Goal: Information Seeking & Learning: Find specific fact

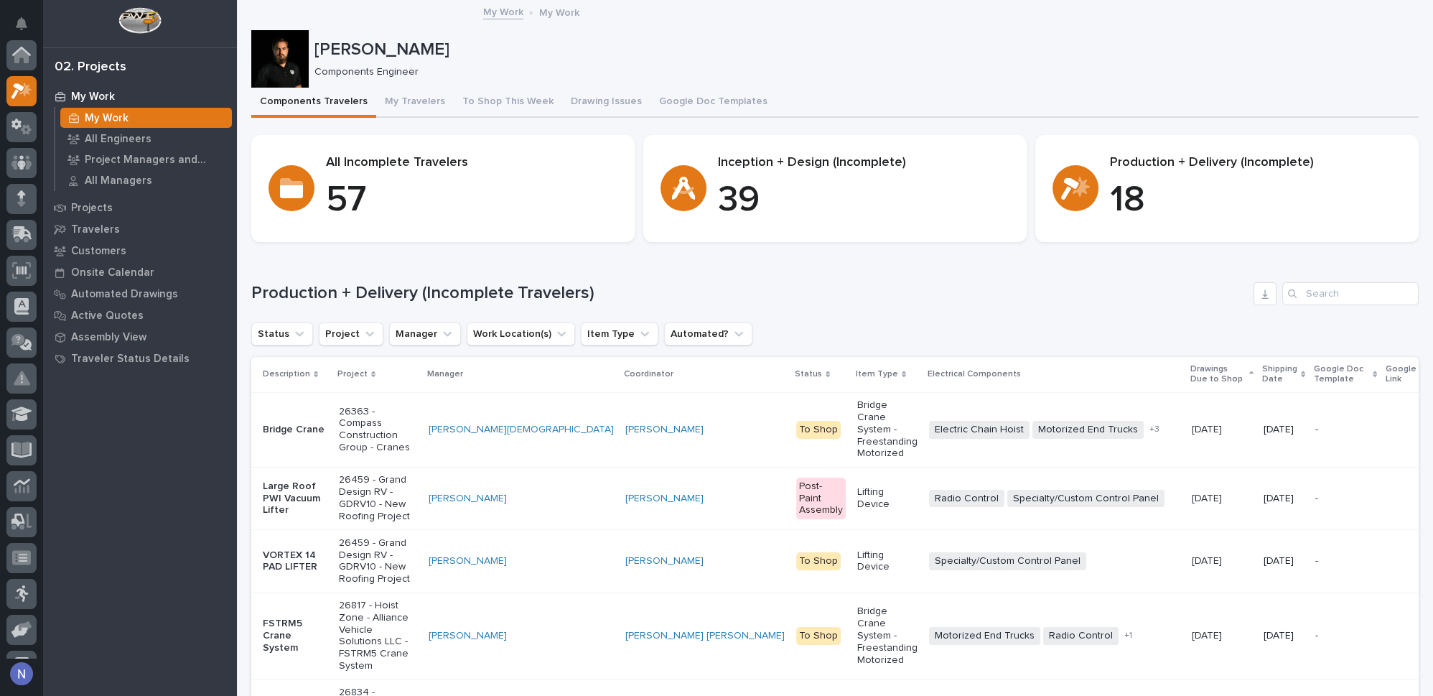
scroll to position [35, 0]
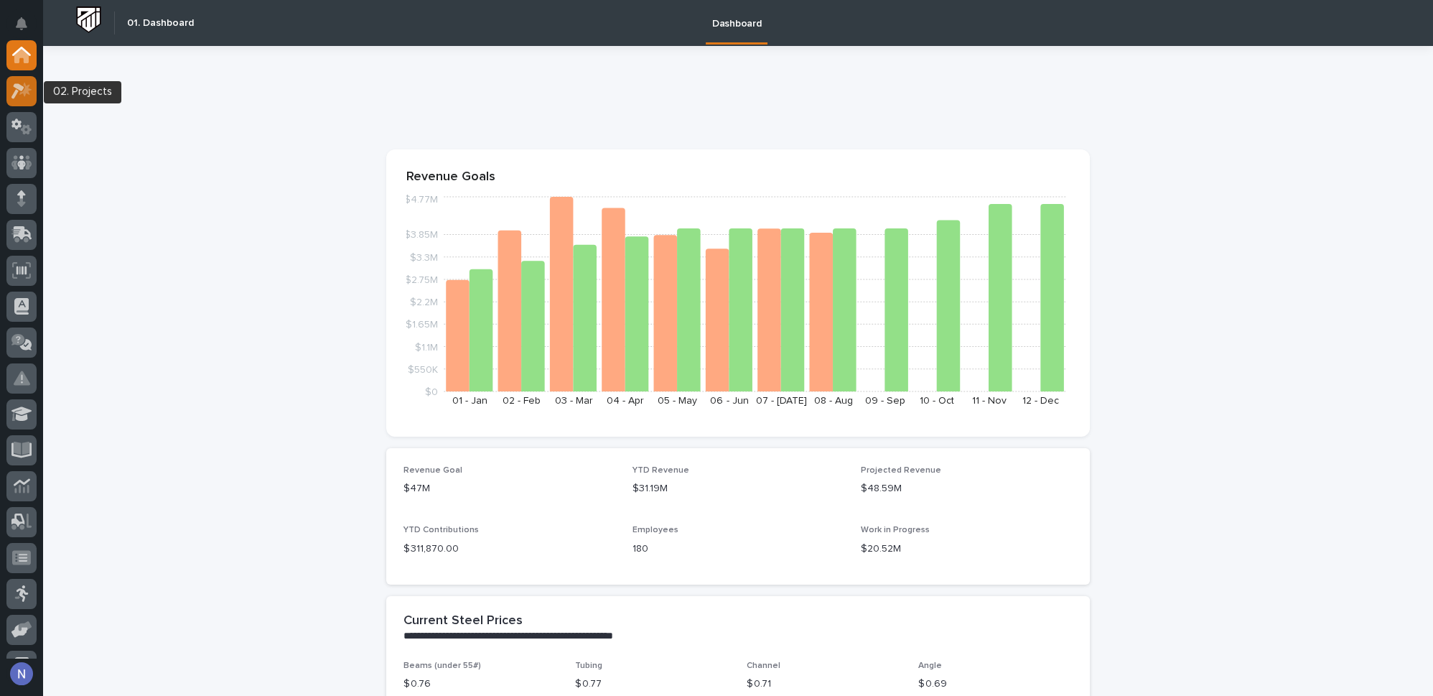
click at [27, 91] on icon at bounding box center [25, 89] width 12 height 14
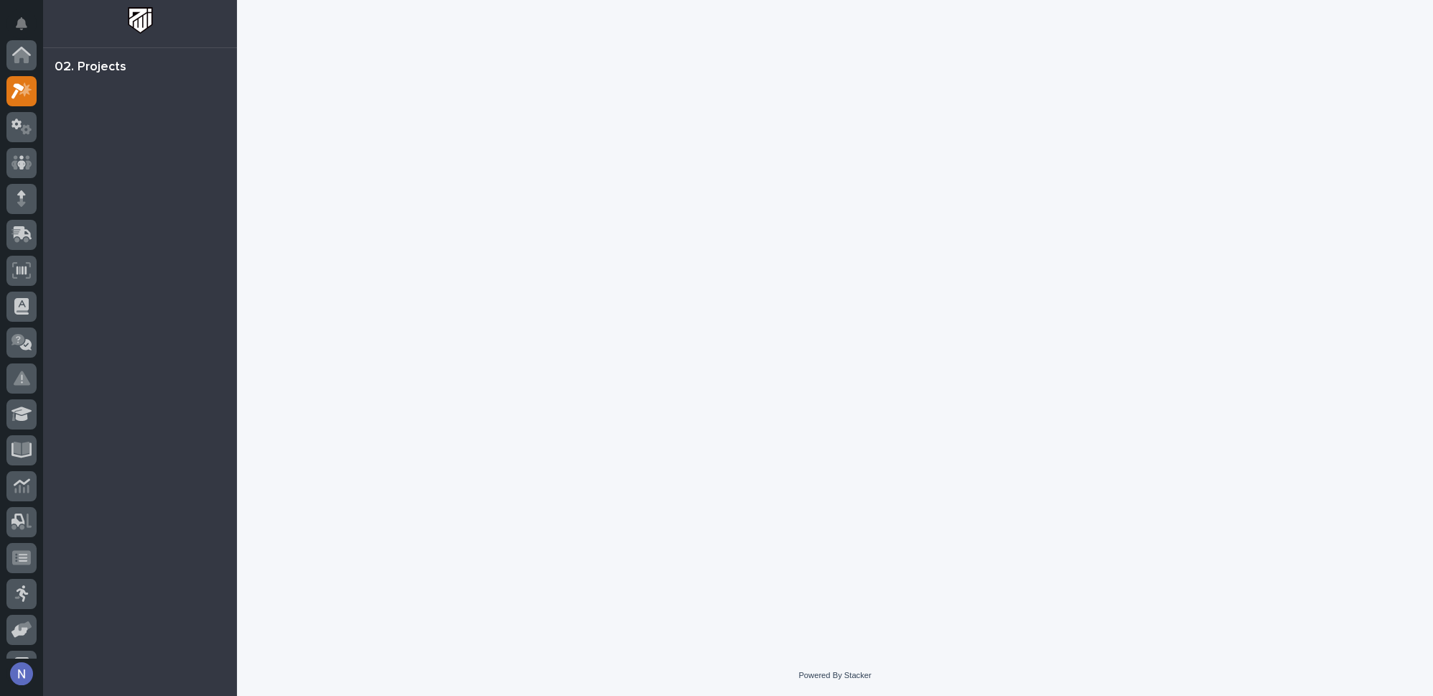
scroll to position [35, 0]
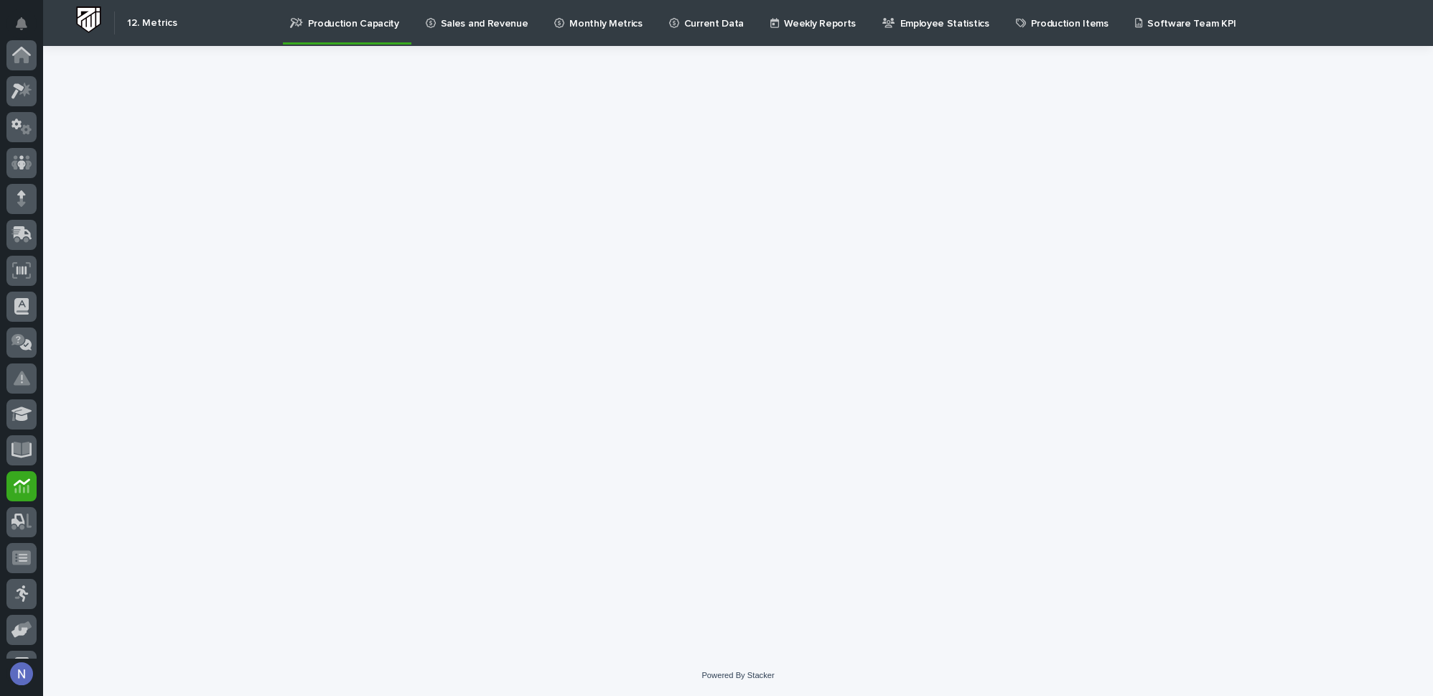
scroll to position [207, 0]
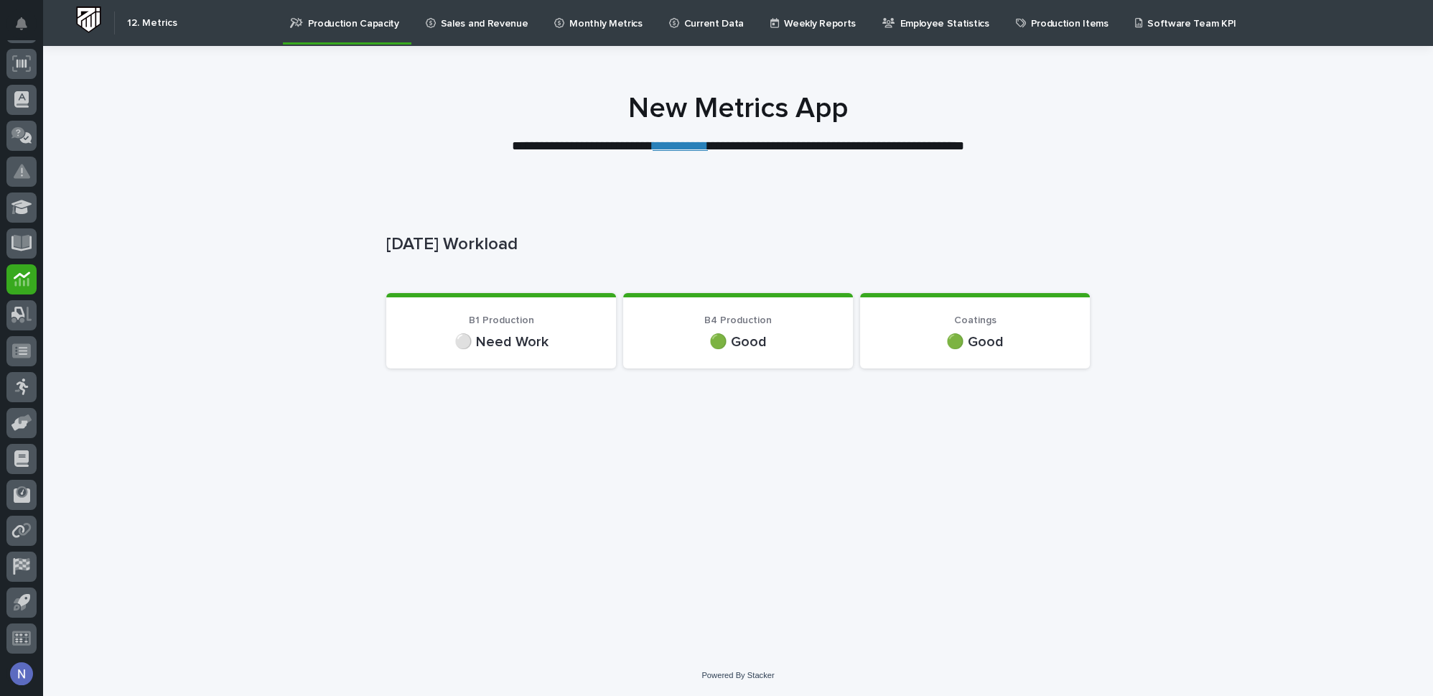
click at [679, 149] on link "**********" at bounding box center [680, 145] width 55 height 13
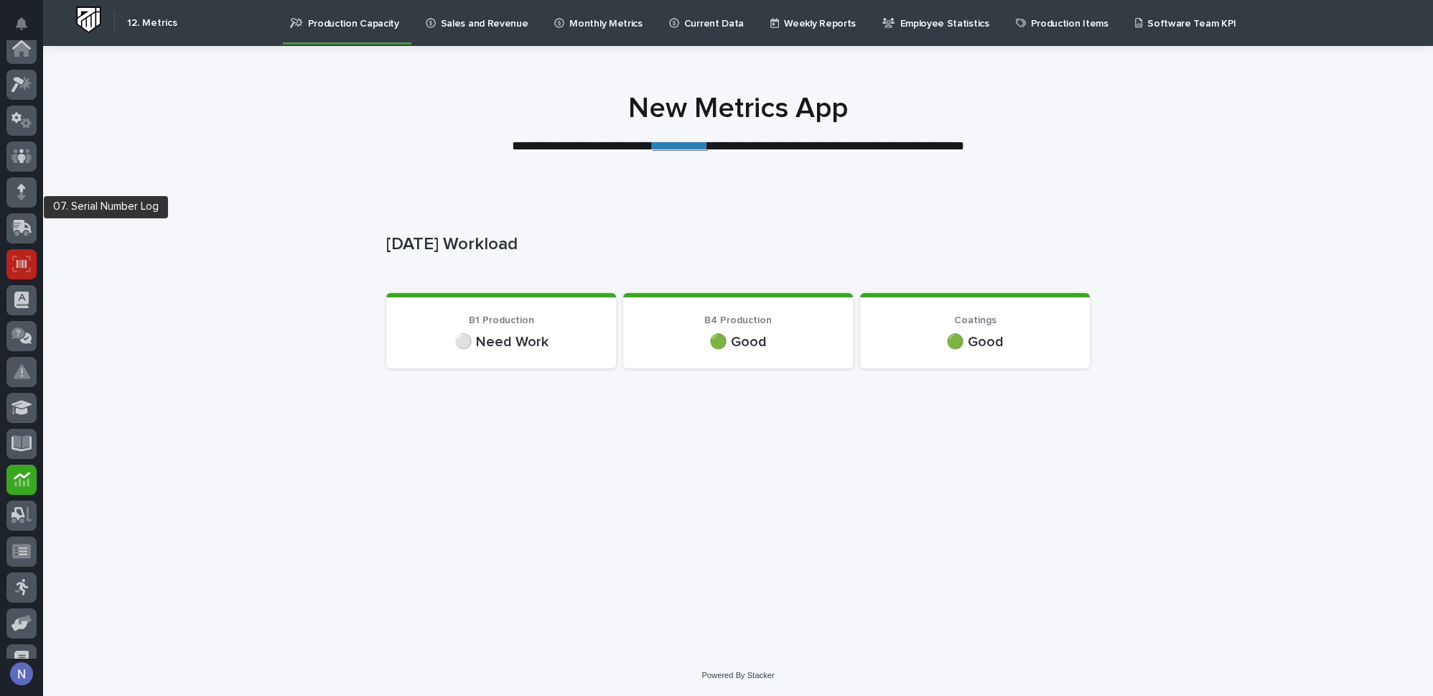
scroll to position [0, 0]
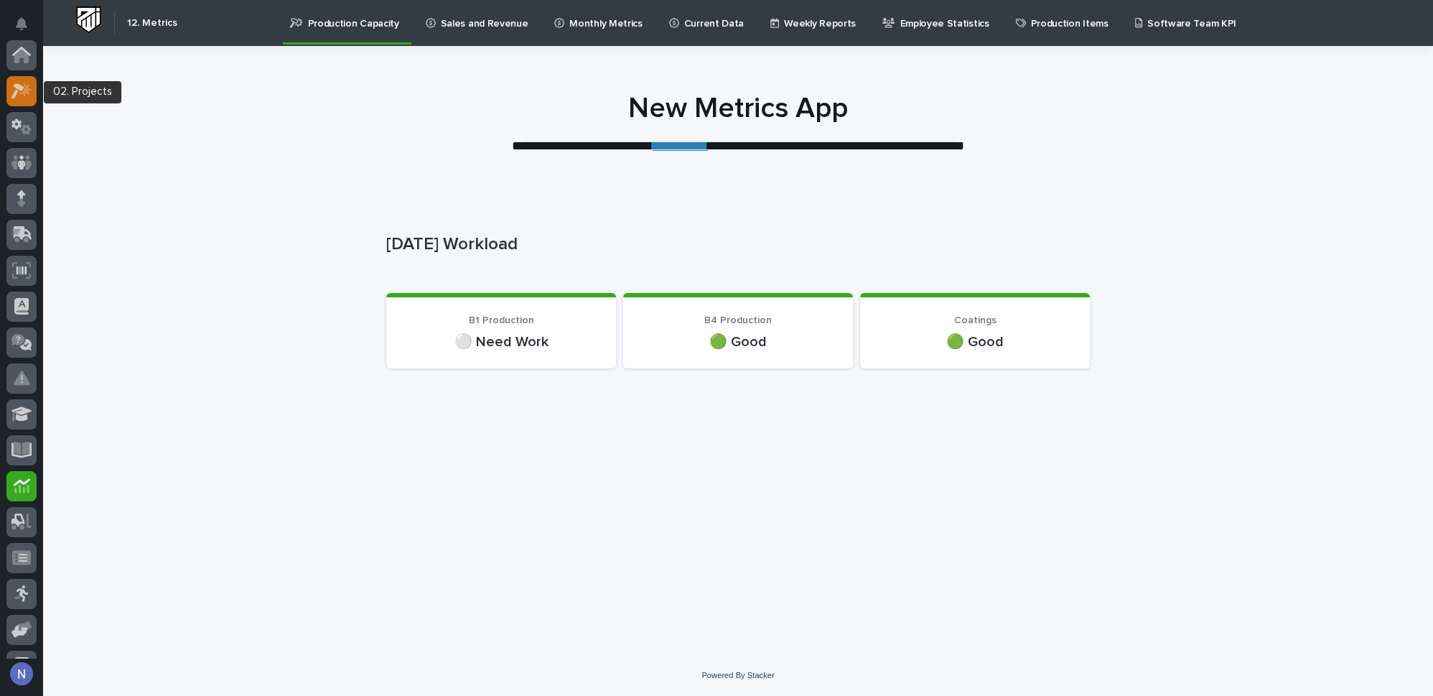
click at [19, 91] on icon at bounding box center [21, 91] width 21 height 17
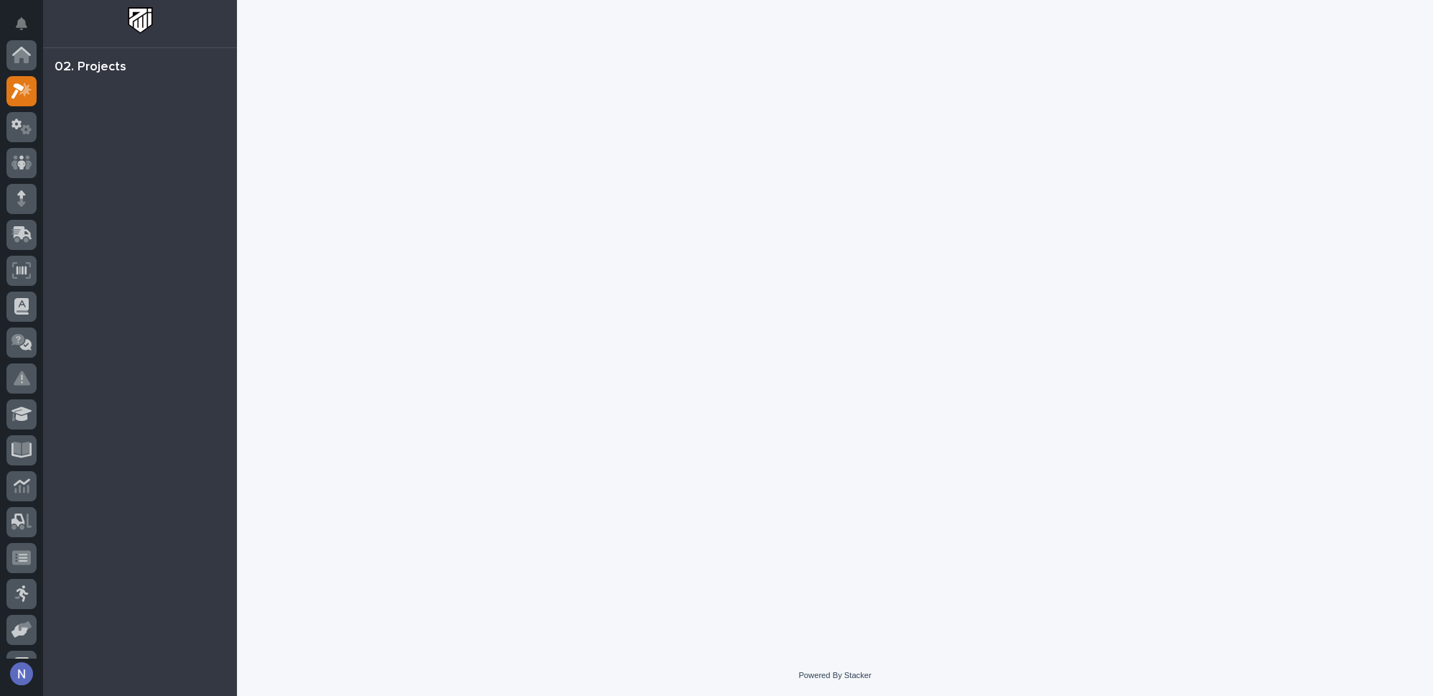
scroll to position [35, 0]
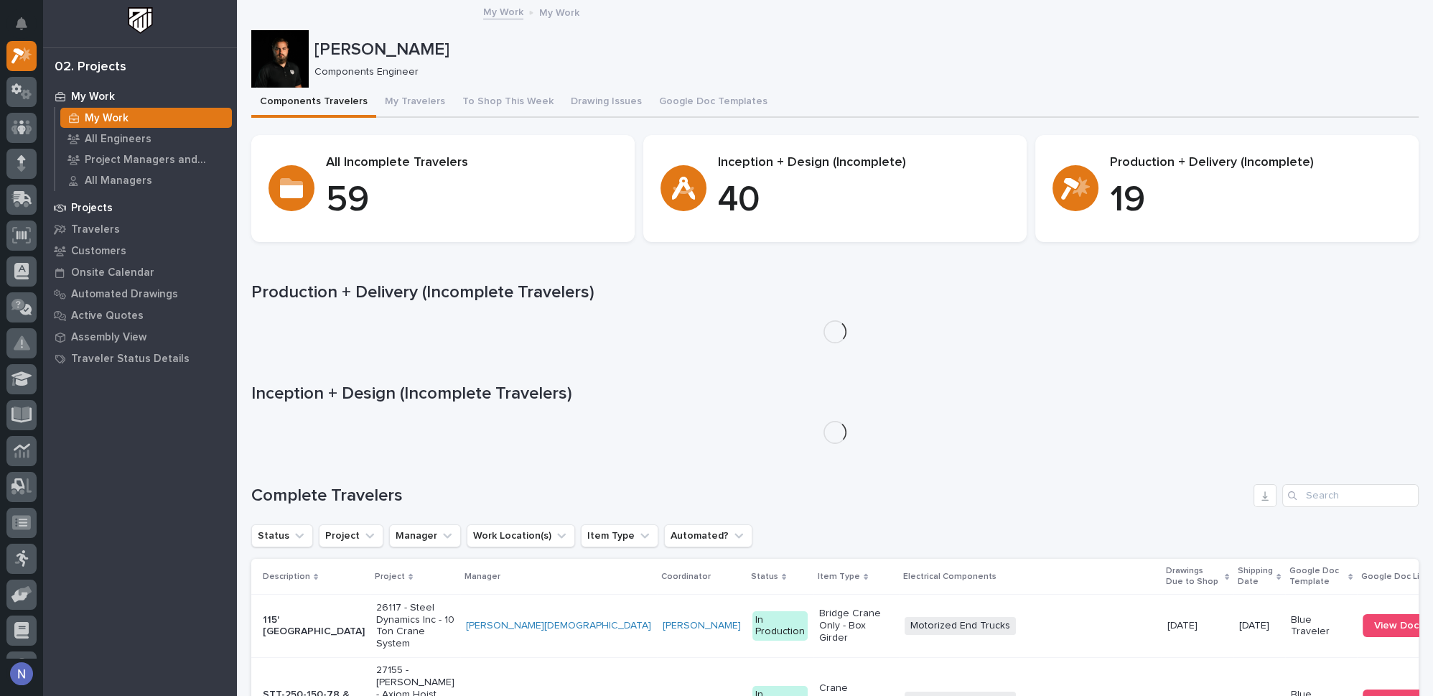
click at [98, 206] on p "Projects" at bounding box center [92, 208] width 42 height 13
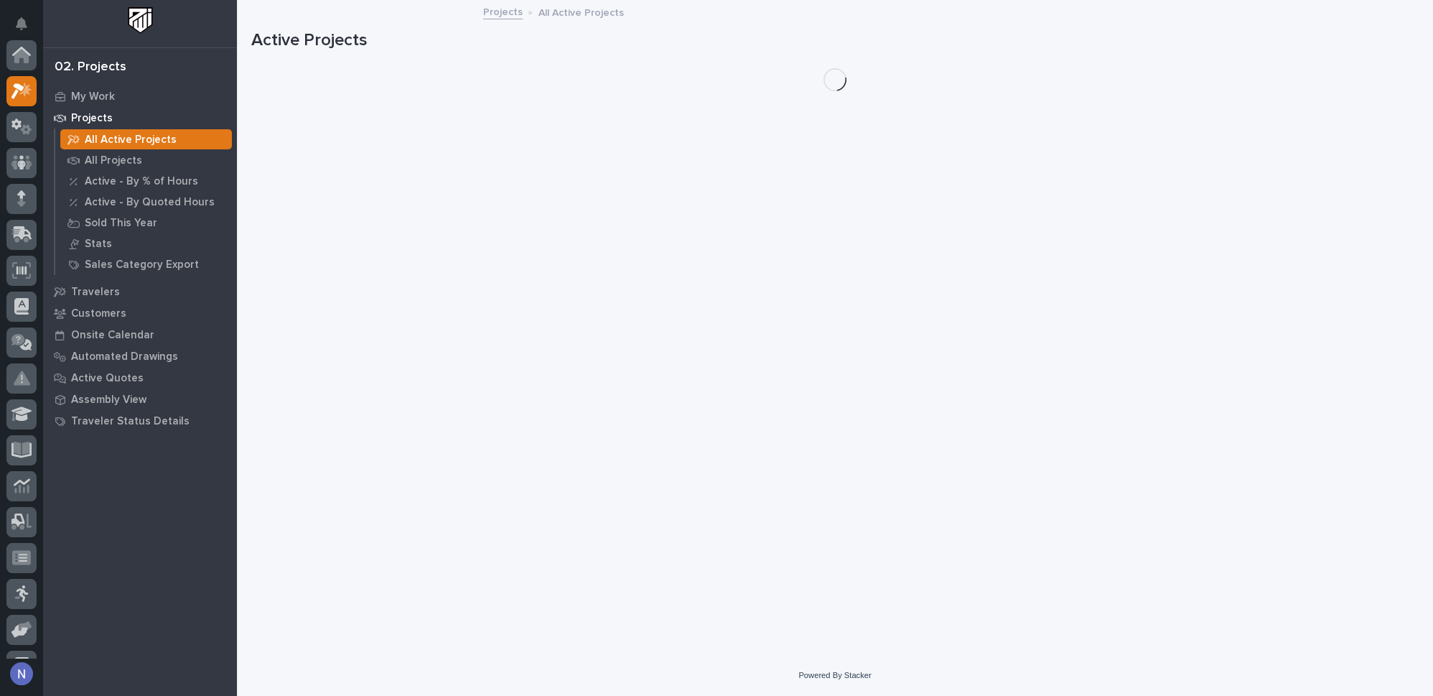
scroll to position [35, 0]
click at [112, 164] on p "All Projects" at bounding box center [113, 160] width 57 height 13
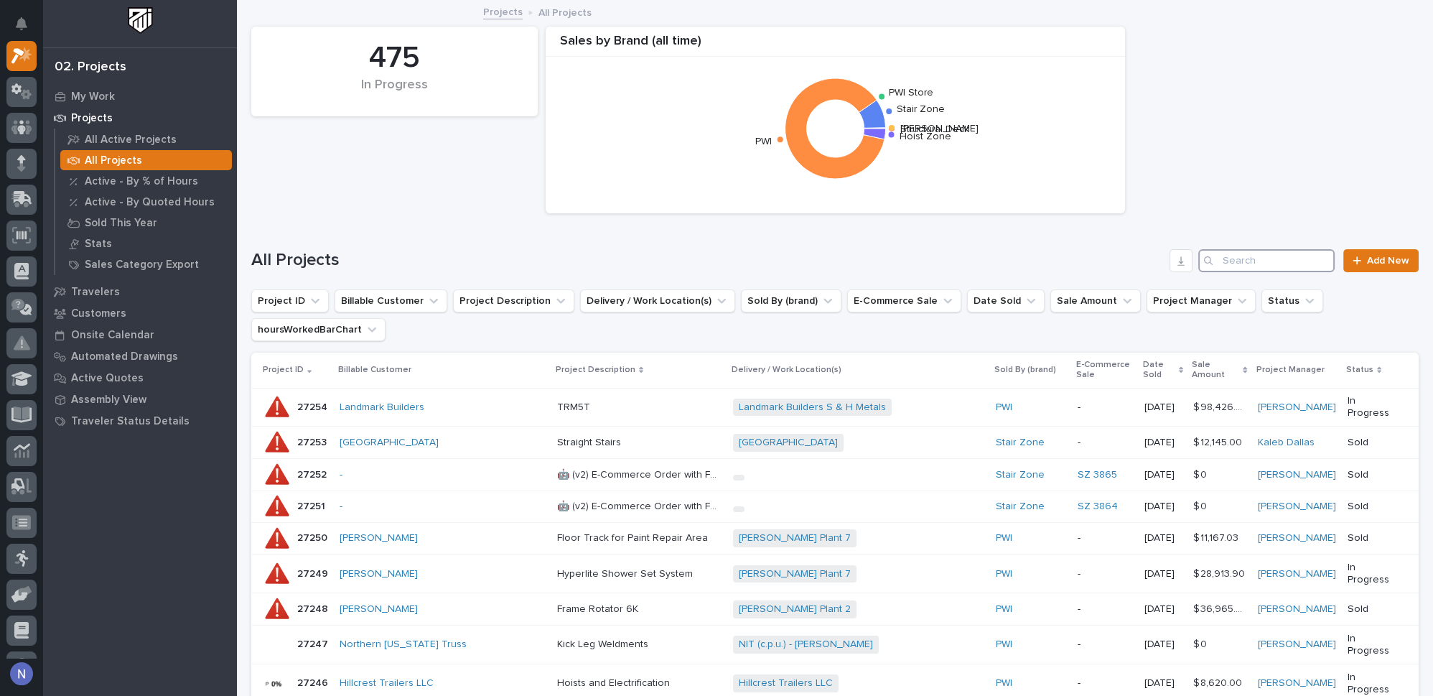
click at [1264, 266] on input "Search" at bounding box center [1267, 260] width 136 height 23
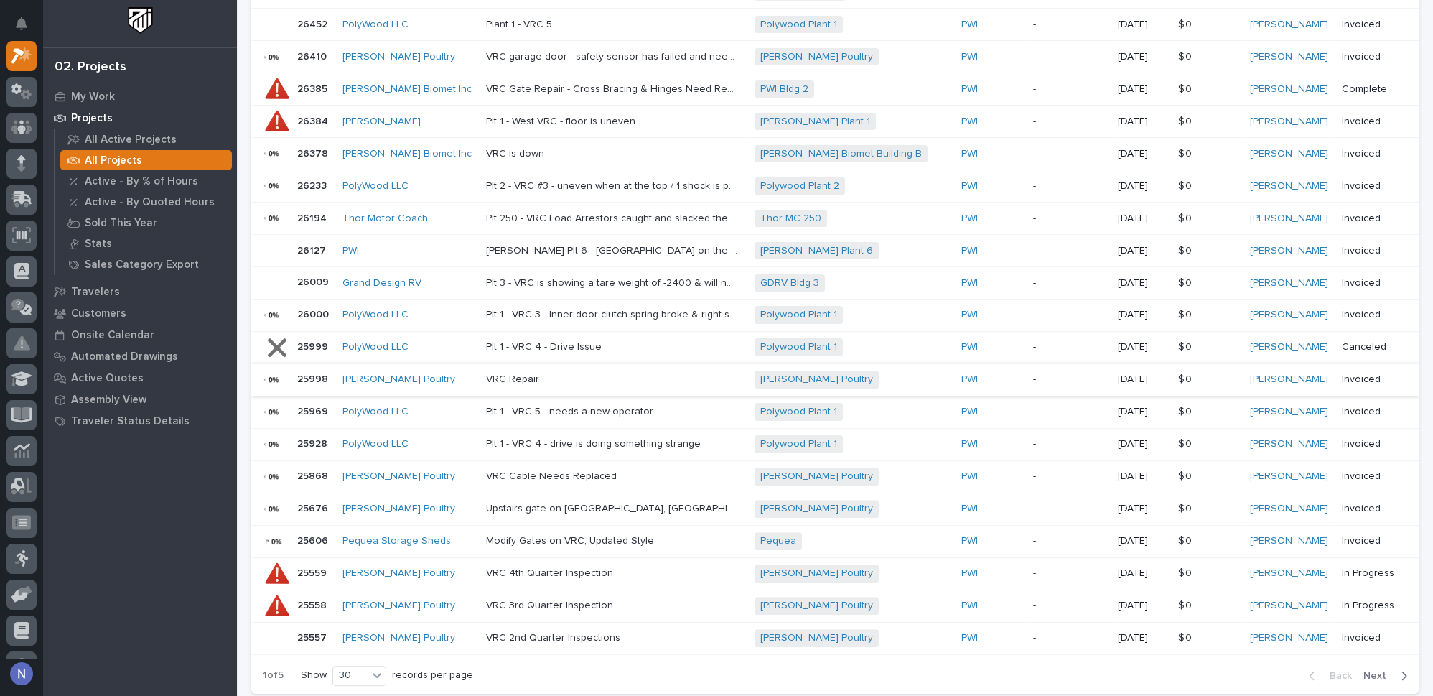
scroll to position [802, 0]
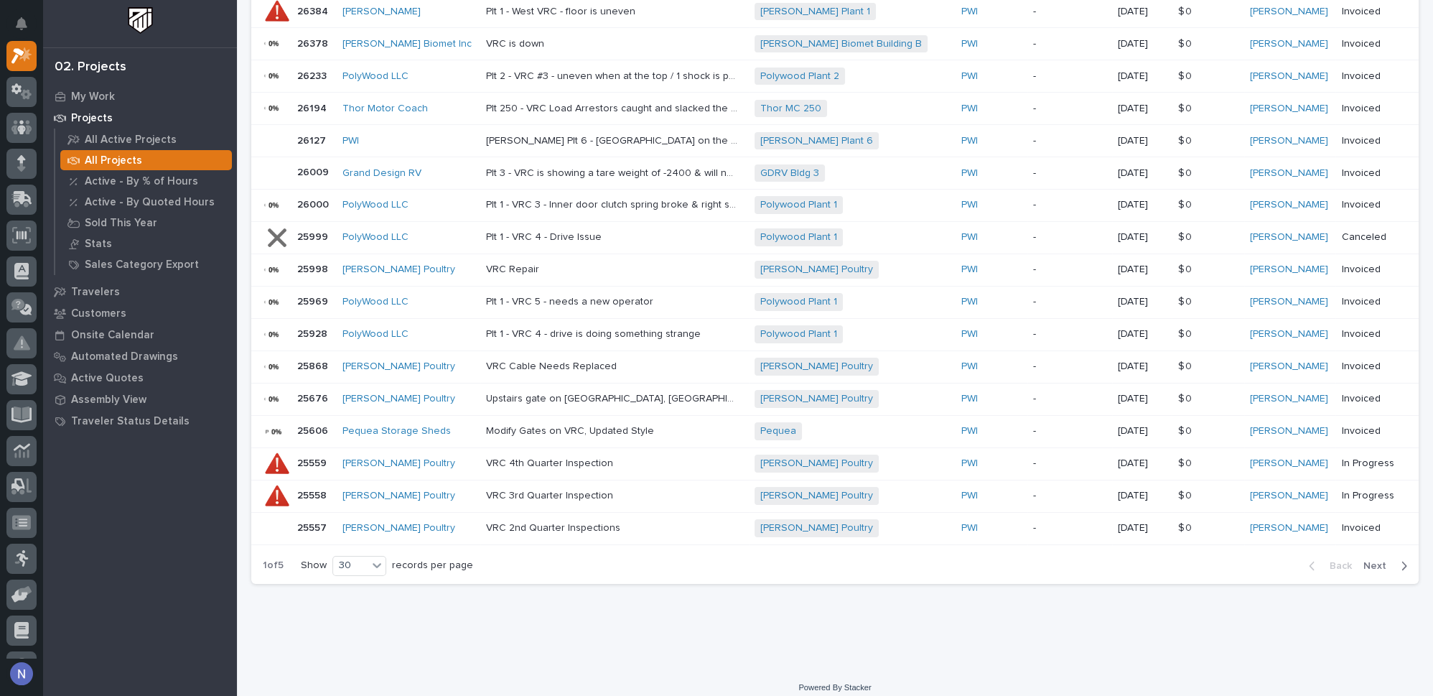
type input "vrc"
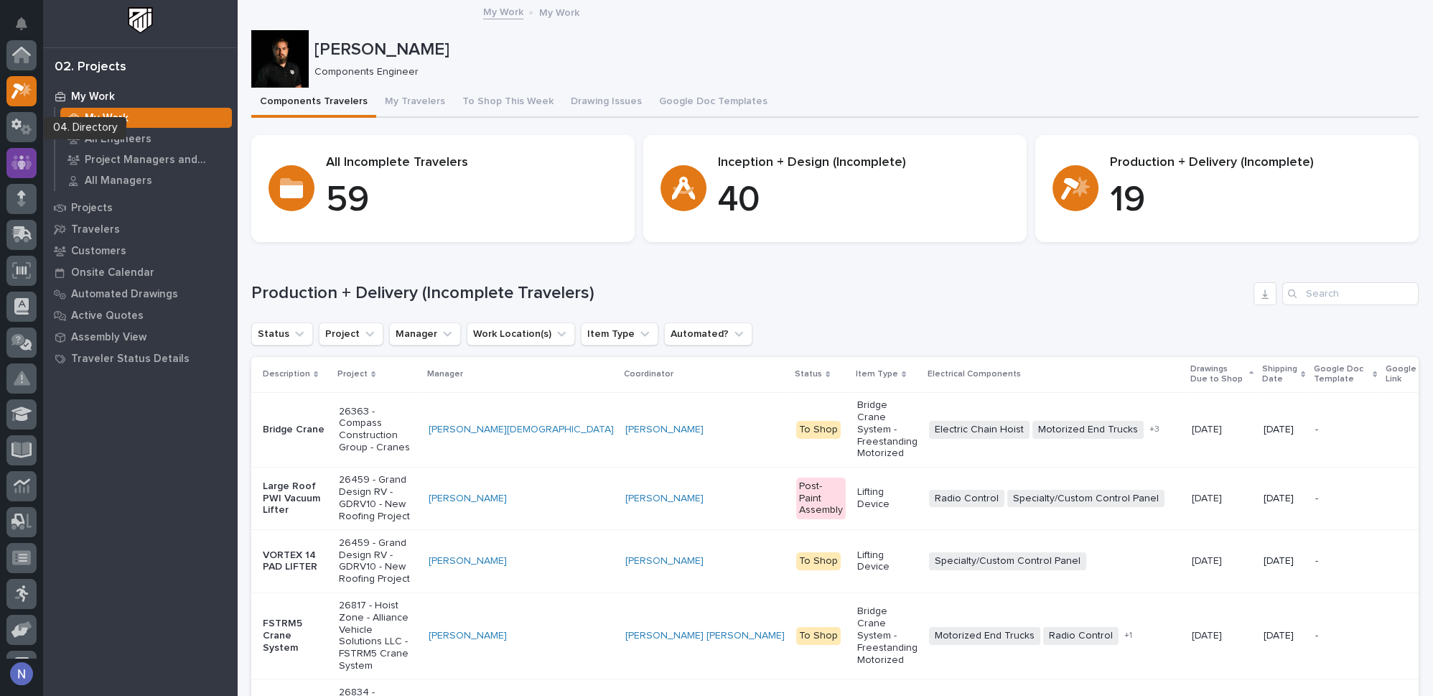
scroll to position [35, 0]
click at [27, 139] on div at bounding box center [21, 128] width 30 height 30
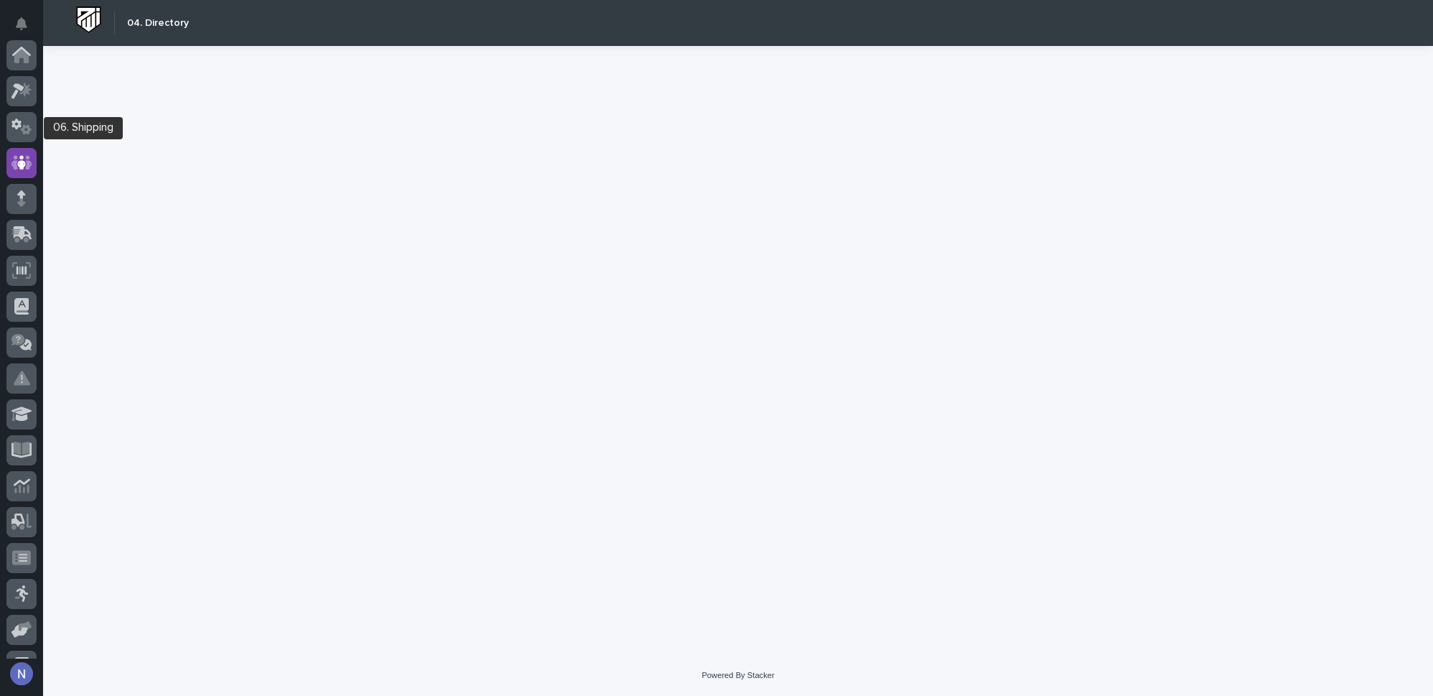
scroll to position [108, 0]
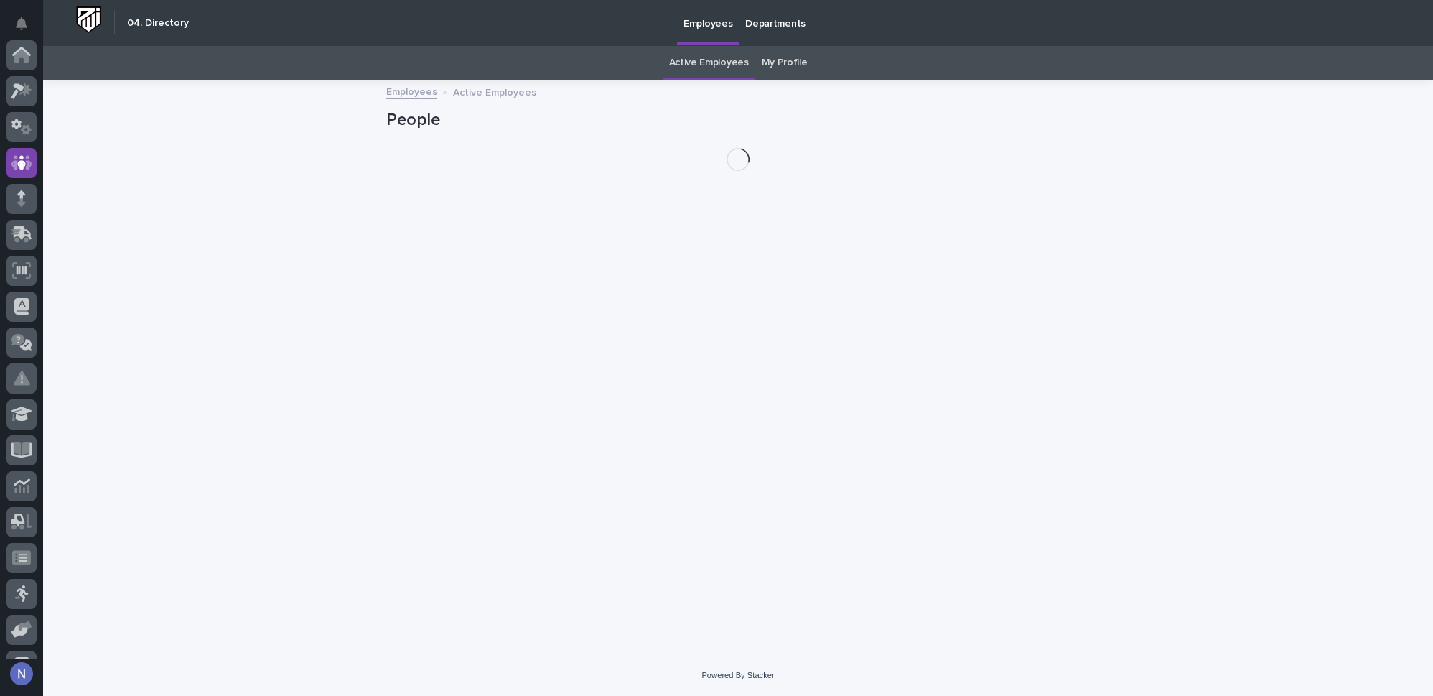
scroll to position [108, 0]
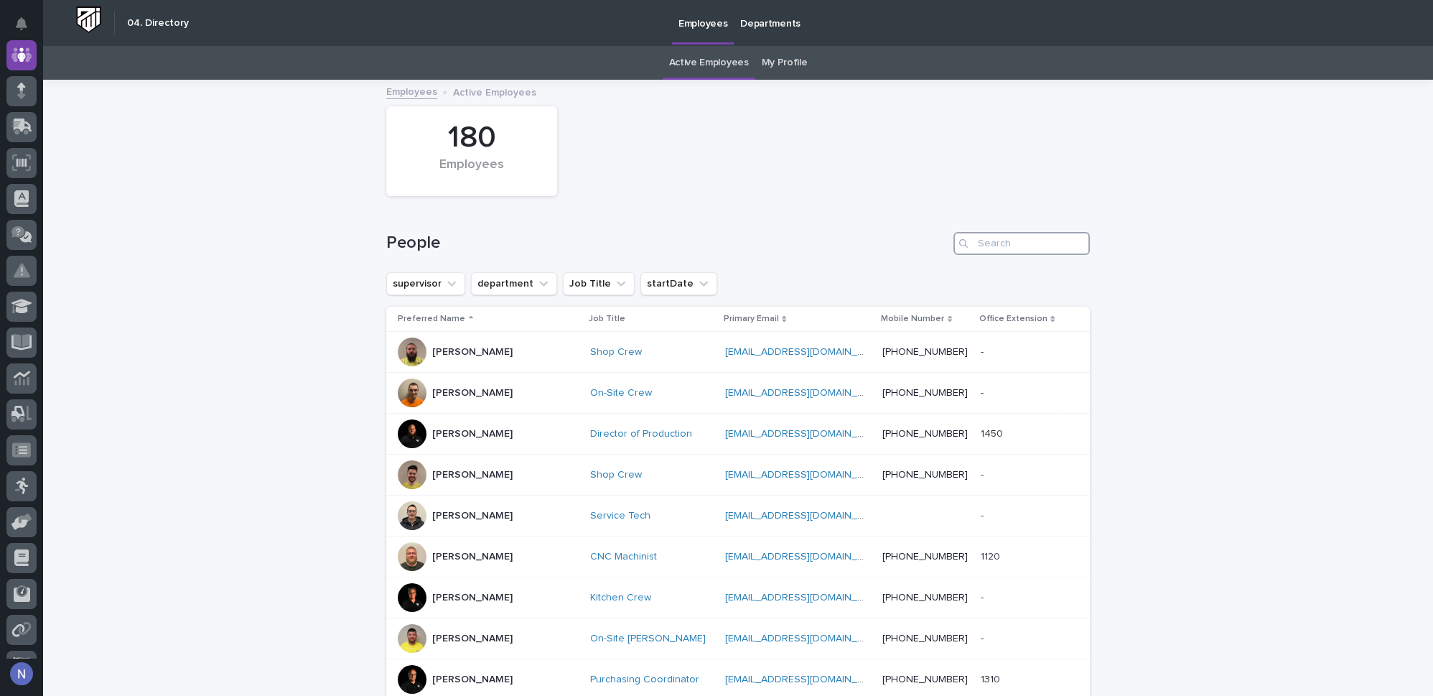
click at [1041, 242] on input "Search" at bounding box center [1022, 243] width 136 height 23
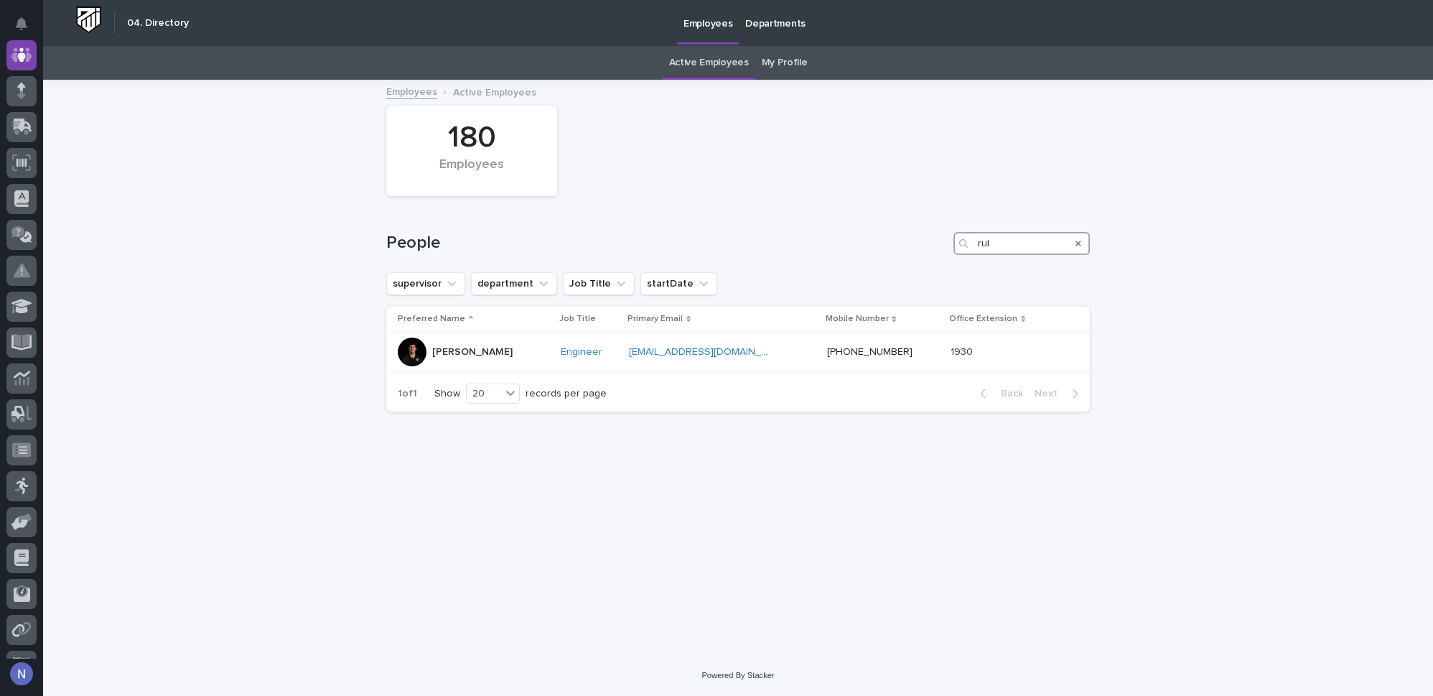
type input "rul"
click at [19, 78] on div at bounding box center [21, 91] width 30 height 30
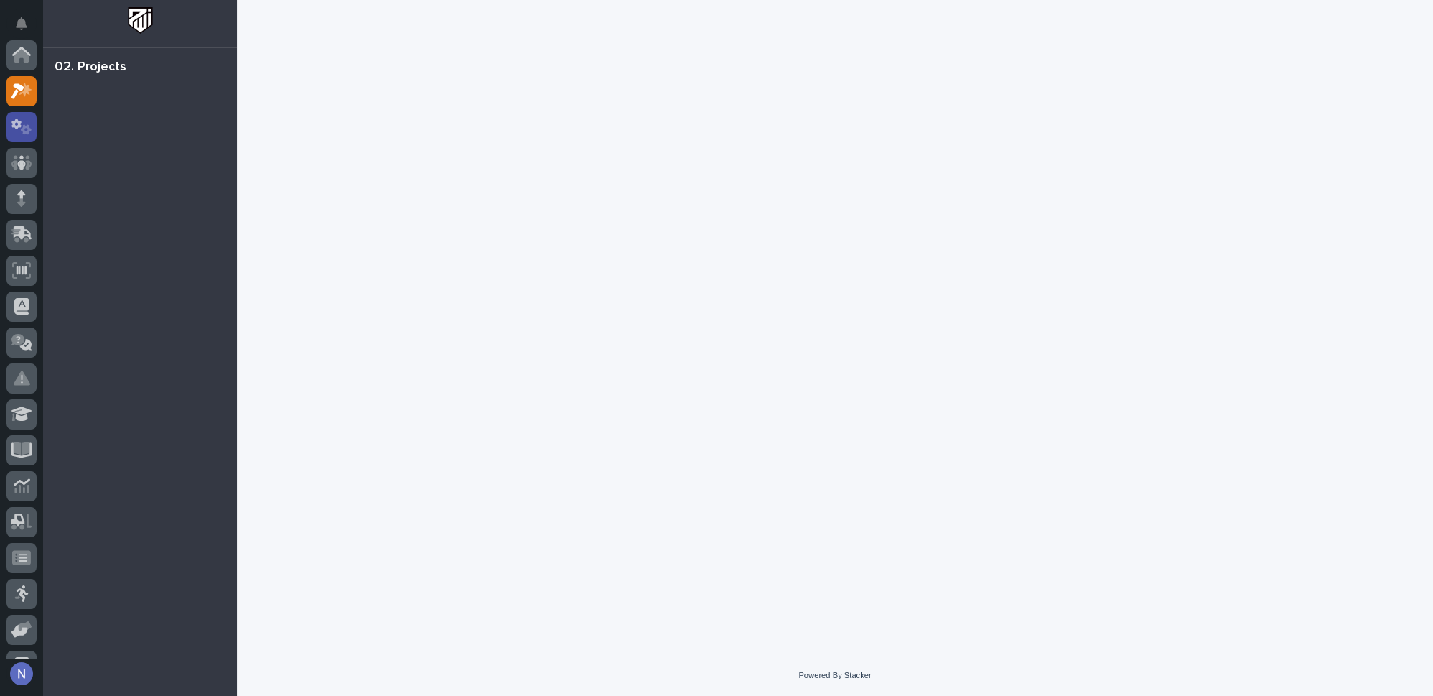
scroll to position [35, 0]
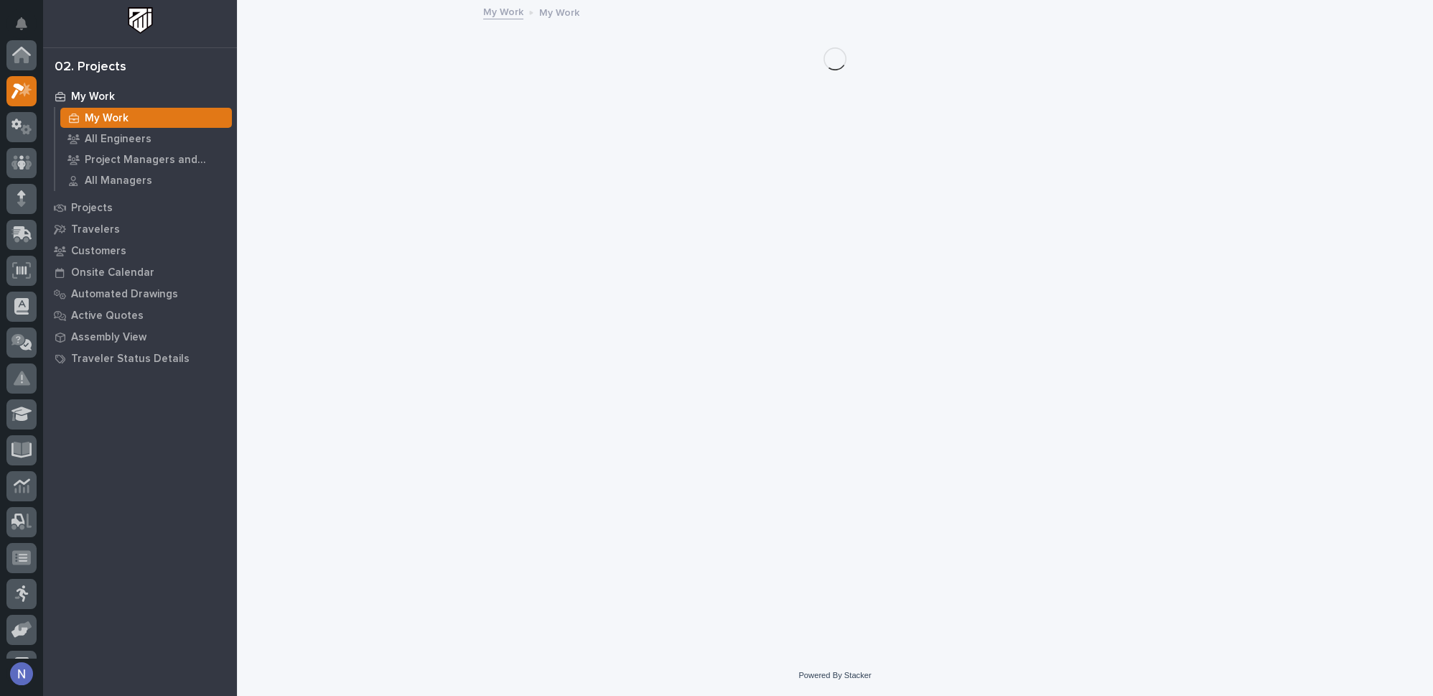
scroll to position [35, 0]
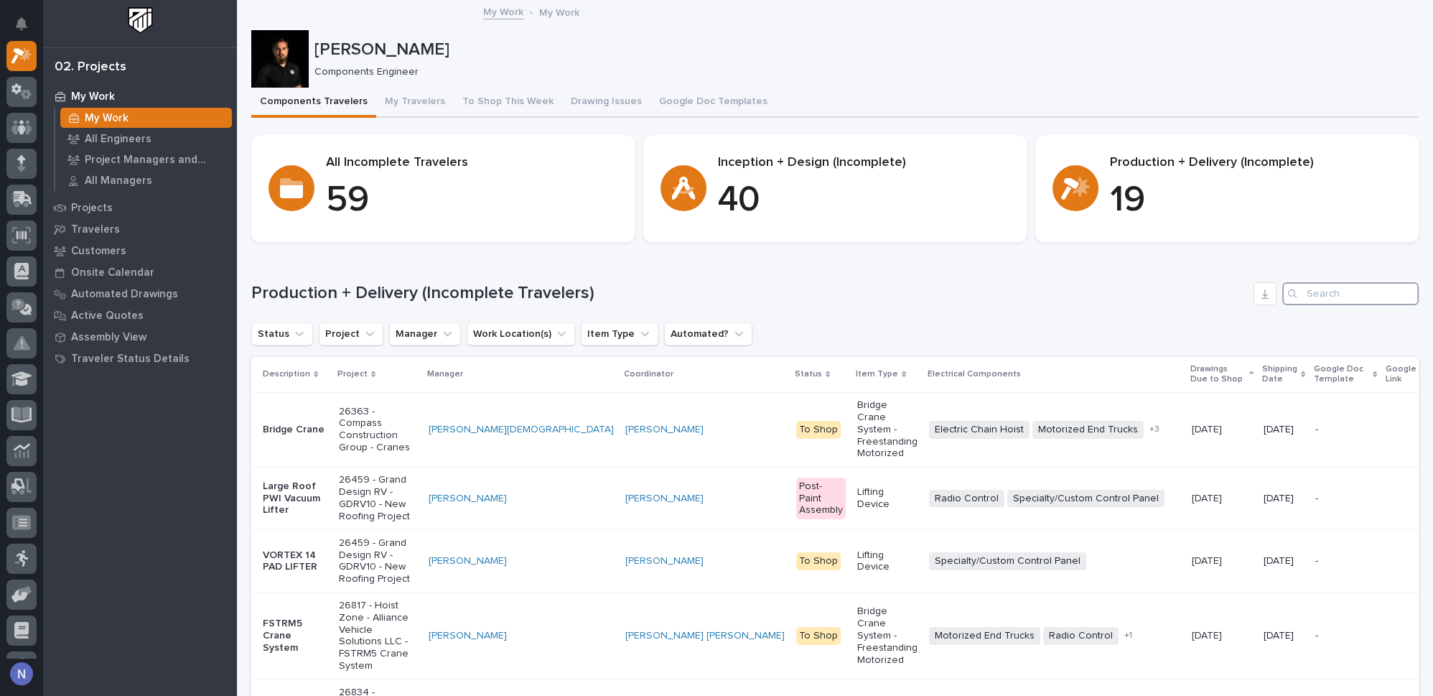
click at [1319, 297] on input "Search" at bounding box center [1351, 293] width 136 height 23
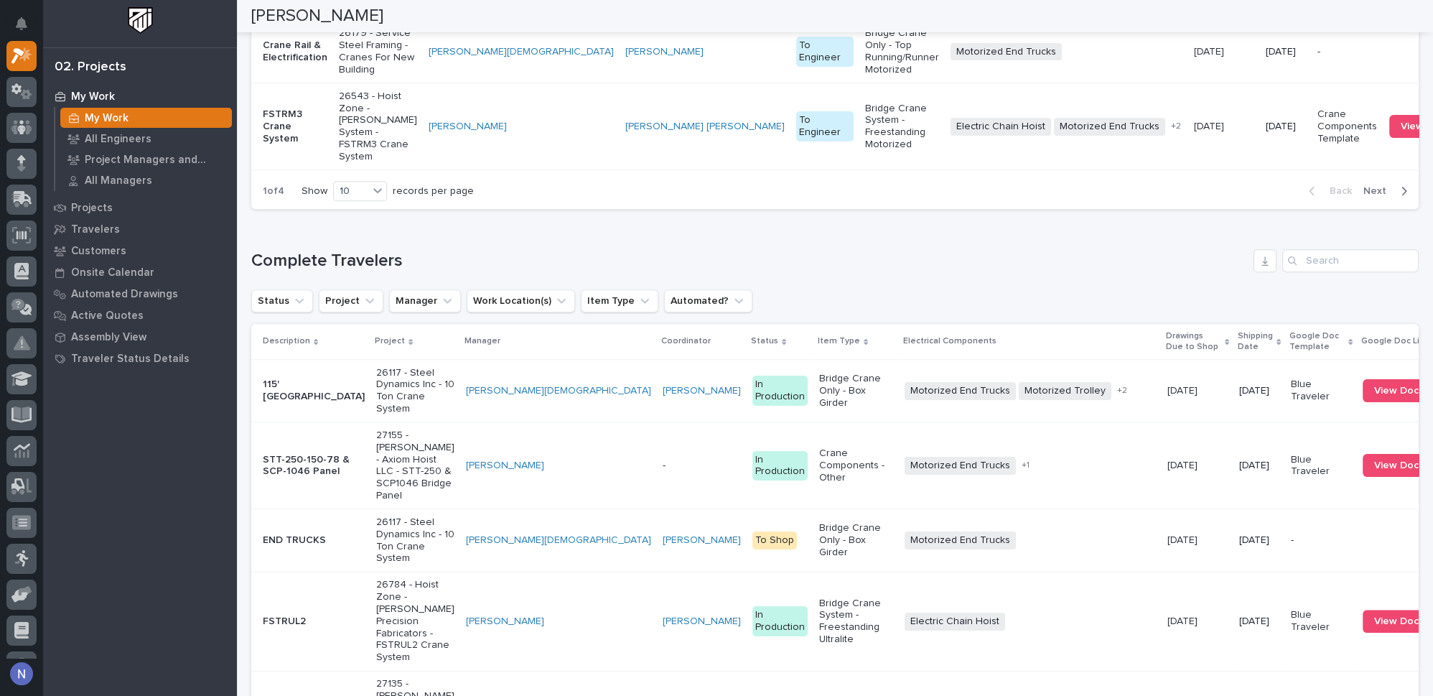
scroll to position [1219, 0]
type input "marcal"
click at [1288, 264] on icon "Search" at bounding box center [1292, 260] width 9 height 9
click at [1334, 271] on input "Search" at bounding box center [1351, 259] width 136 height 23
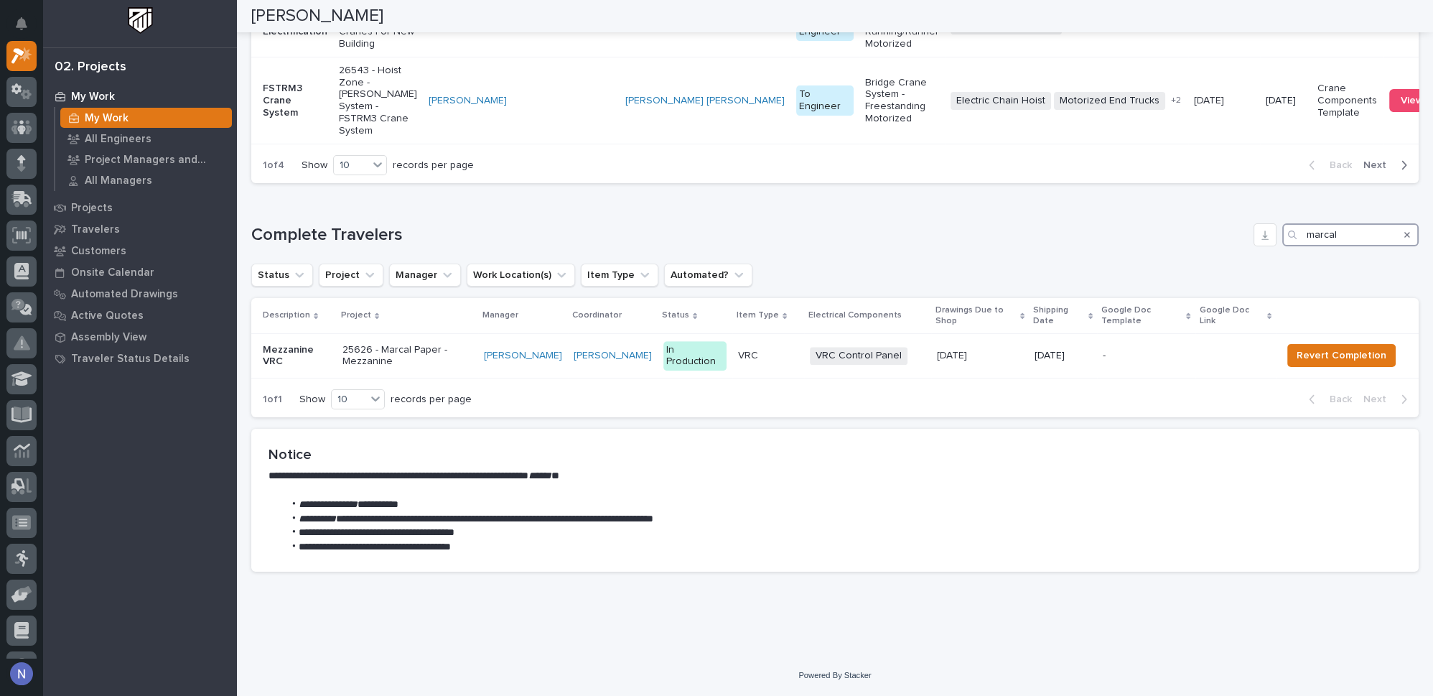
scroll to position [1368, 0]
type input "marcal"
click at [795, 349] on div "VRC" at bounding box center [768, 354] width 60 height 15
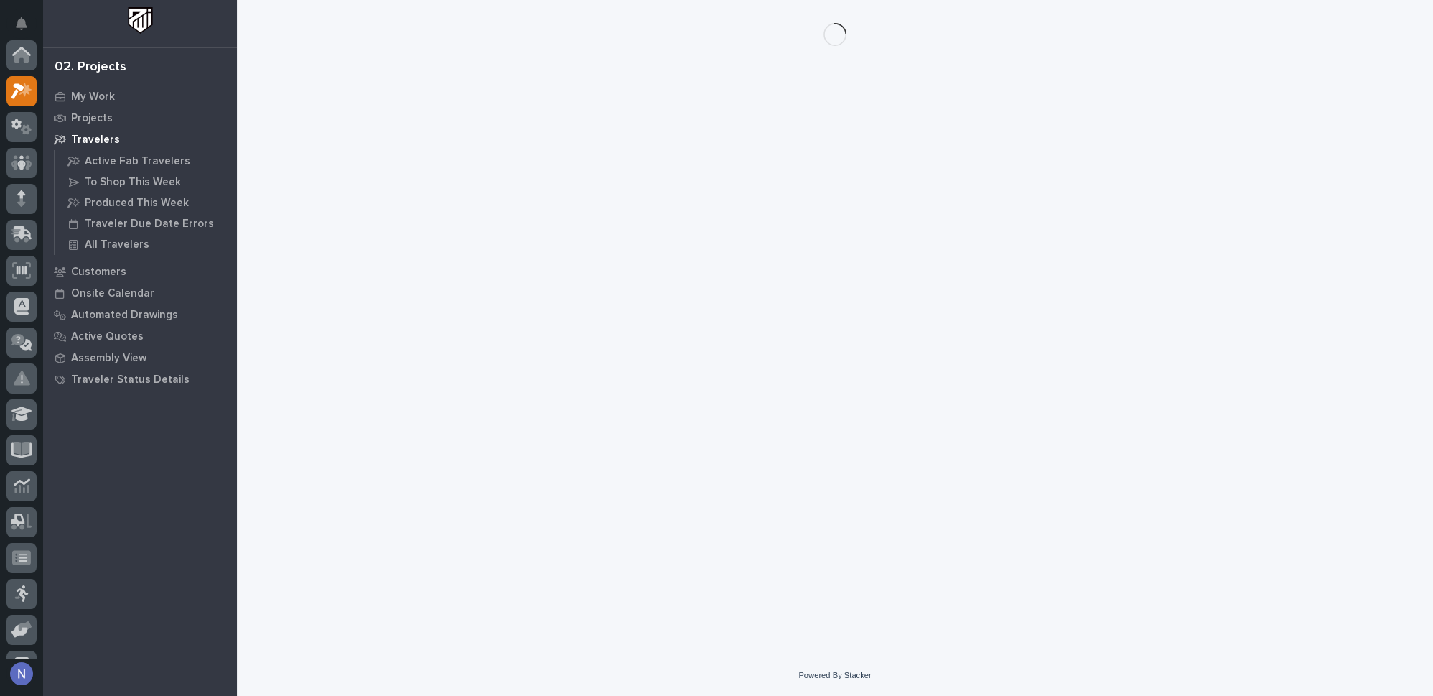
scroll to position [35, 0]
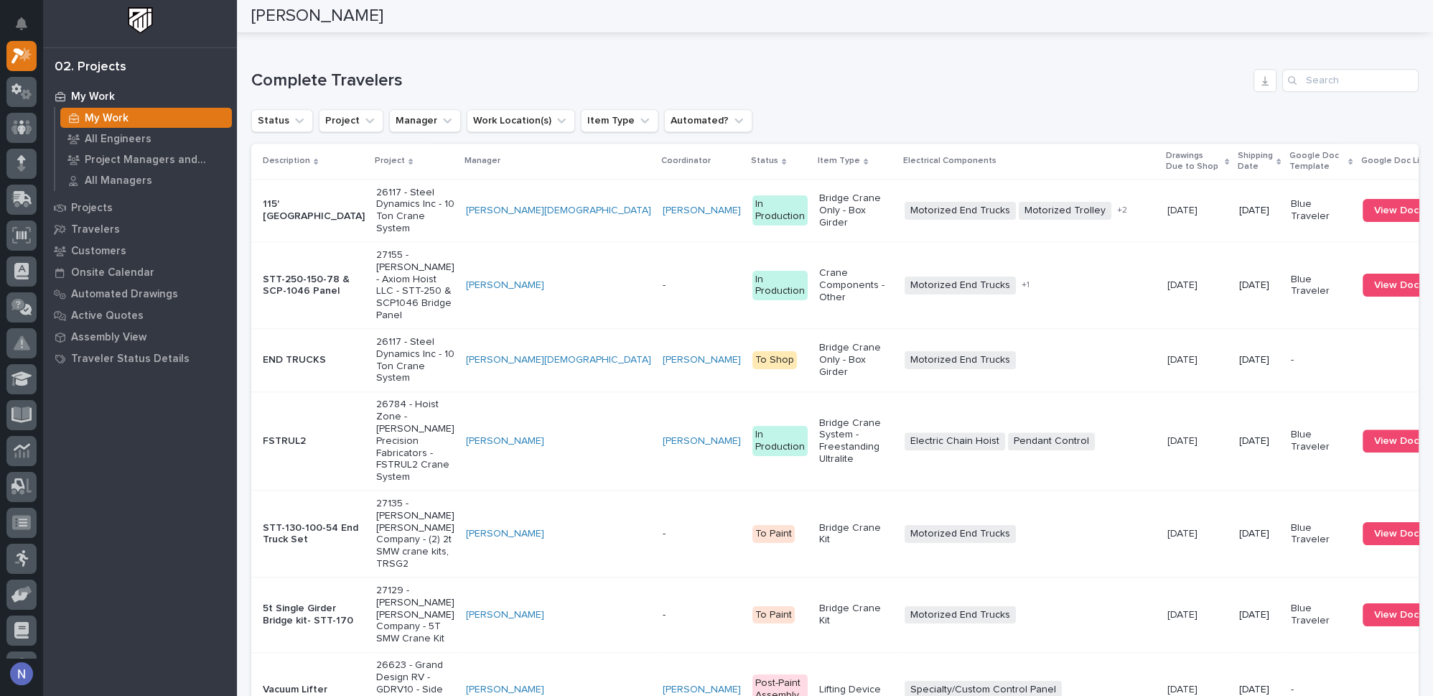
scroll to position [2111, 0]
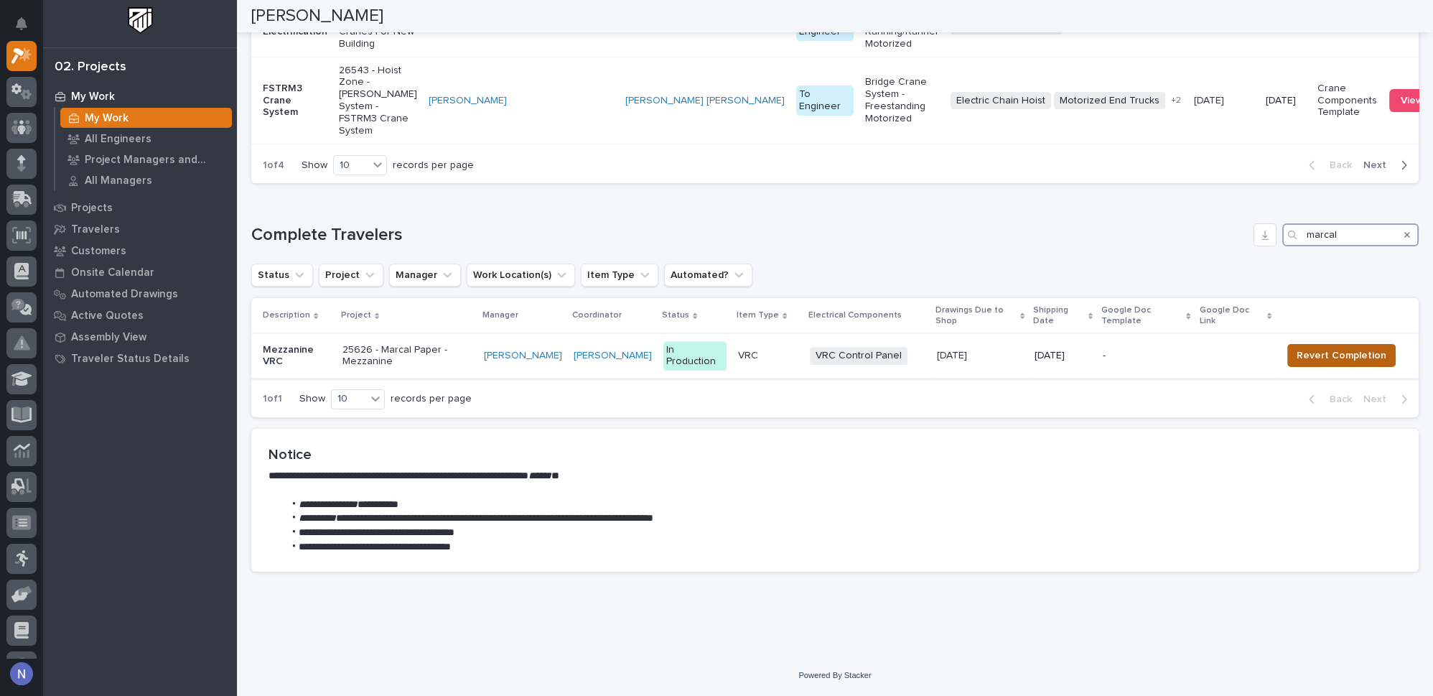
type input "marcal"
click at [1314, 360] on span "Revert Completion" at bounding box center [1342, 355] width 90 height 17
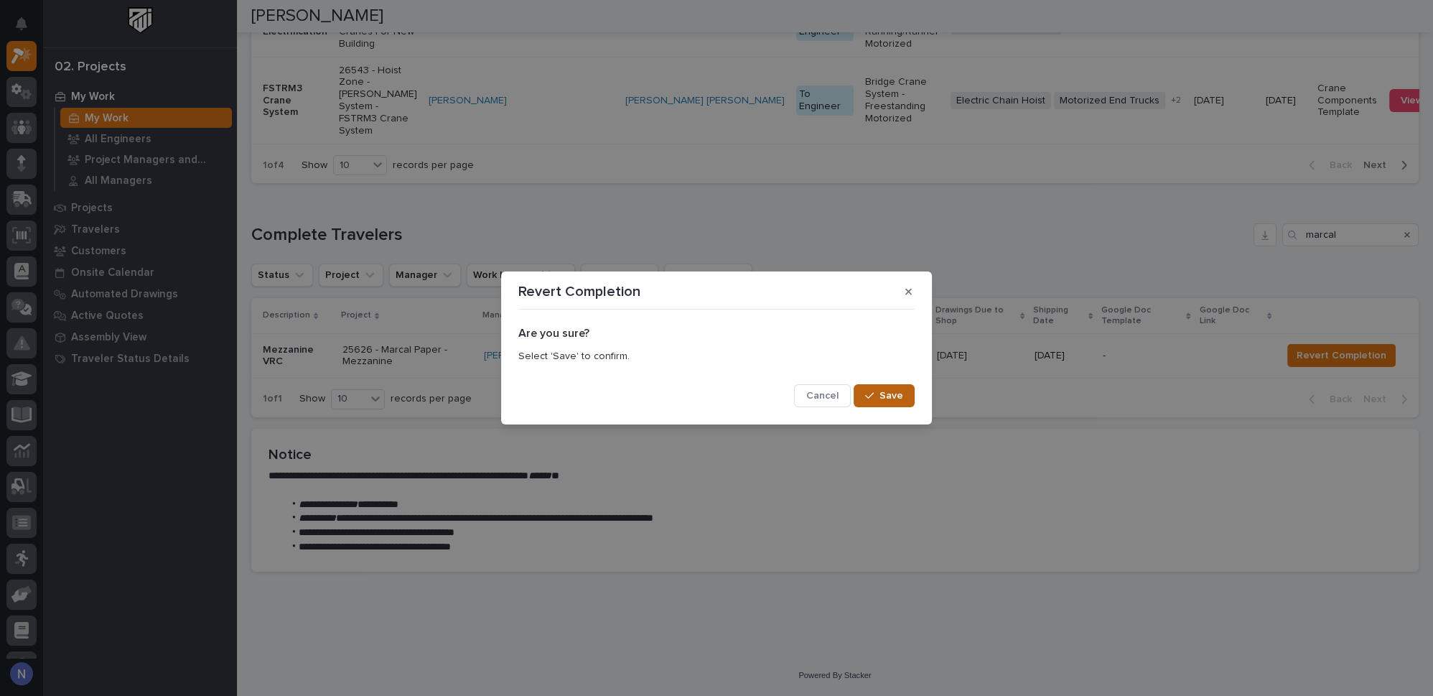
click at [883, 402] on button "Save" at bounding box center [884, 395] width 61 height 23
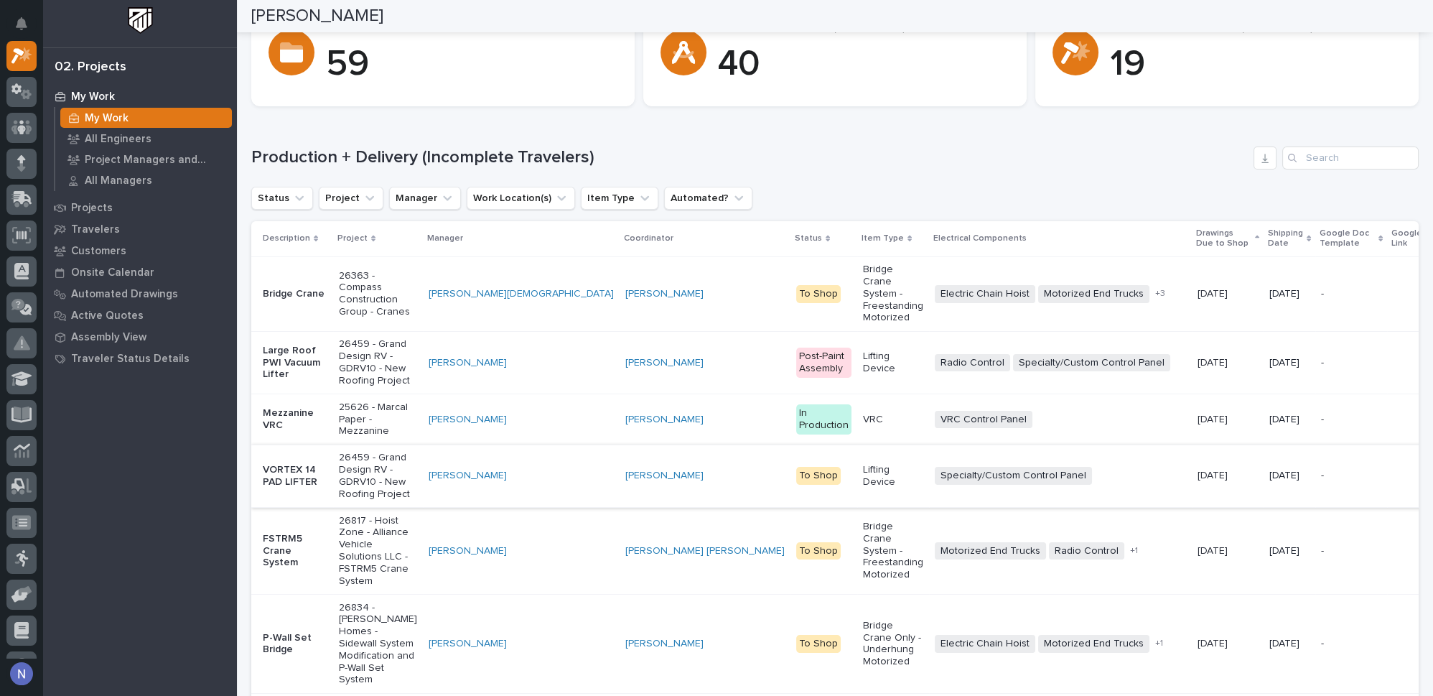
scroll to position [65, 0]
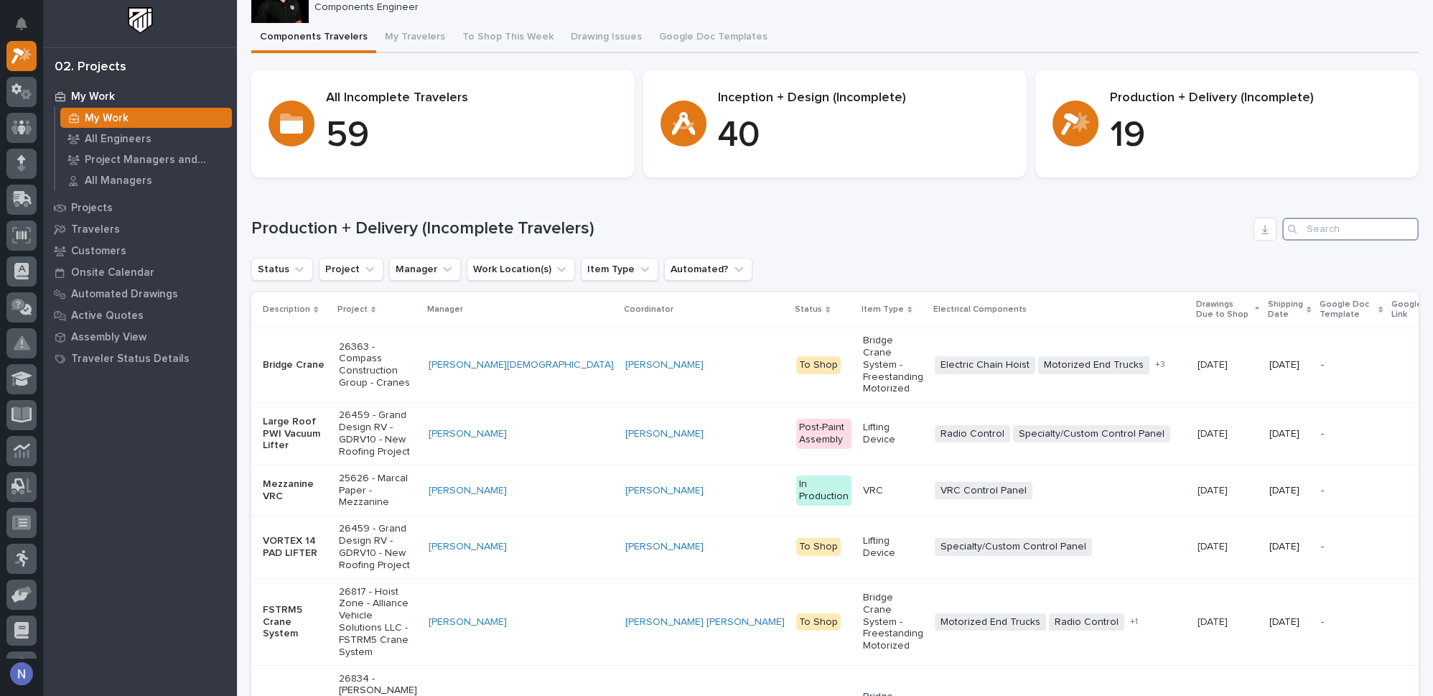
click at [1350, 223] on input "Search" at bounding box center [1351, 229] width 136 height 23
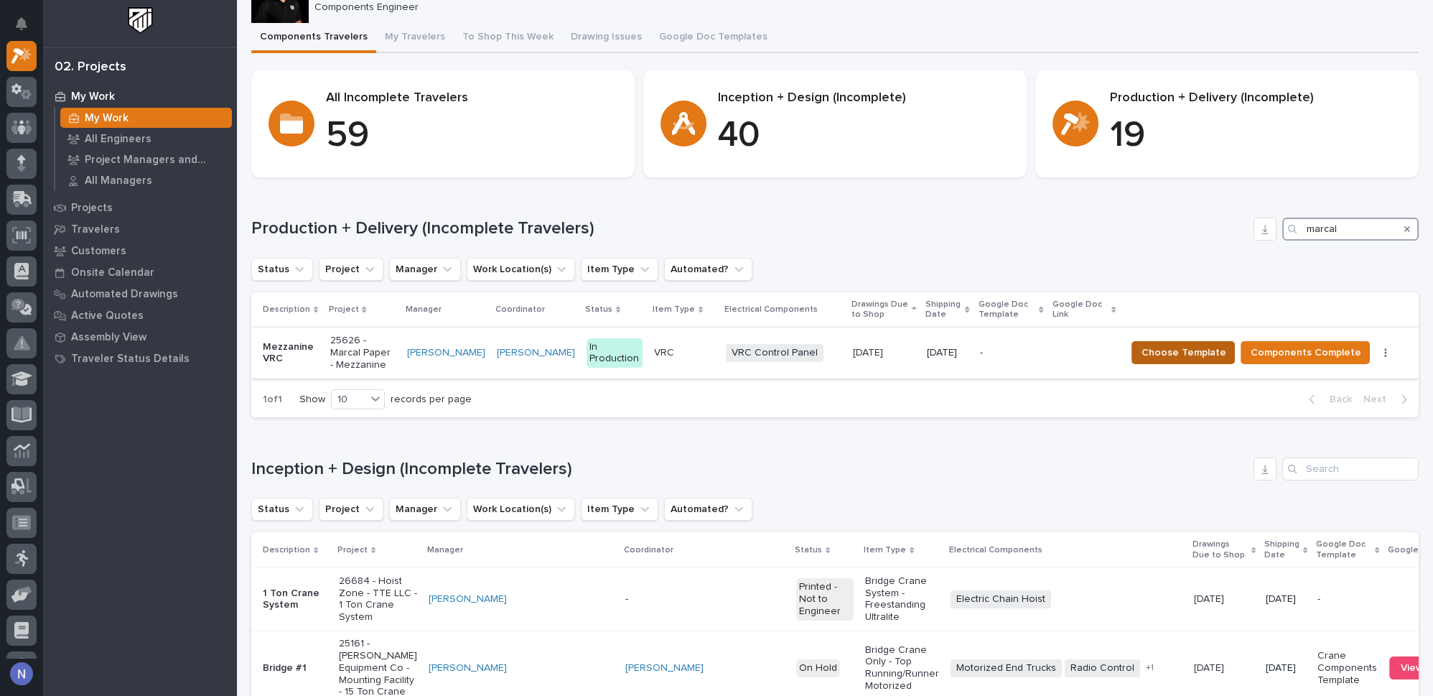
type input "marcal"
click at [1195, 344] on span "Choose Template" at bounding box center [1183, 352] width 85 height 17
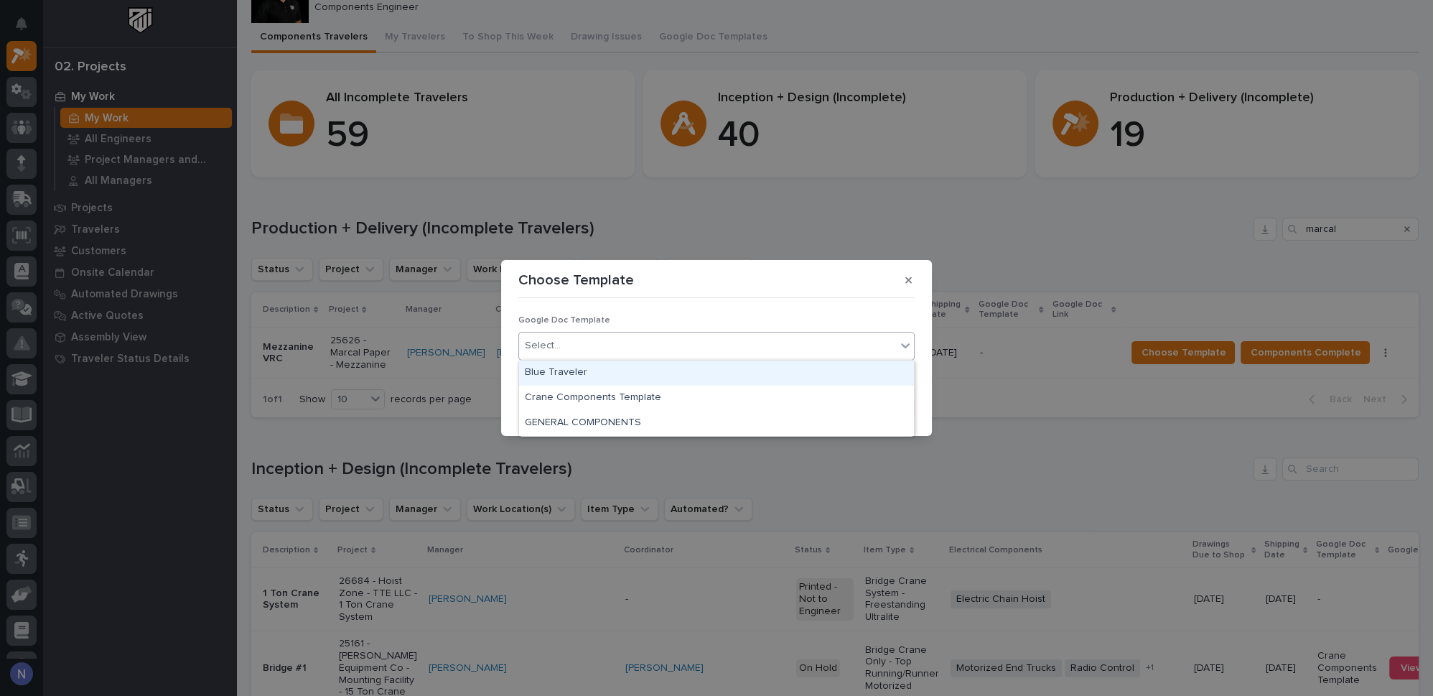
click at [656, 348] on div "Select..." at bounding box center [707, 346] width 377 height 24
click at [592, 371] on div "Blue Traveler" at bounding box center [716, 372] width 395 height 25
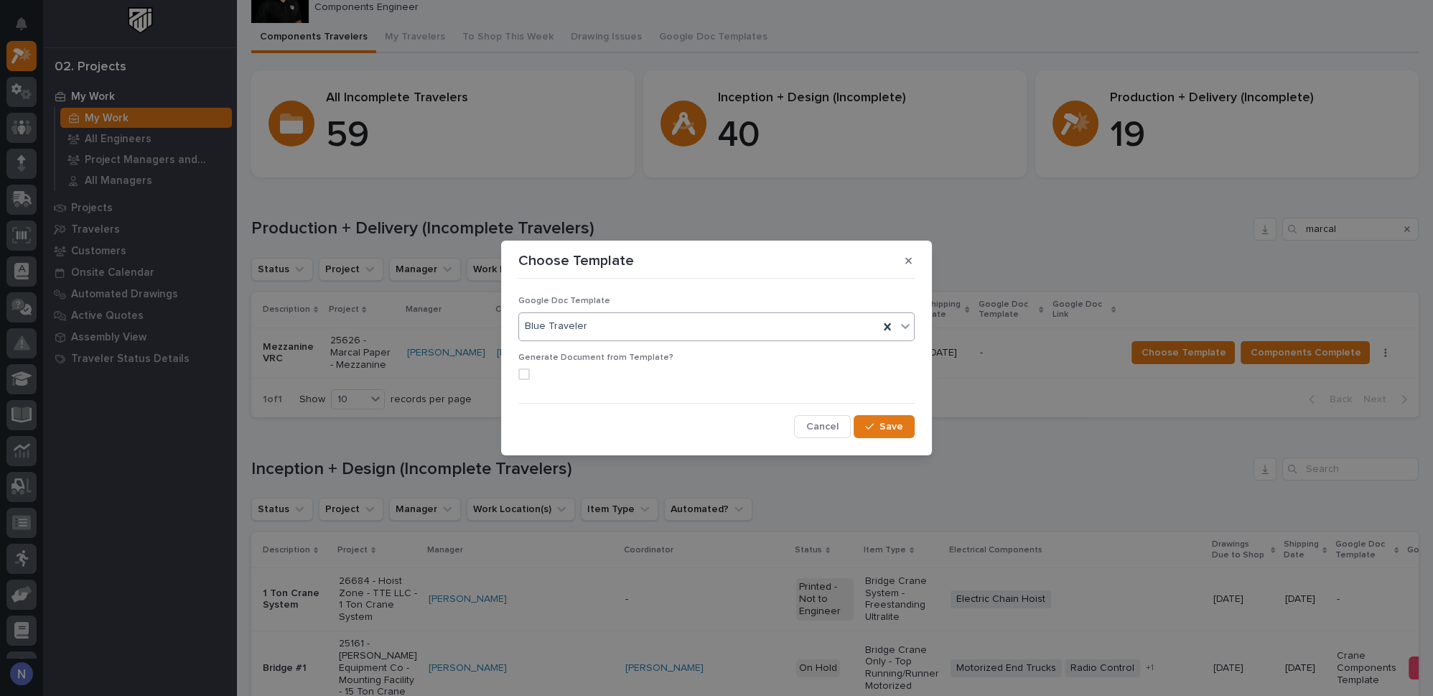
click at [528, 375] on span at bounding box center [523, 373] width 11 height 11
click at [880, 424] on div "button" at bounding box center [872, 427] width 14 height 10
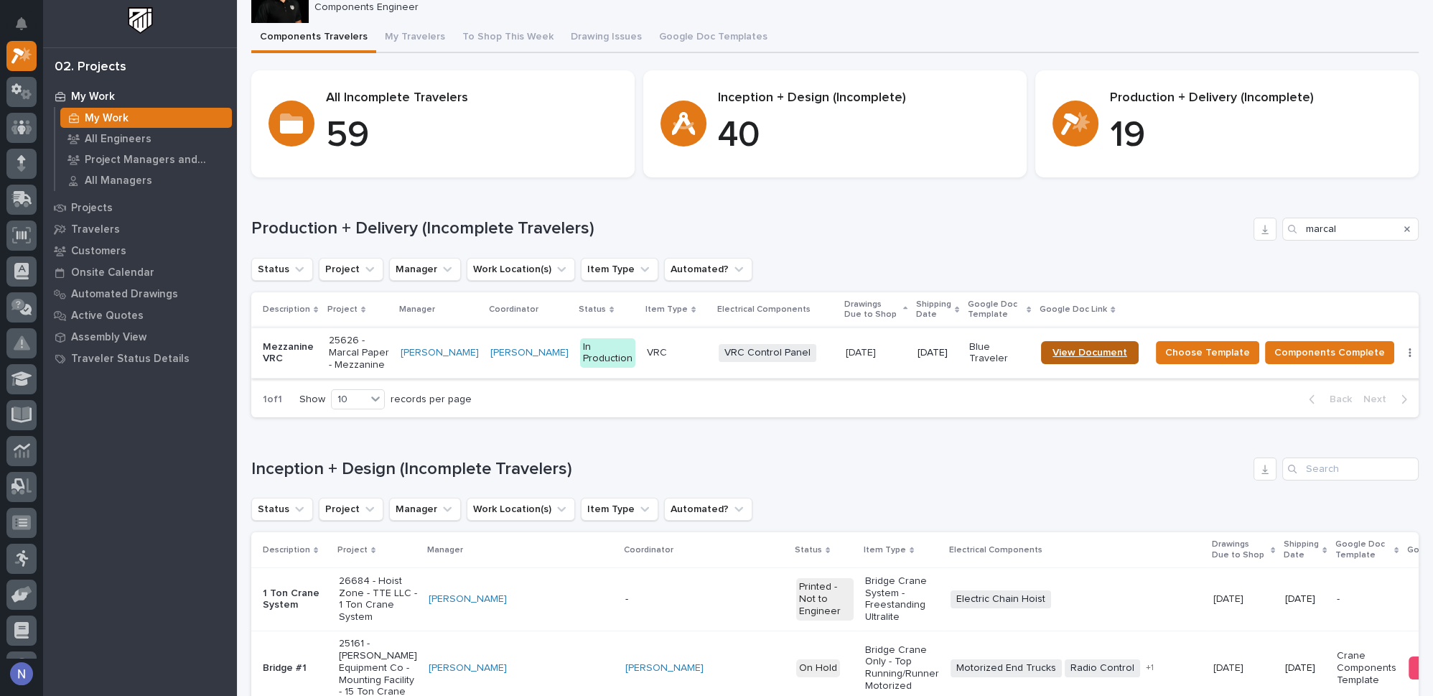
click at [1109, 348] on span "View Document" at bounding box center [1090, 353] width 75 height 10
drag, startPoint x: 1113, startPoint y: 27, endPoint x: 1098, endPoint y: 26, distance: 15.1
click at [1113, 27] on div "Components Travelers My Travelers To Shop This Week Drawing Issues Google Doc T…" at bounding box center [835, 38] width 1168 height 30
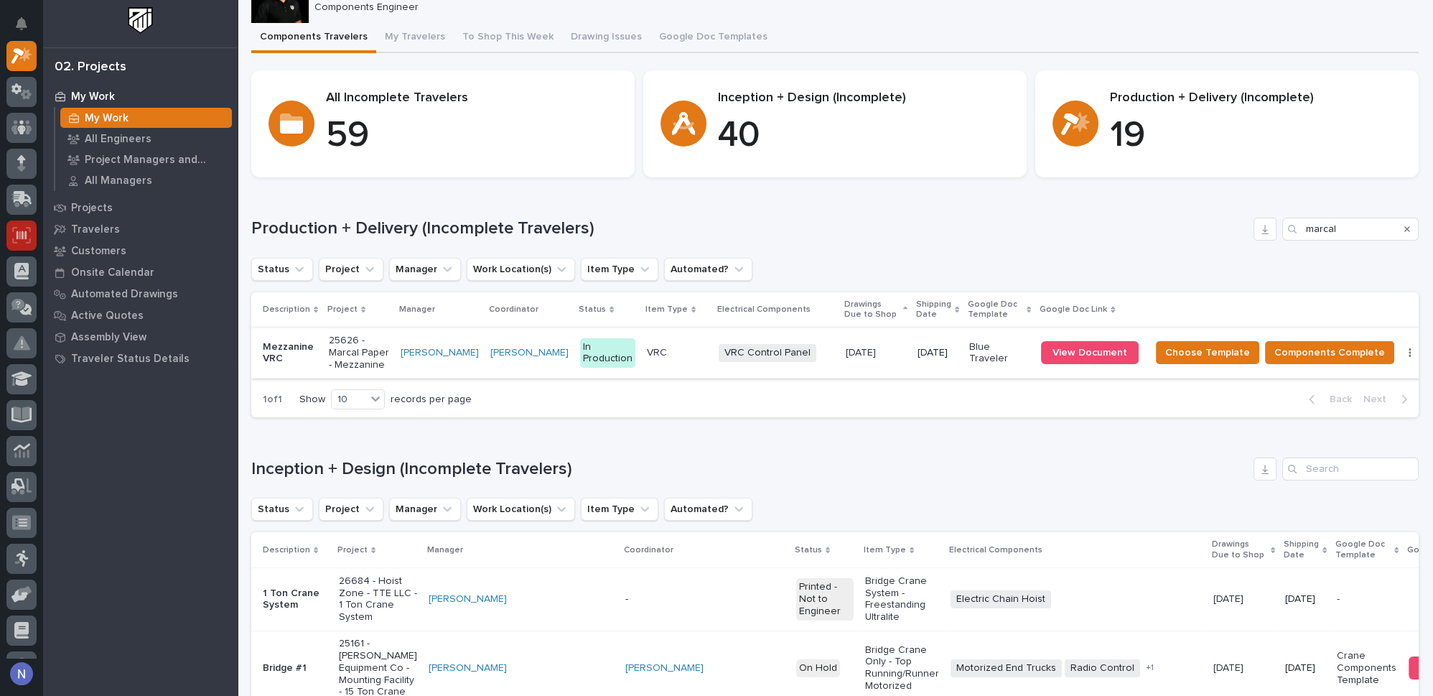
click at [12, 227] on icon at bounding box center [21, 235] width 19 height 17
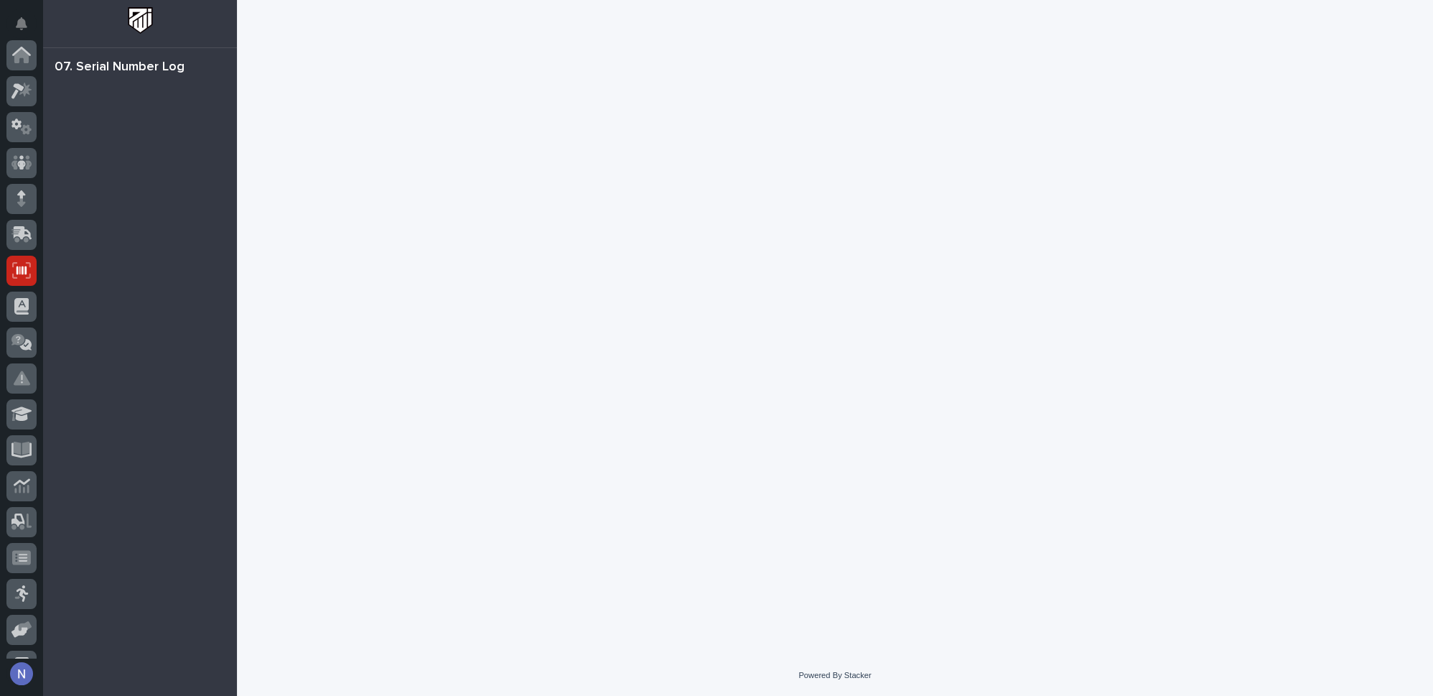
scroll to position [207, 0]
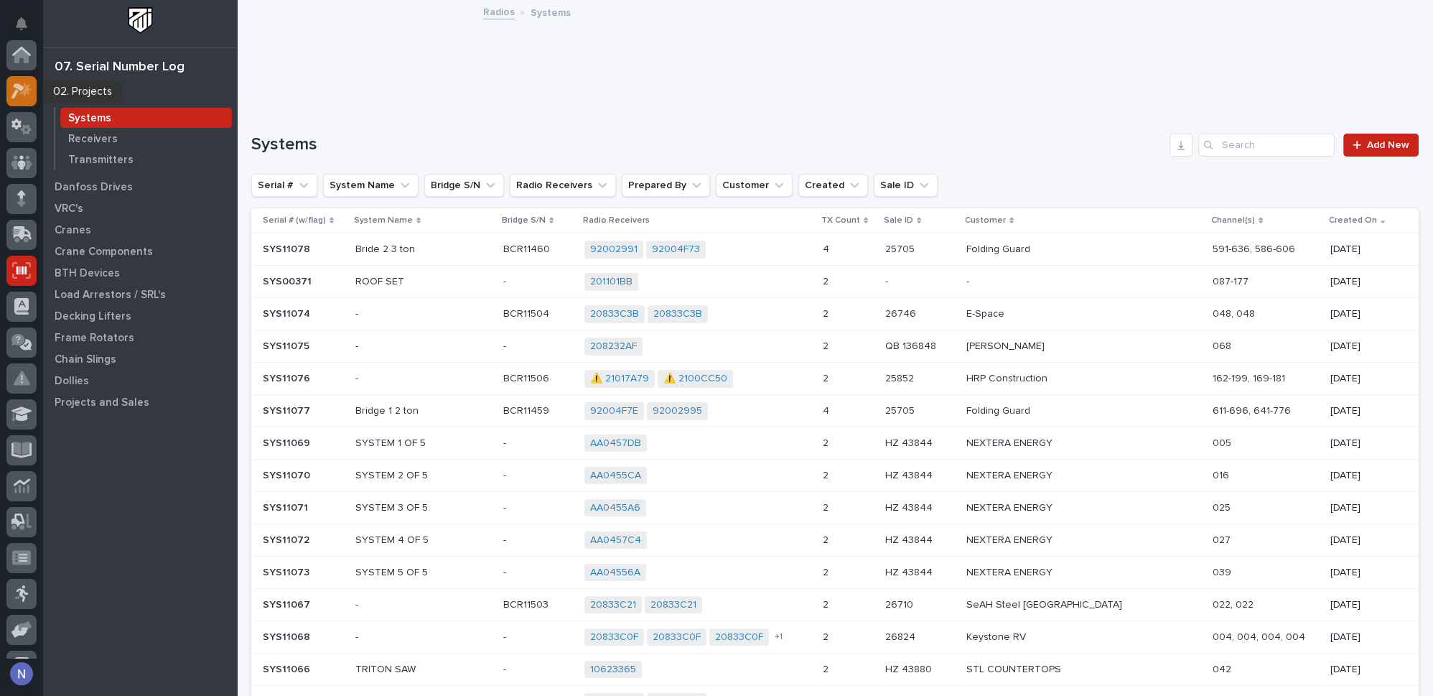
click at [20, 91] on icon at bounding box center [21, 91] width 21 height 17
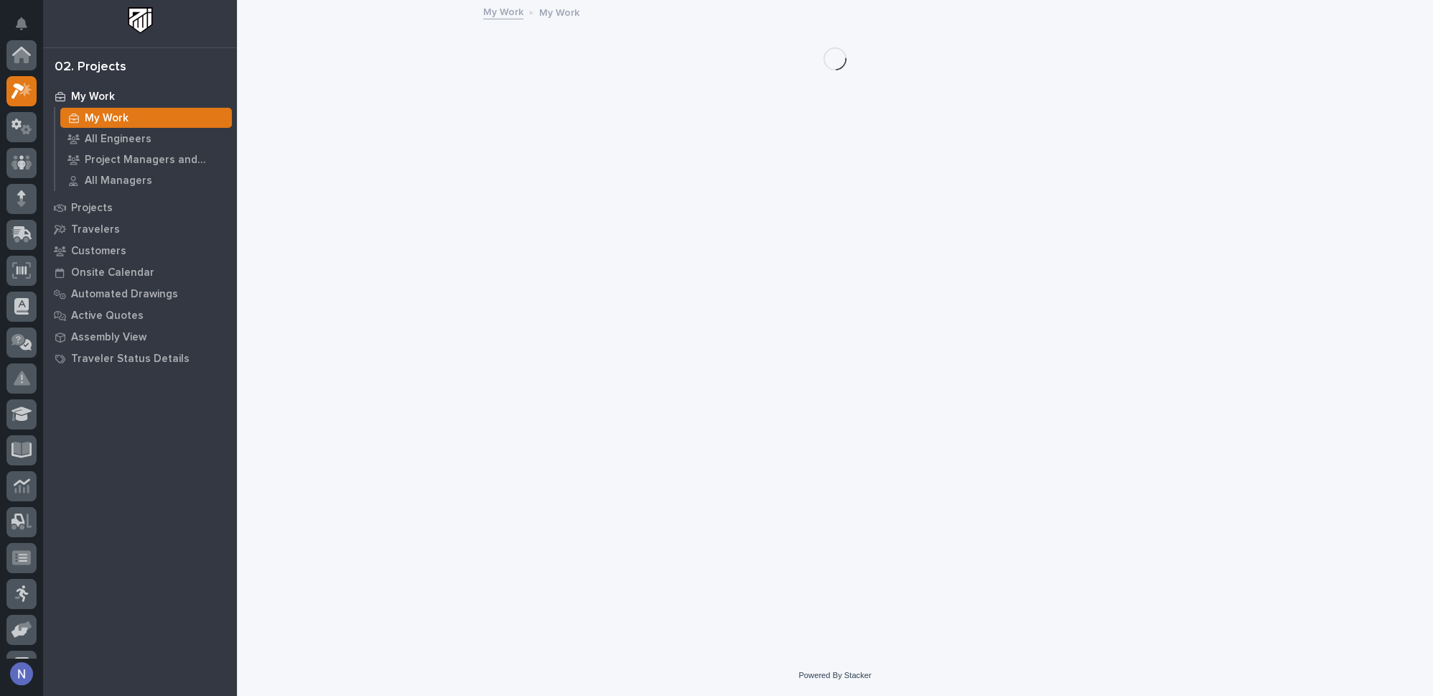
scroll to position [35, 0]
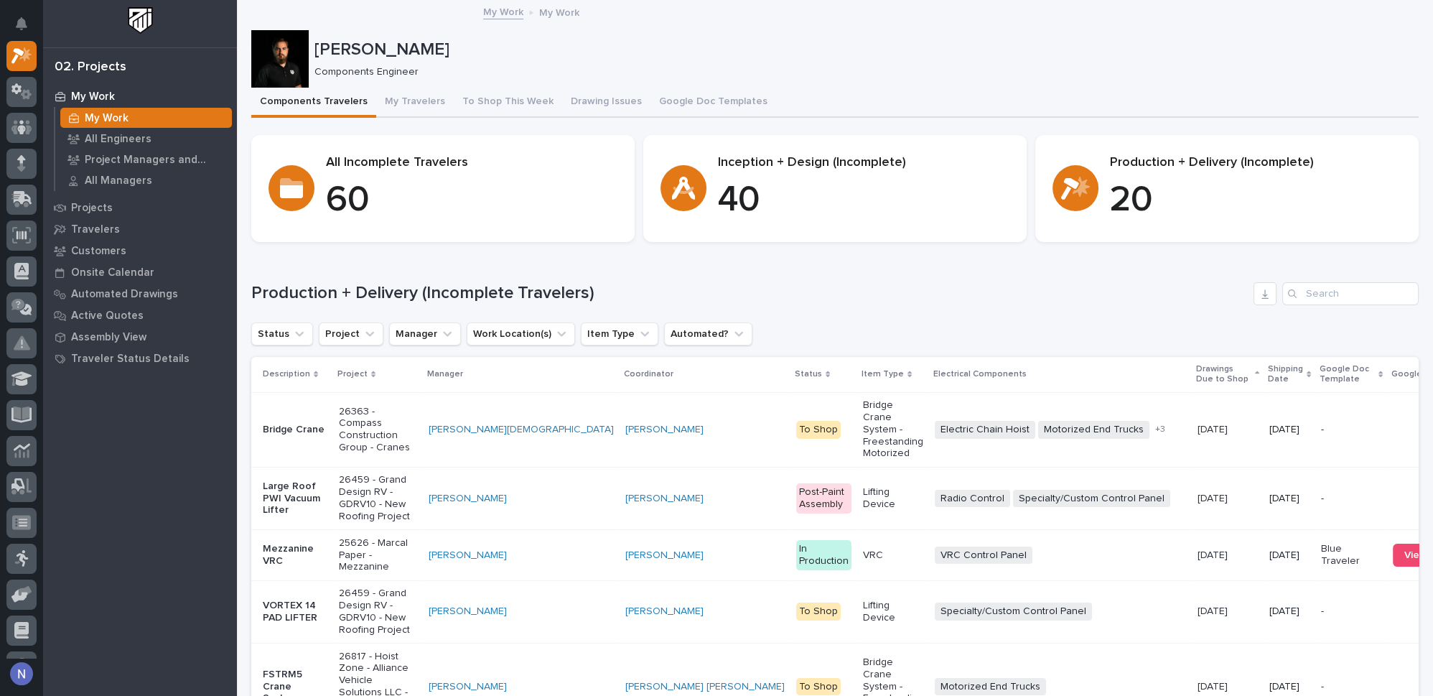
click at [1268, 368] on p "Shipping Date" at bounding box center [1285, 374] width 35 height 27
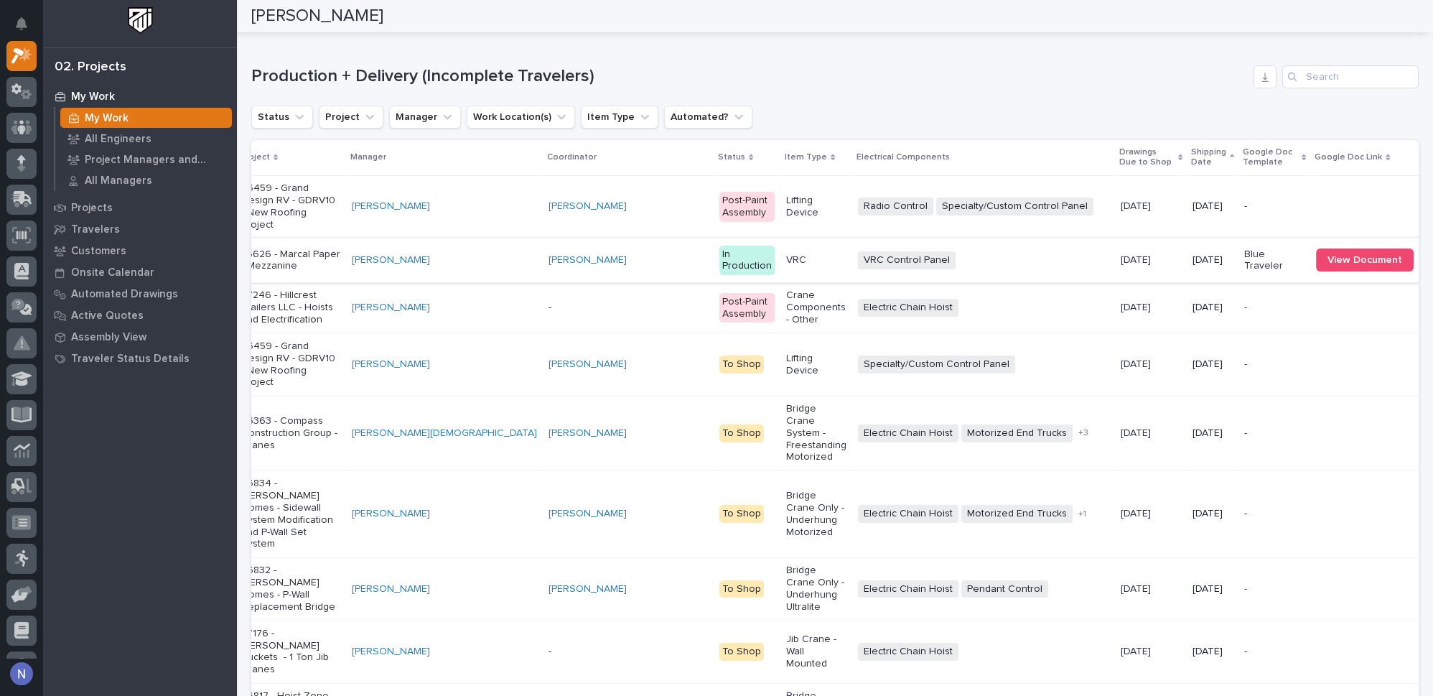
scroll to position [0, 130]
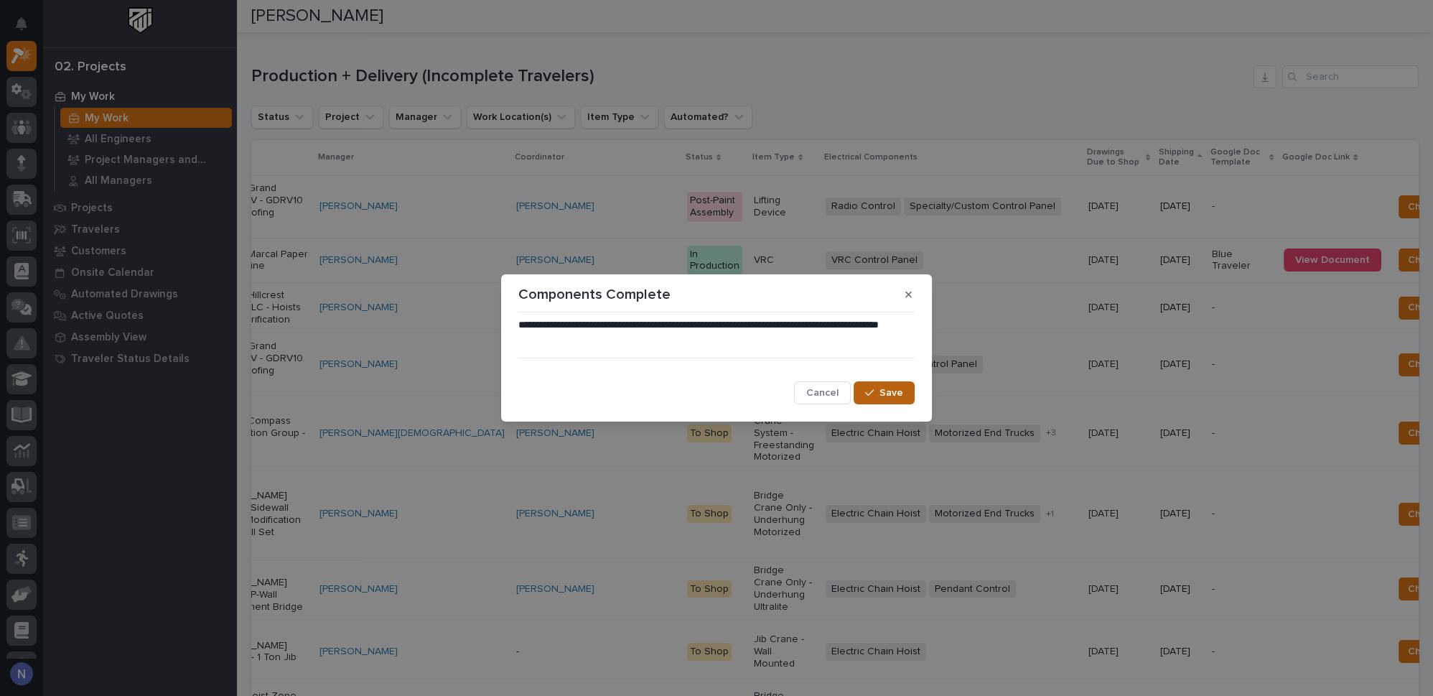
click at [894, 391] on span "Save" at bounding box center [892, 392] width 24 height 13
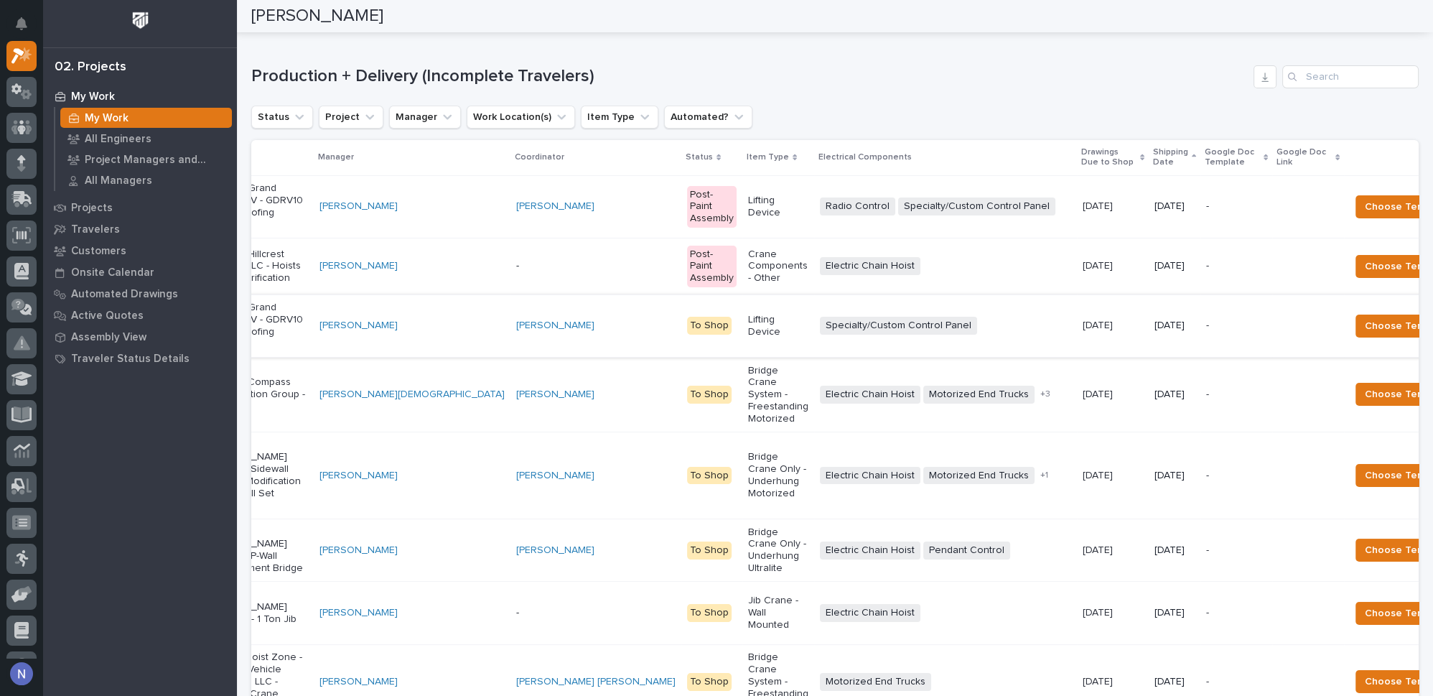
scroll to position [0, 0]
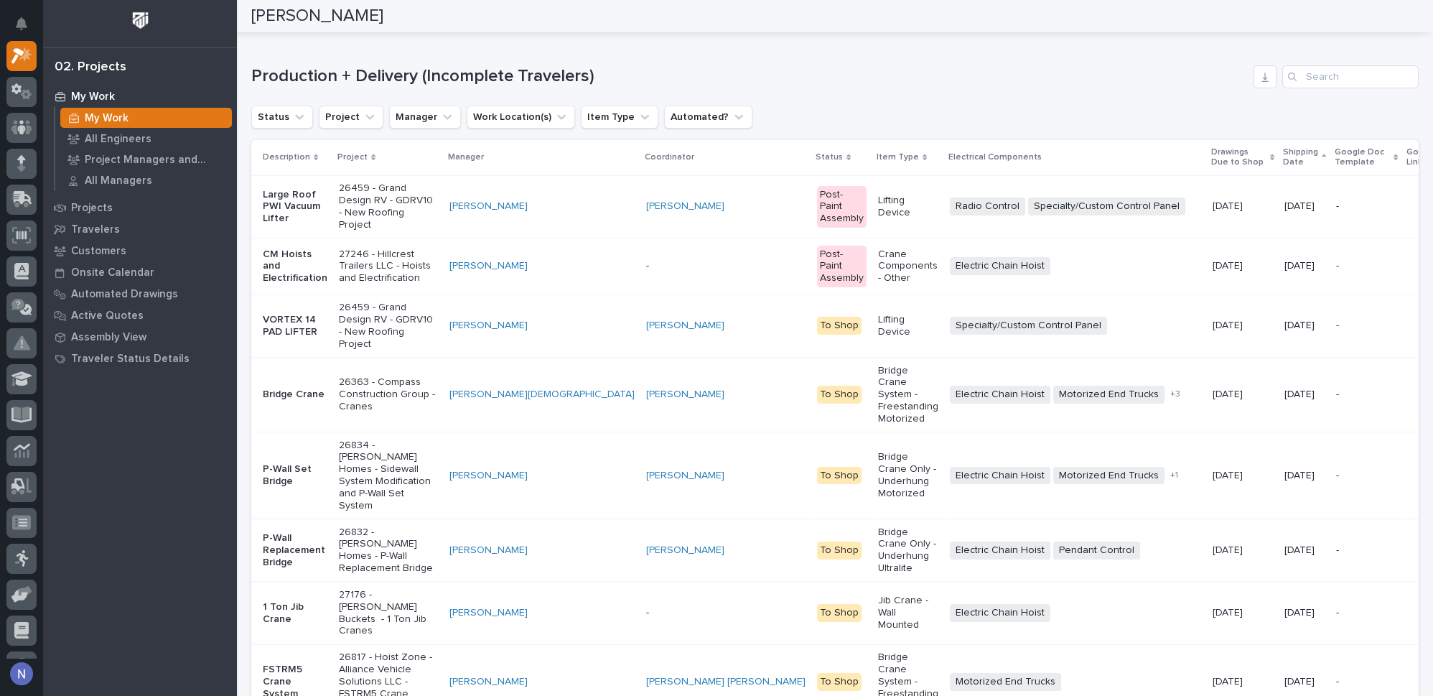
click at [1410, 11] on div "Nathan Gross" at bounding box center [830, 16] width 1227 height 32
click at [698, 70] on h1 "Production + Delivery (Incomplete Travelers)" at bounding box center [749, 76] width 997 height 21
click at [1283, 159] on p "Shipping Date" at bounding box center [1300, 157] width 35 height 27
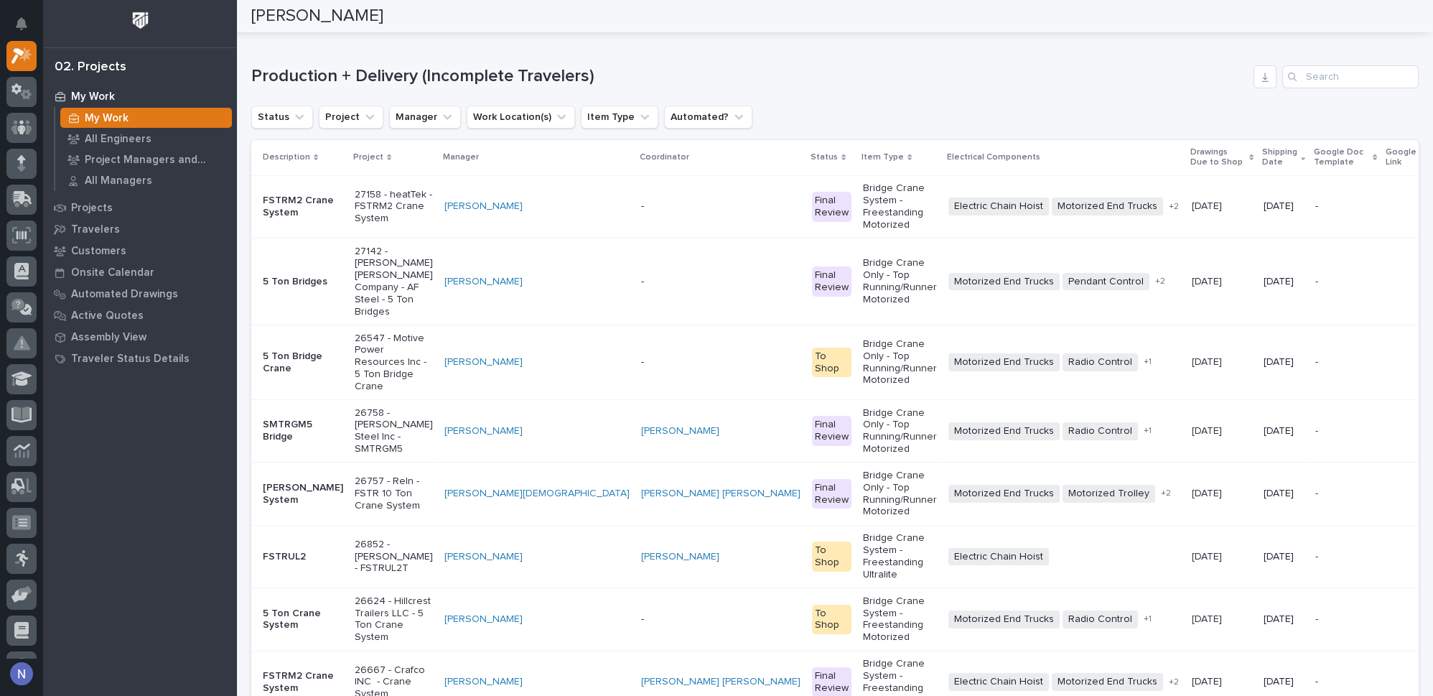
click at [1262, 151] on p "Shipping Date" at bounding box center [1279, 157] width 35 height 27
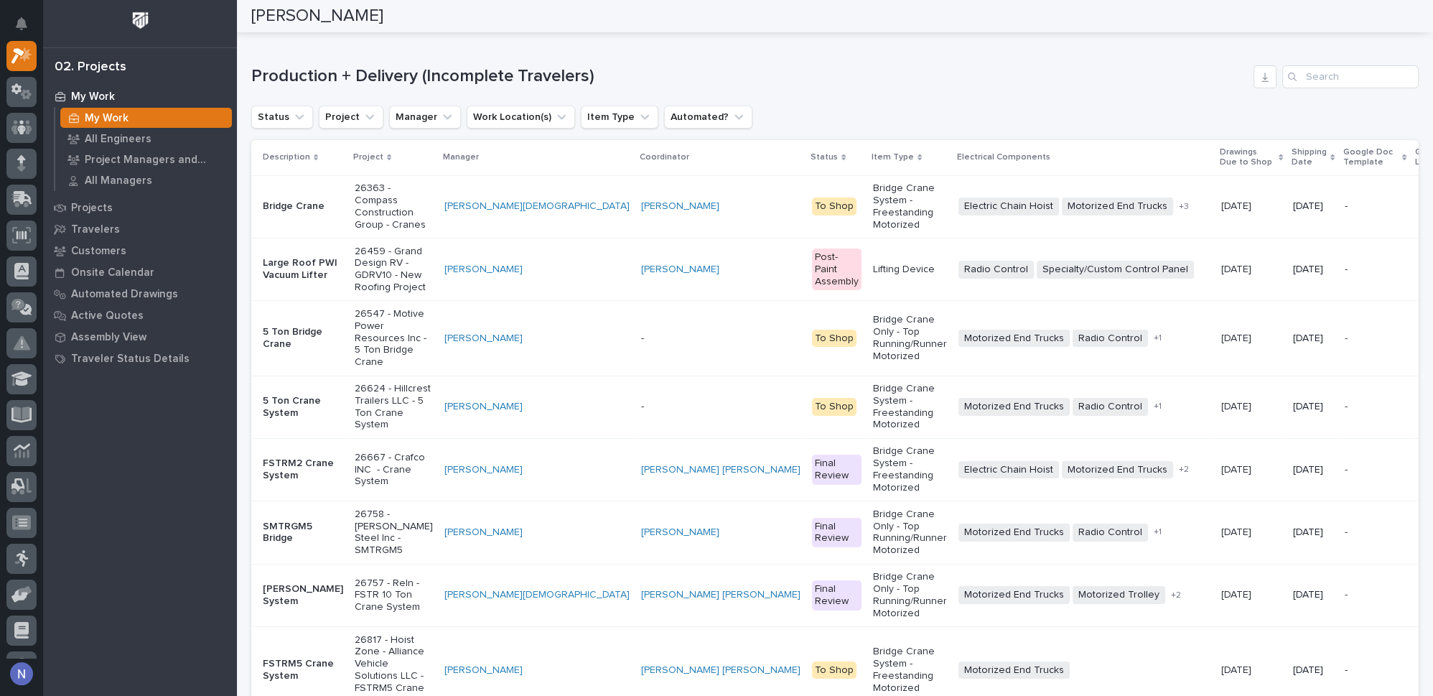
click at [1292, 157] on p "Shipping Date" at bounding box center [1309, 157] width 35 height 27
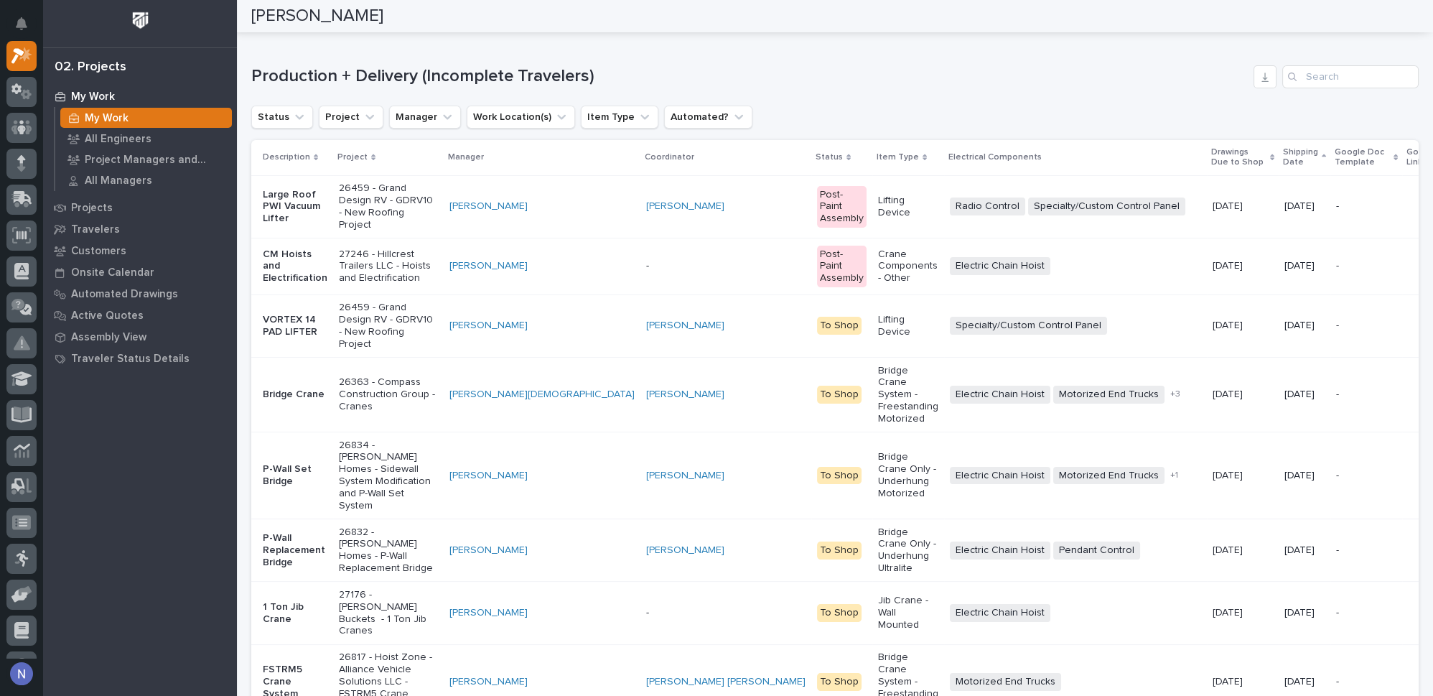
click at [641, 294] on td "-" at bounding box center [726, 266] width 171 height 57
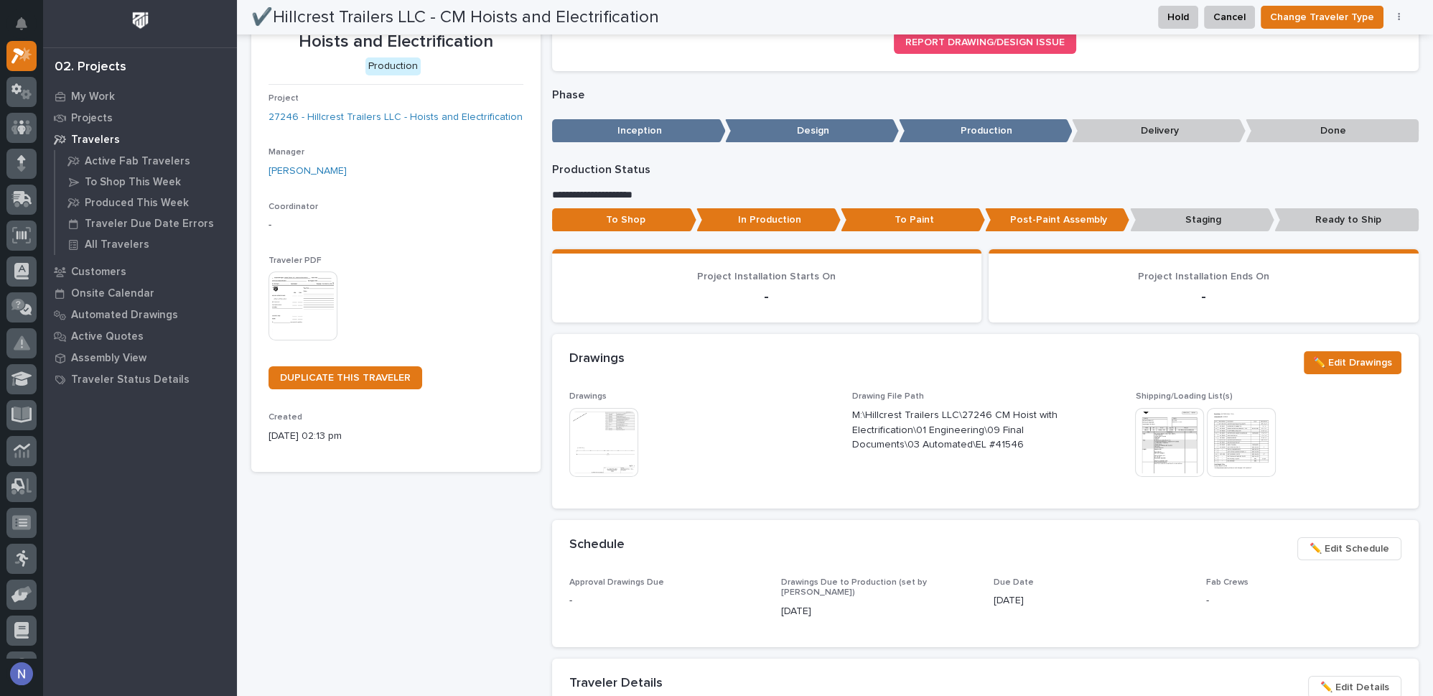
scroll to position [87, 0]
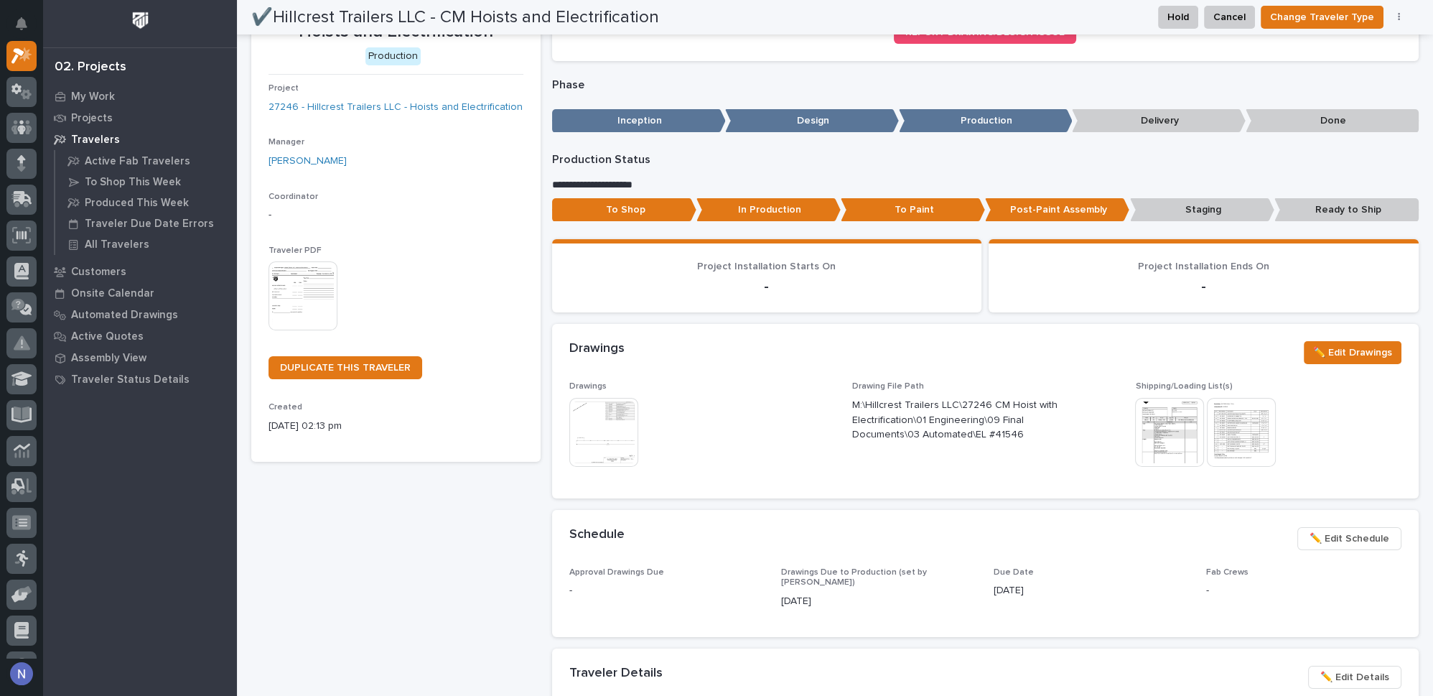
click at [595, 416] on img at bounding box center [603, 432] width 69 height 69
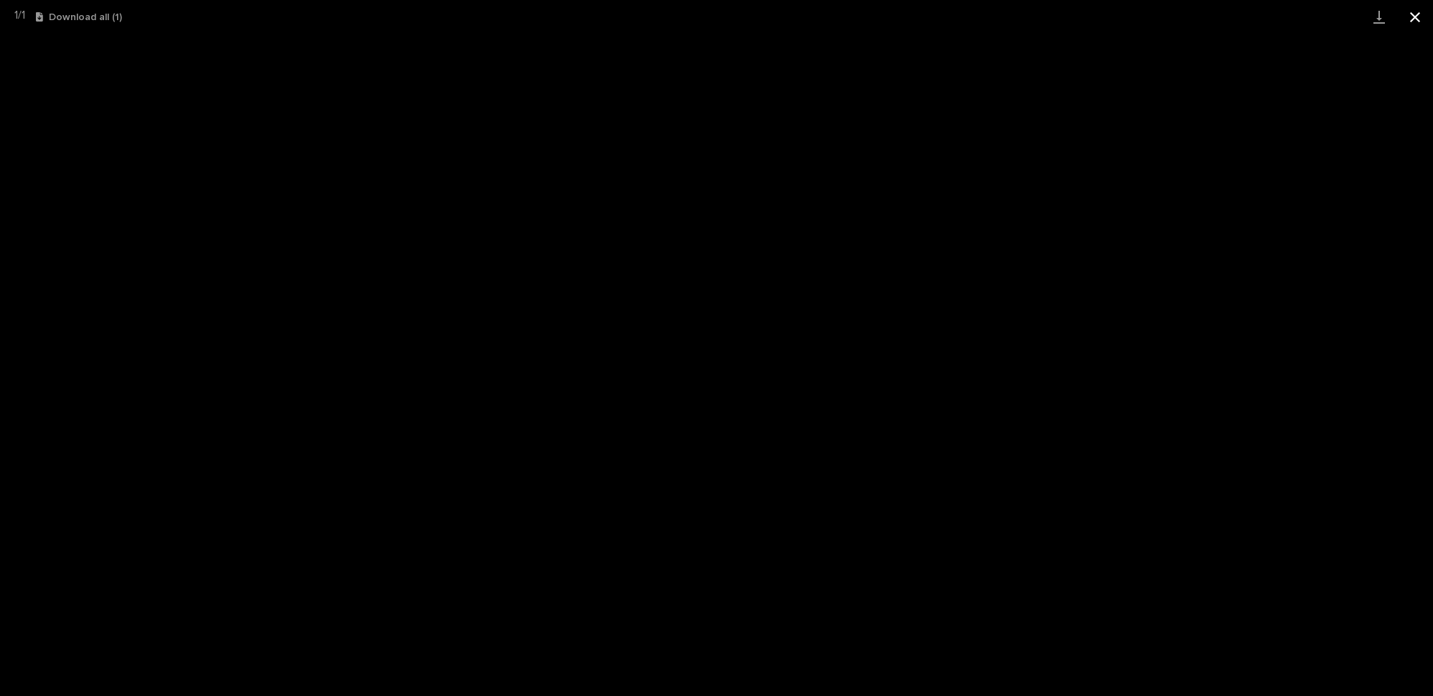
click at [1409, 22] on button "Close gallery" at bounding box center [1415, 17] width 36 height 34
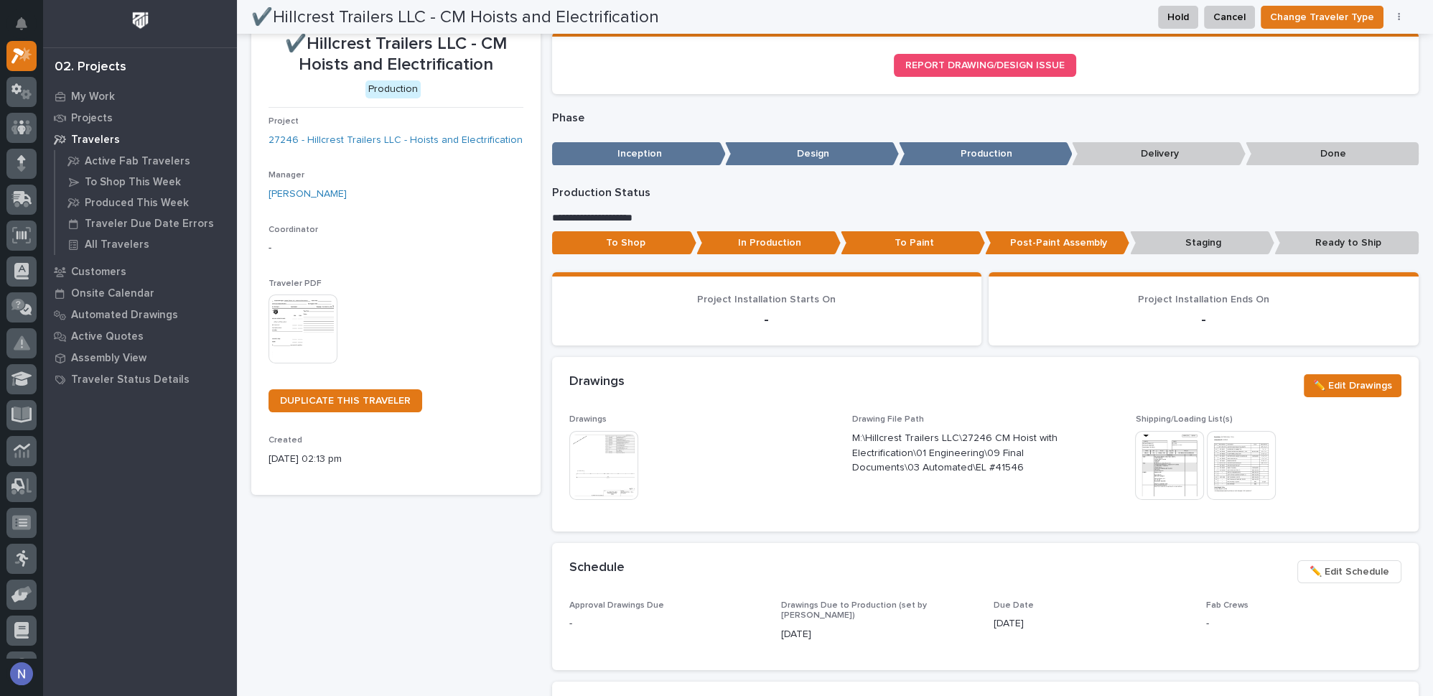
scroll to position [0, 0]
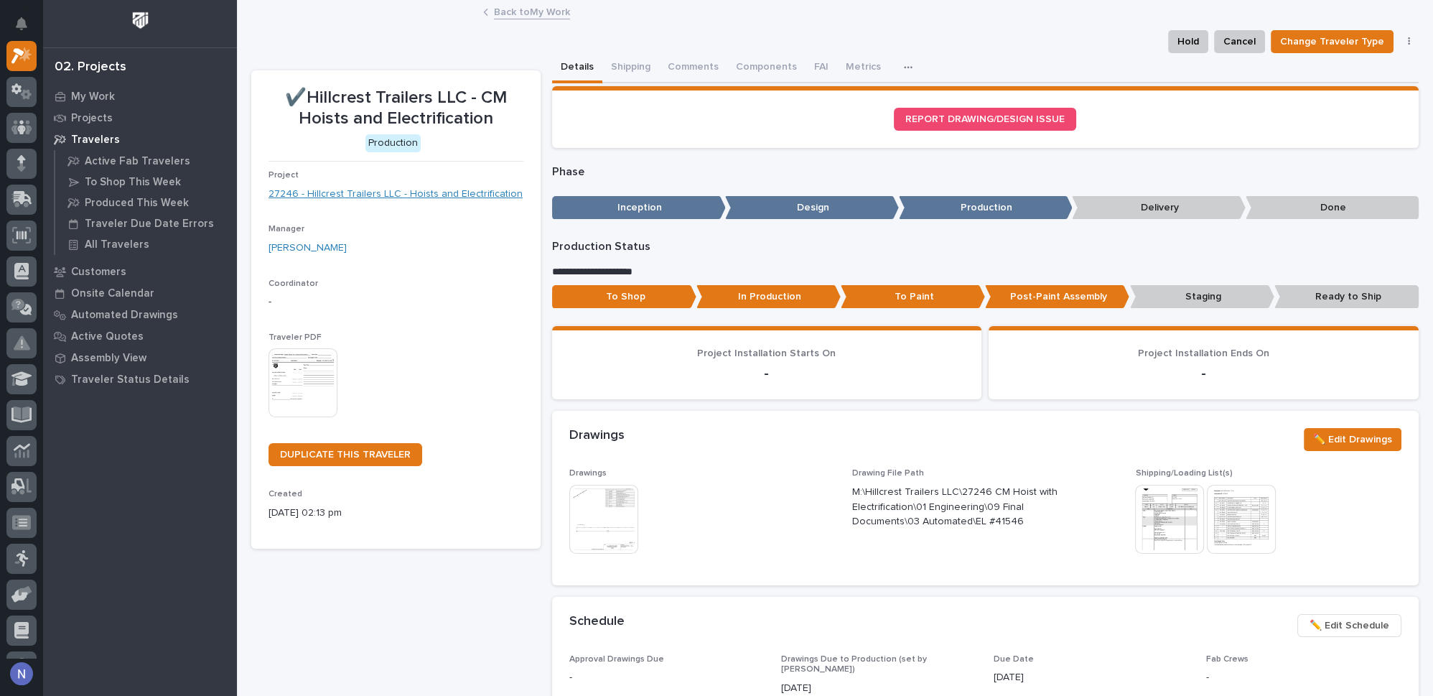
click at [414, 190] on link "27246 - Hillcrest Trailers LLC - Hoists and Electrification" at bounding box center [396, 194] width 254 height 15
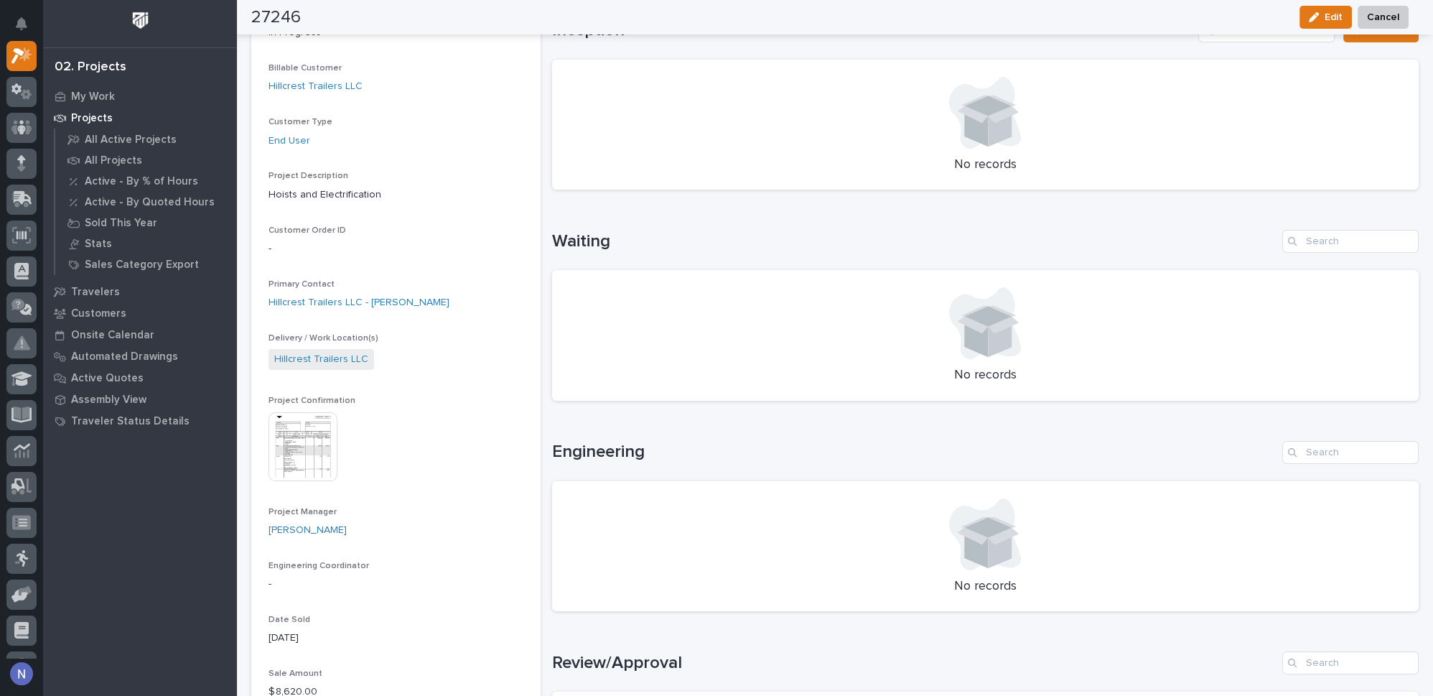
scroll to position [195, 0]
click at [294, 450] on img at bounding box center [303, 446] width 69 height 69
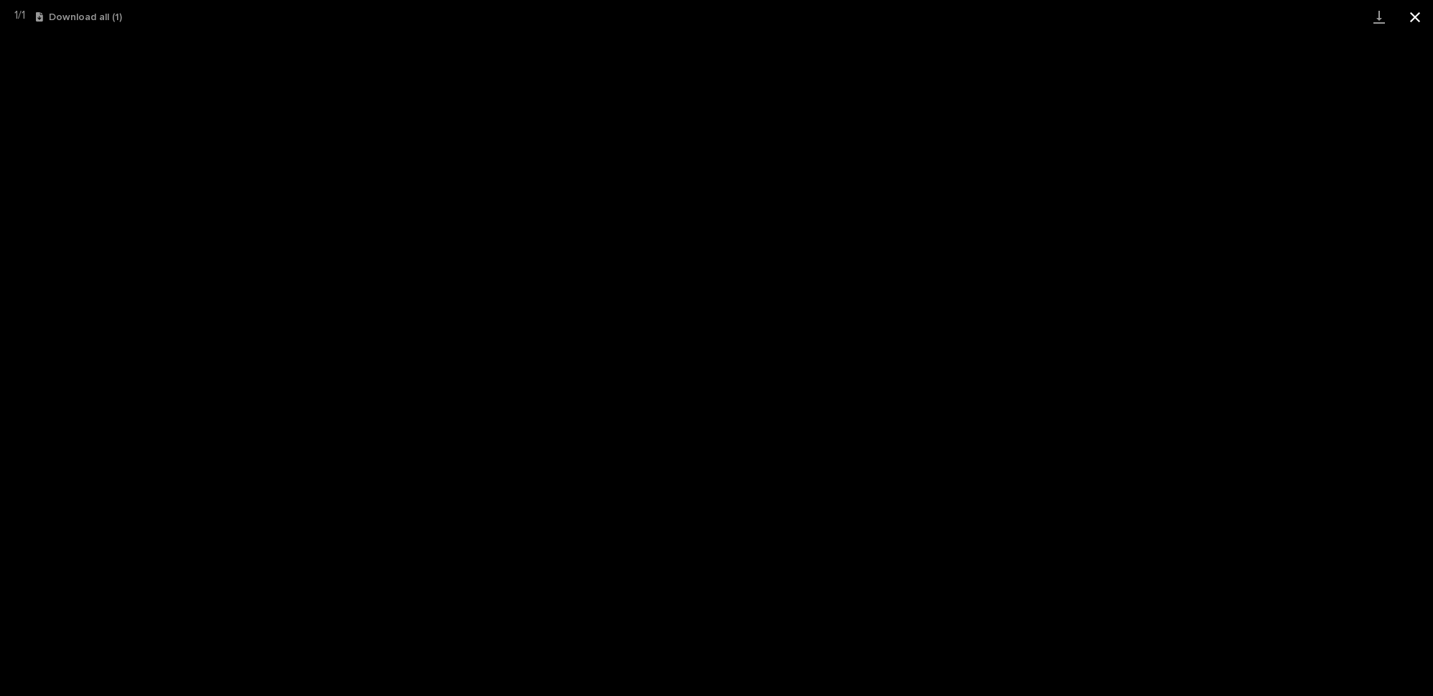
click at [1421, 17] on button "Close gallery" at bounding box center [1415, 17] width 36 height 34
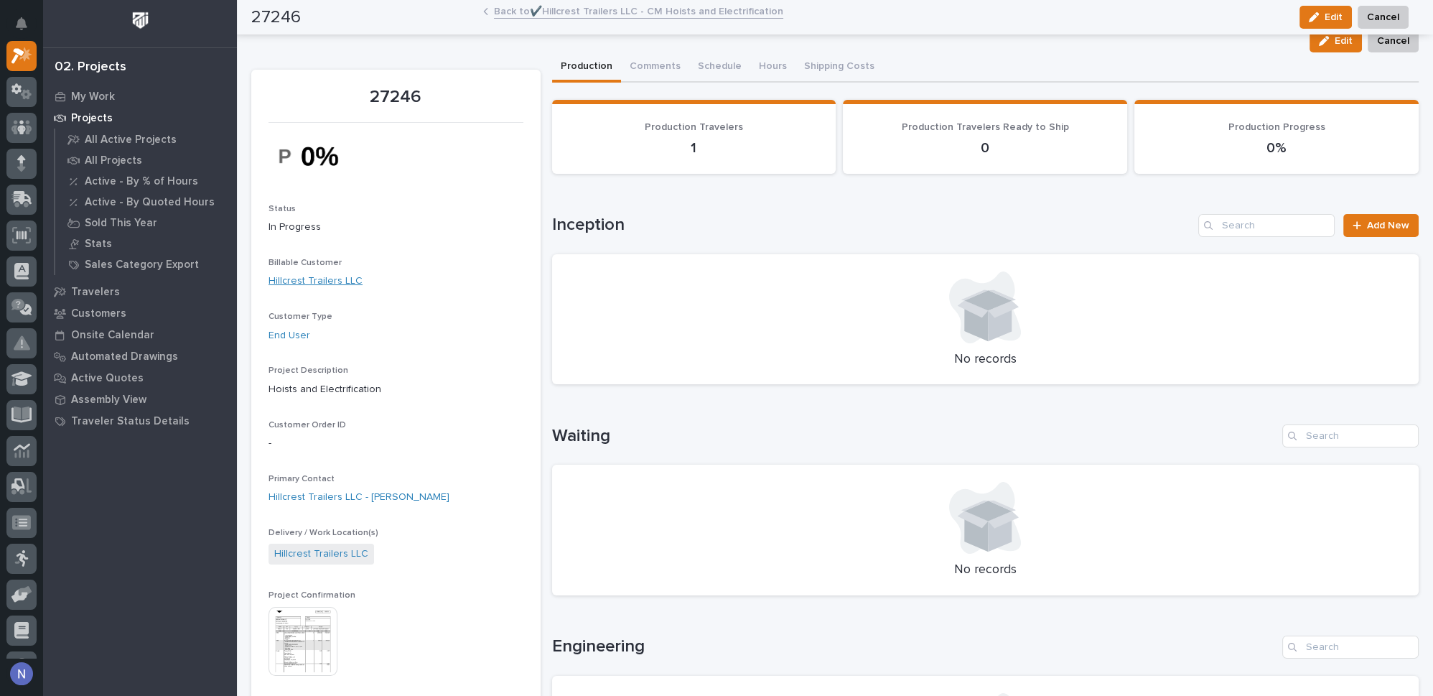
scroll to position [0, 0]
click at [93, 99] on p "My Work" at bounding box center [93, 96] width 44 height 13
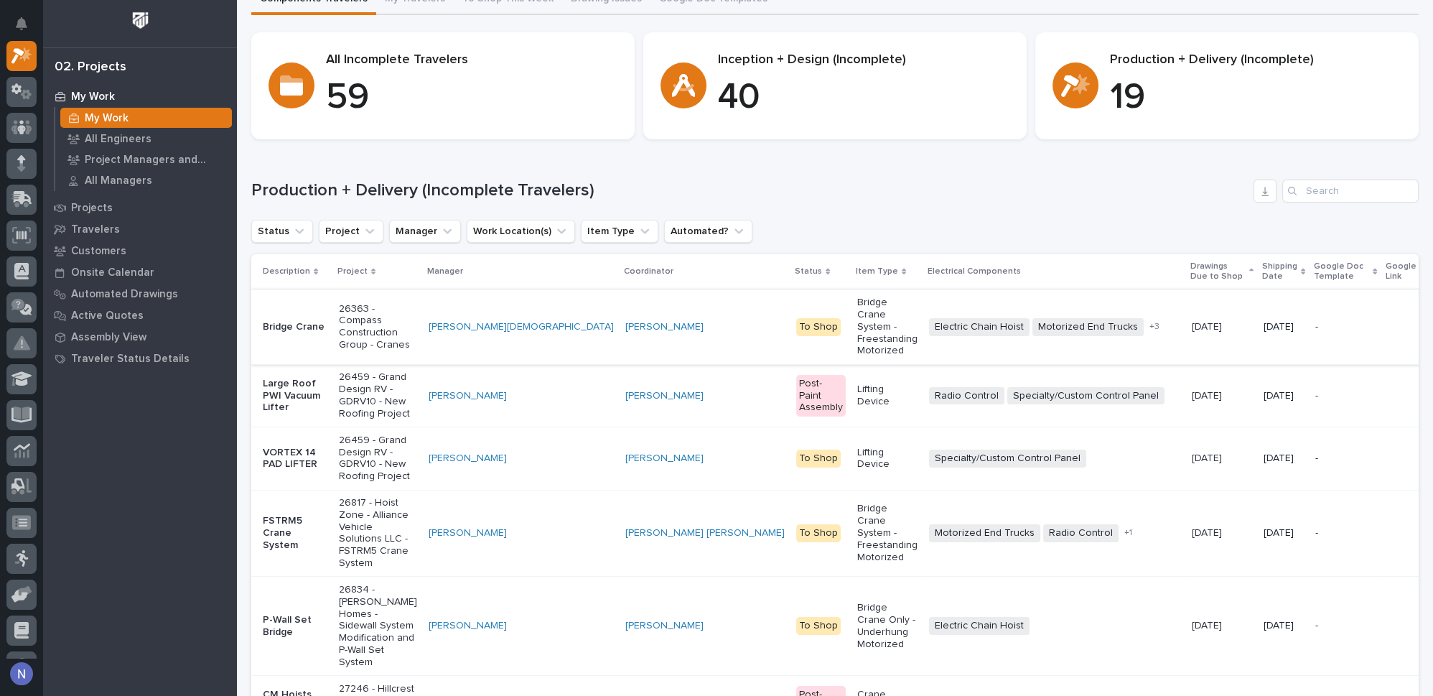
scroll to position [108, 0]
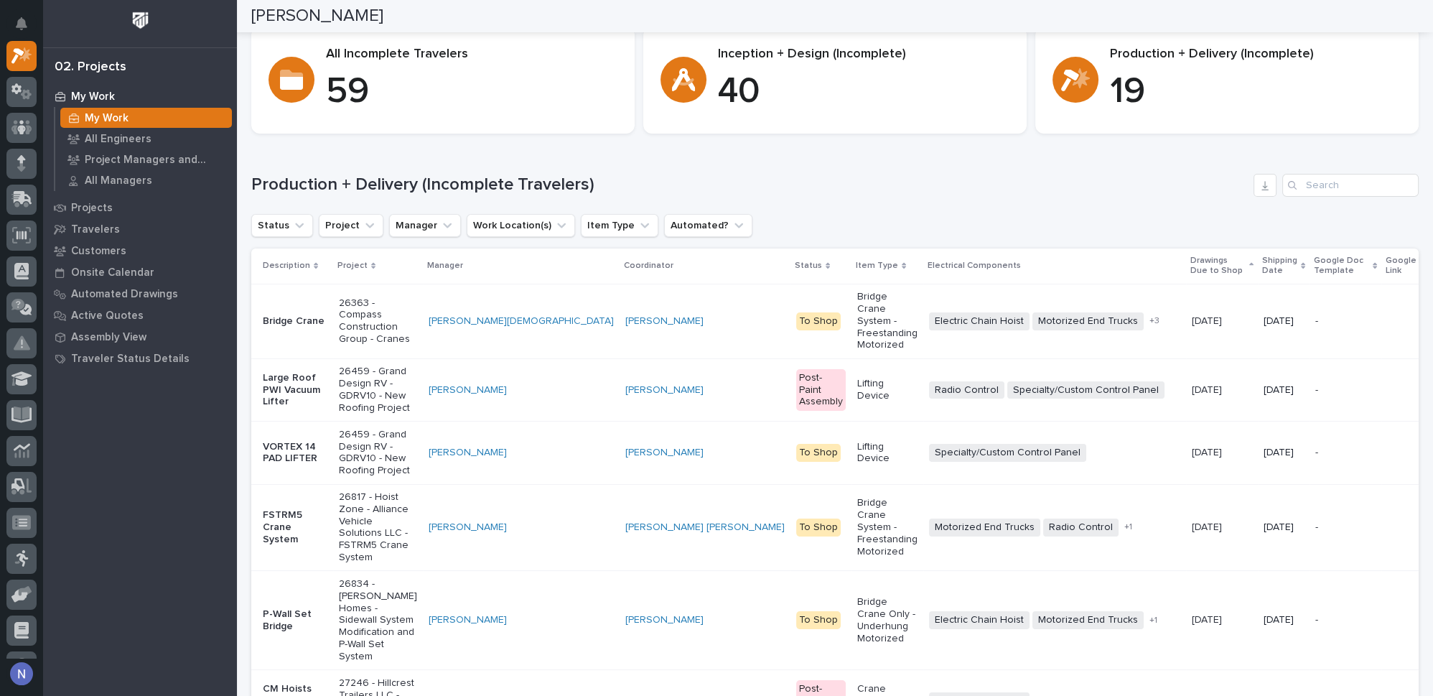
click at [1262, 264] on p "Shipping Date" at bounding box center [1279, 266] width 35 height 27
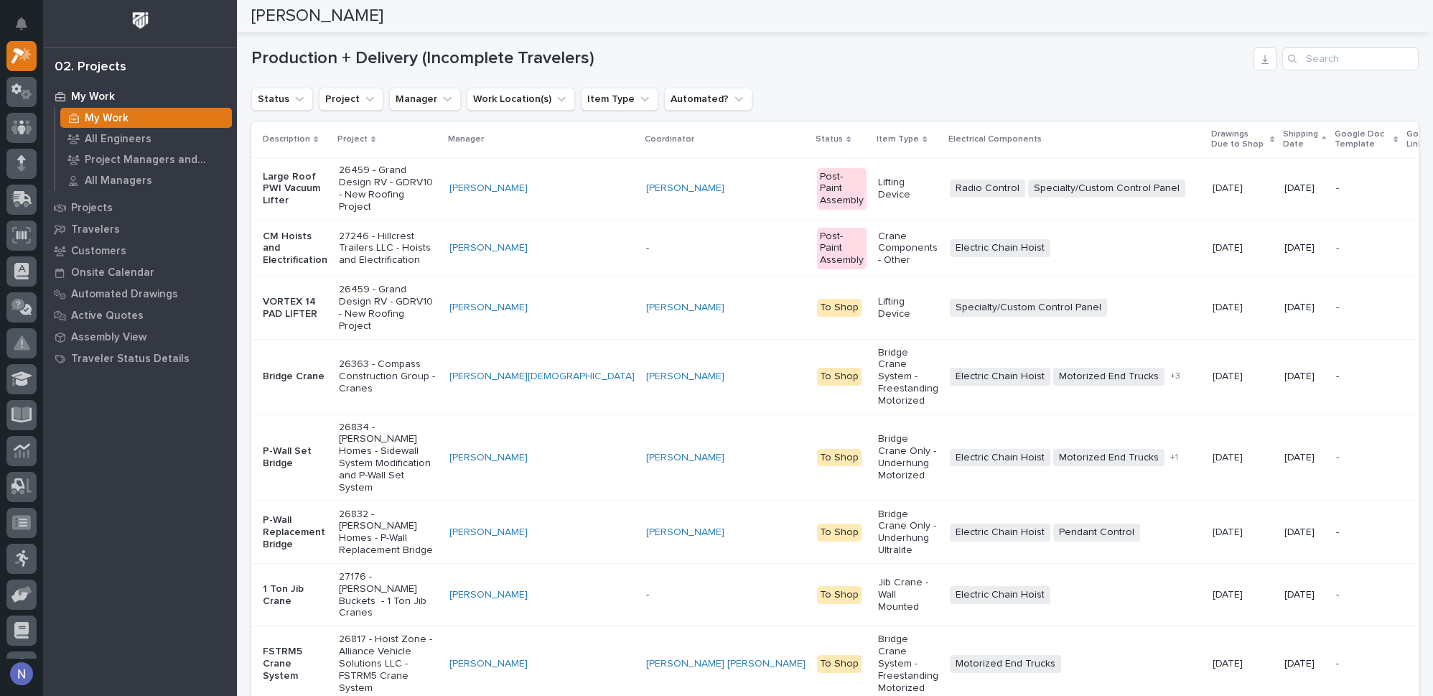
scroll to position [261, 0]
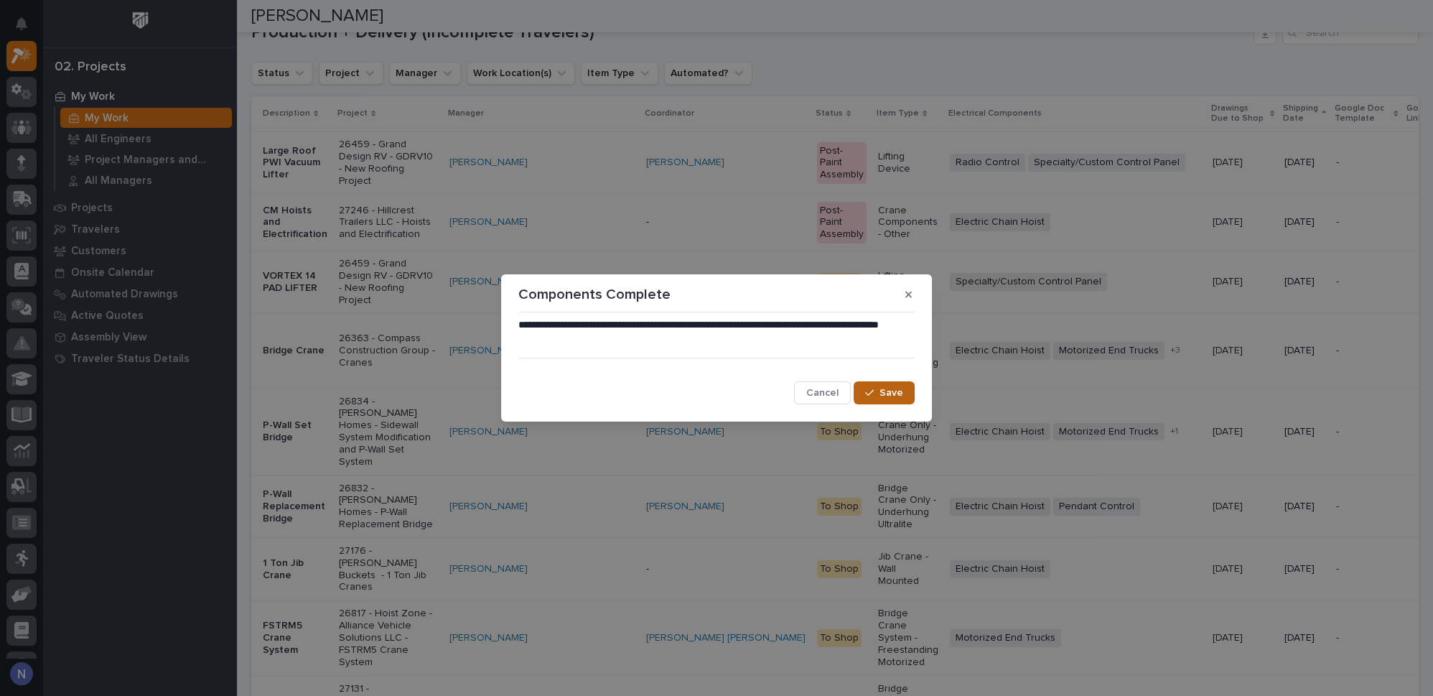
click at [891, 395] on span "Save" at bounding box center [892, 392] width 24 height 13
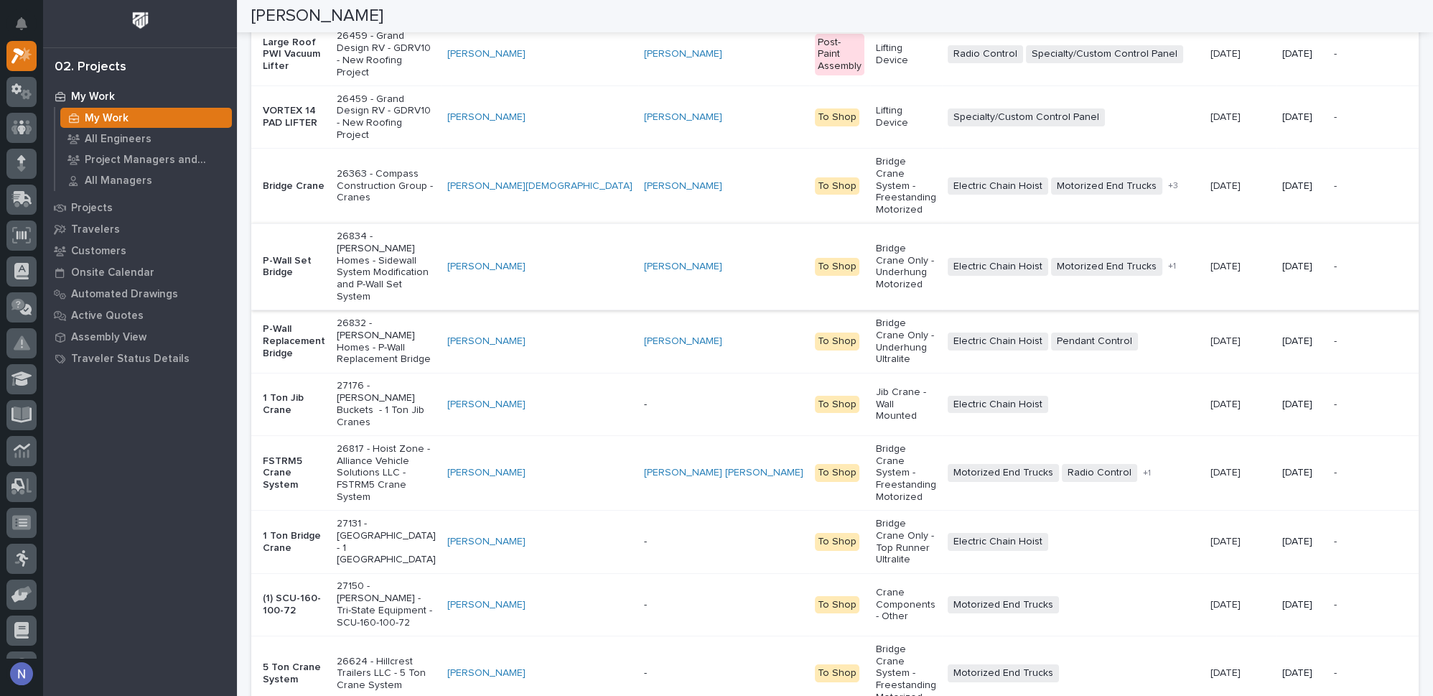
scroll to position [370, 0]
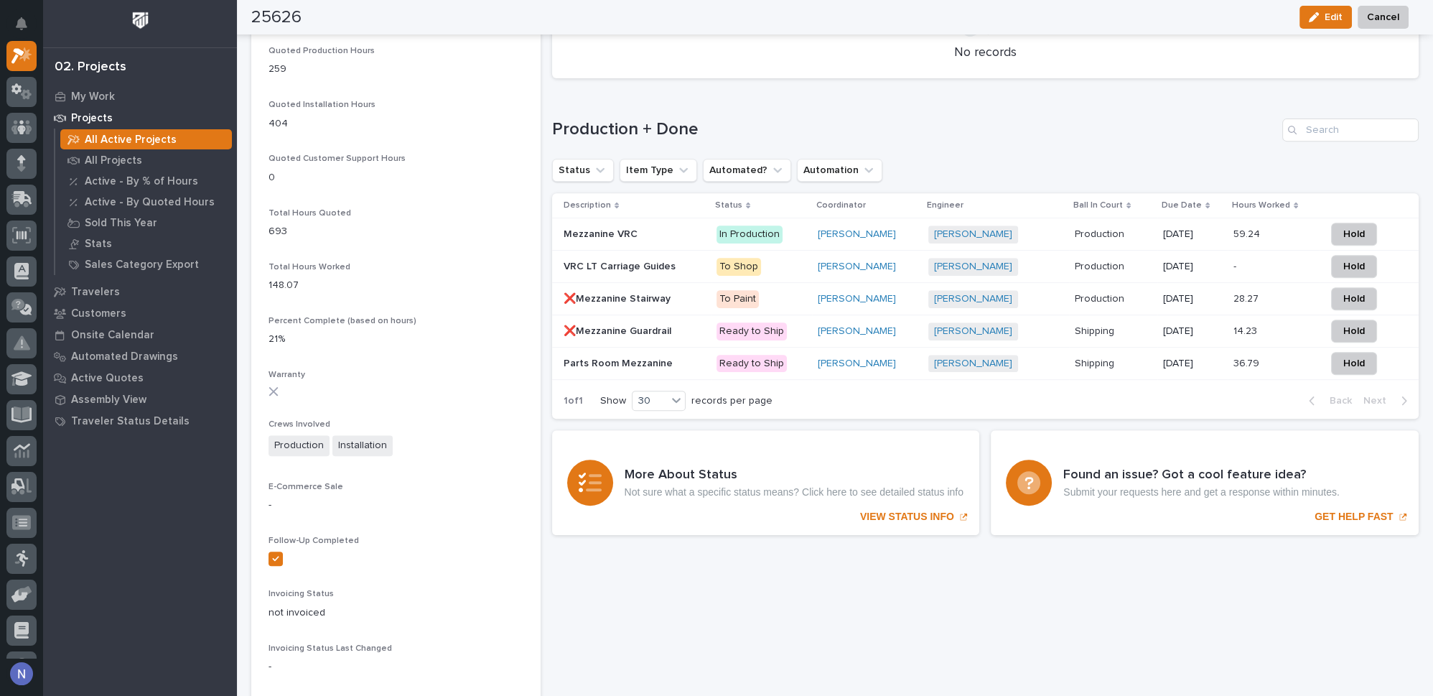
scroll to position [1023, 0]
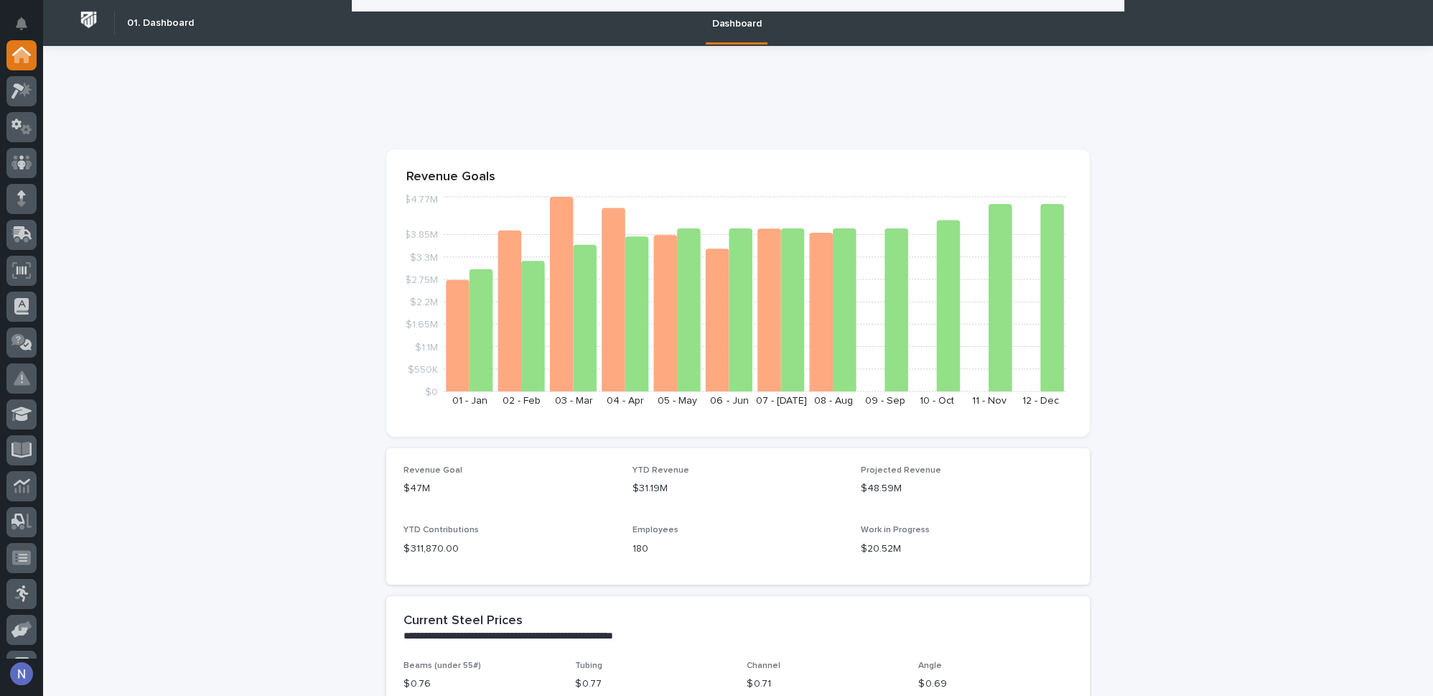
scroll to position [957, 0]
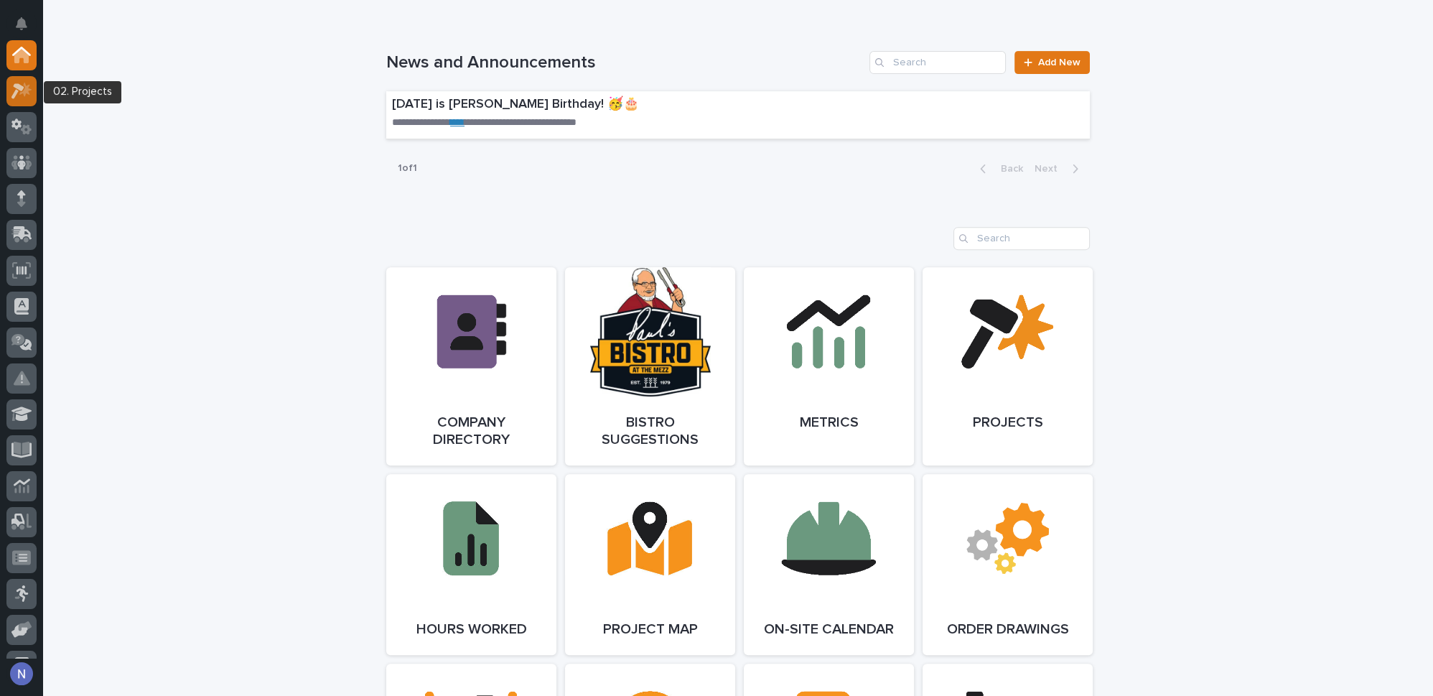
click at [21, 93] on icon at bounding box center [25, 89] width 12 height 14
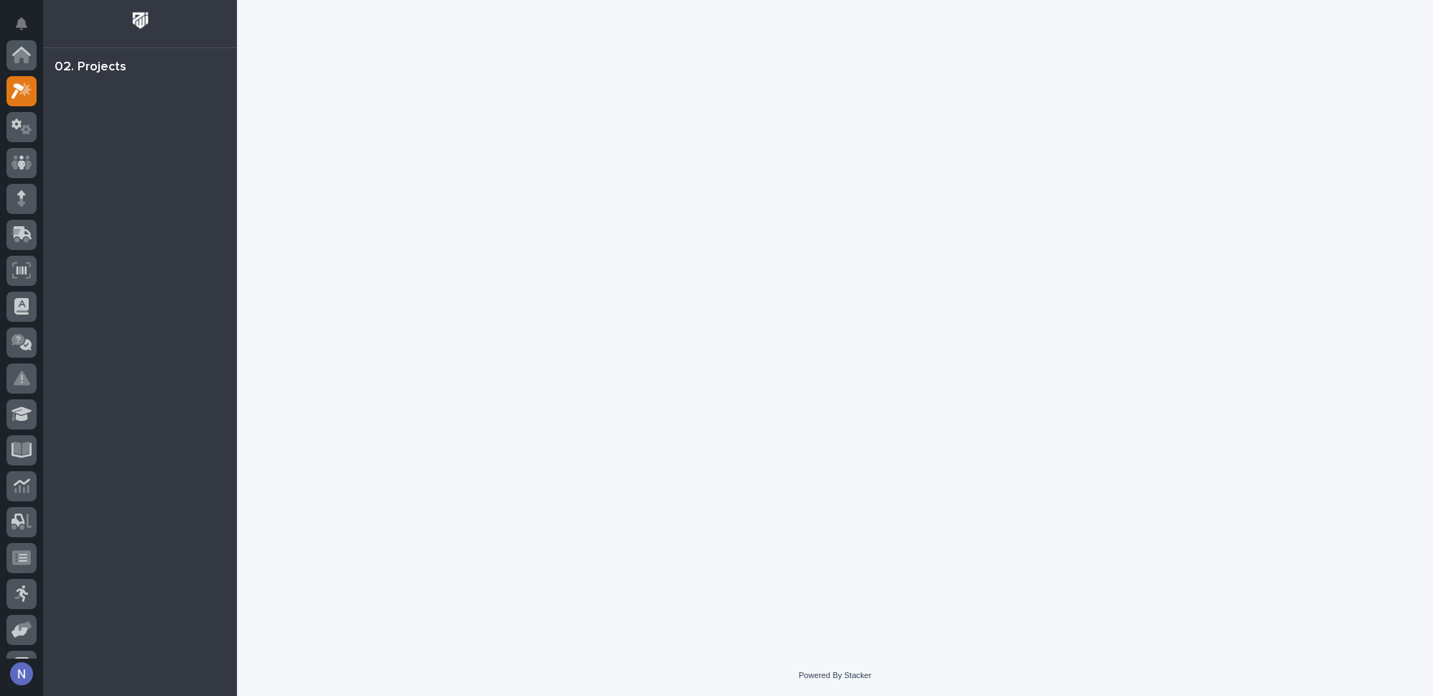
scroll to position [35, 0]
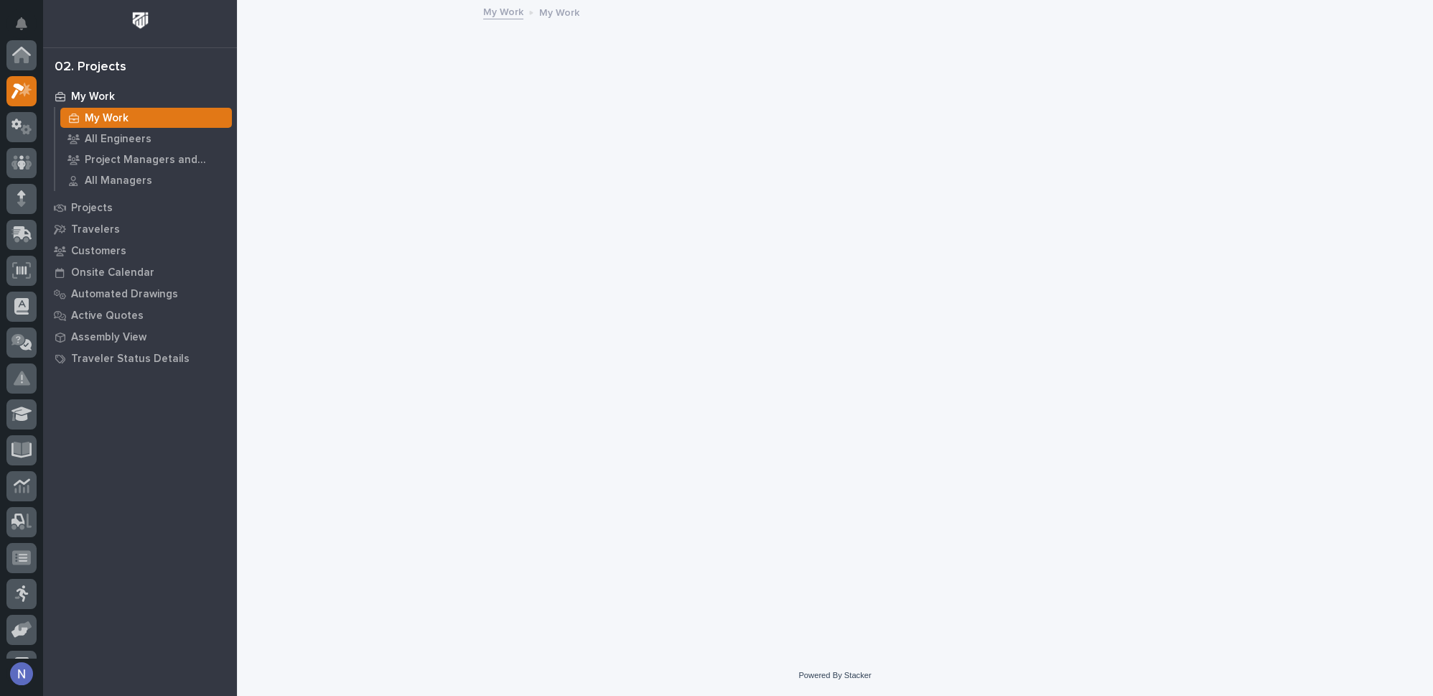
scroll to position [35, 0]
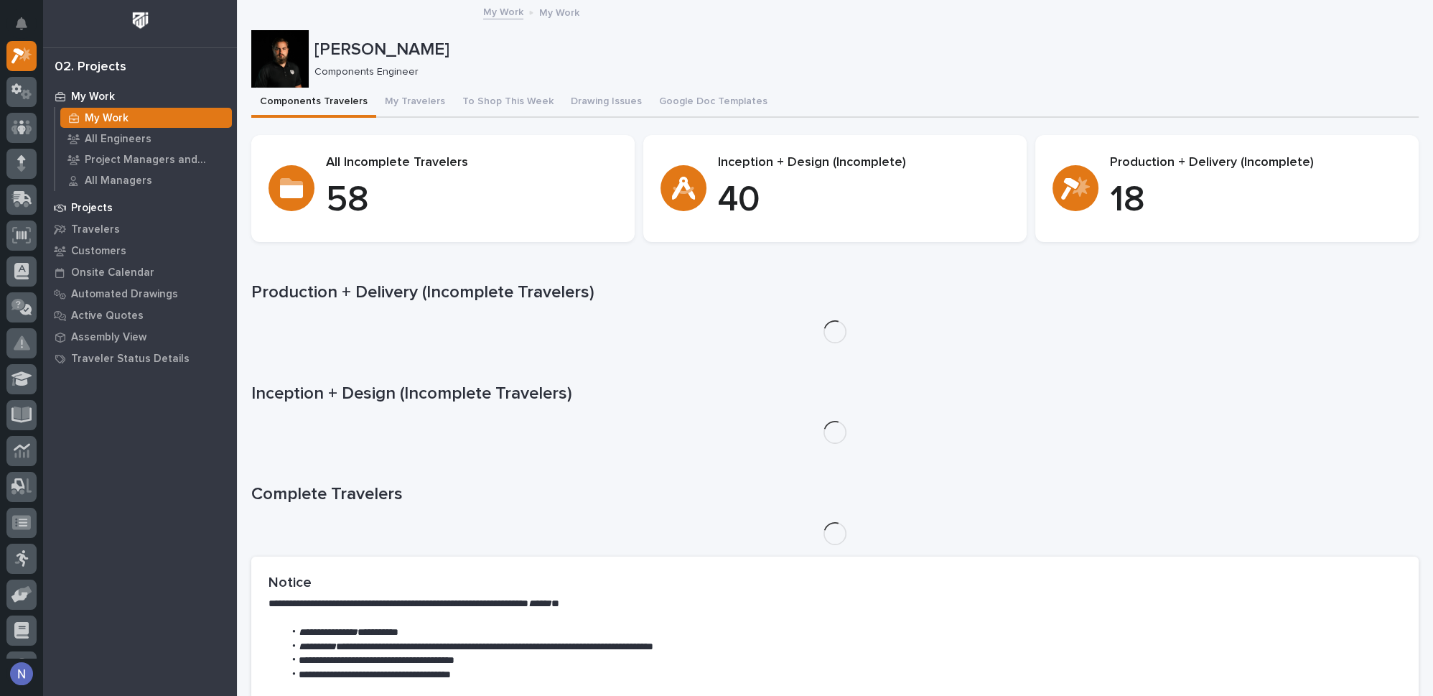
click at [86, 212] on p "Projects" at bounding box center [92, 208] width 42 height 13
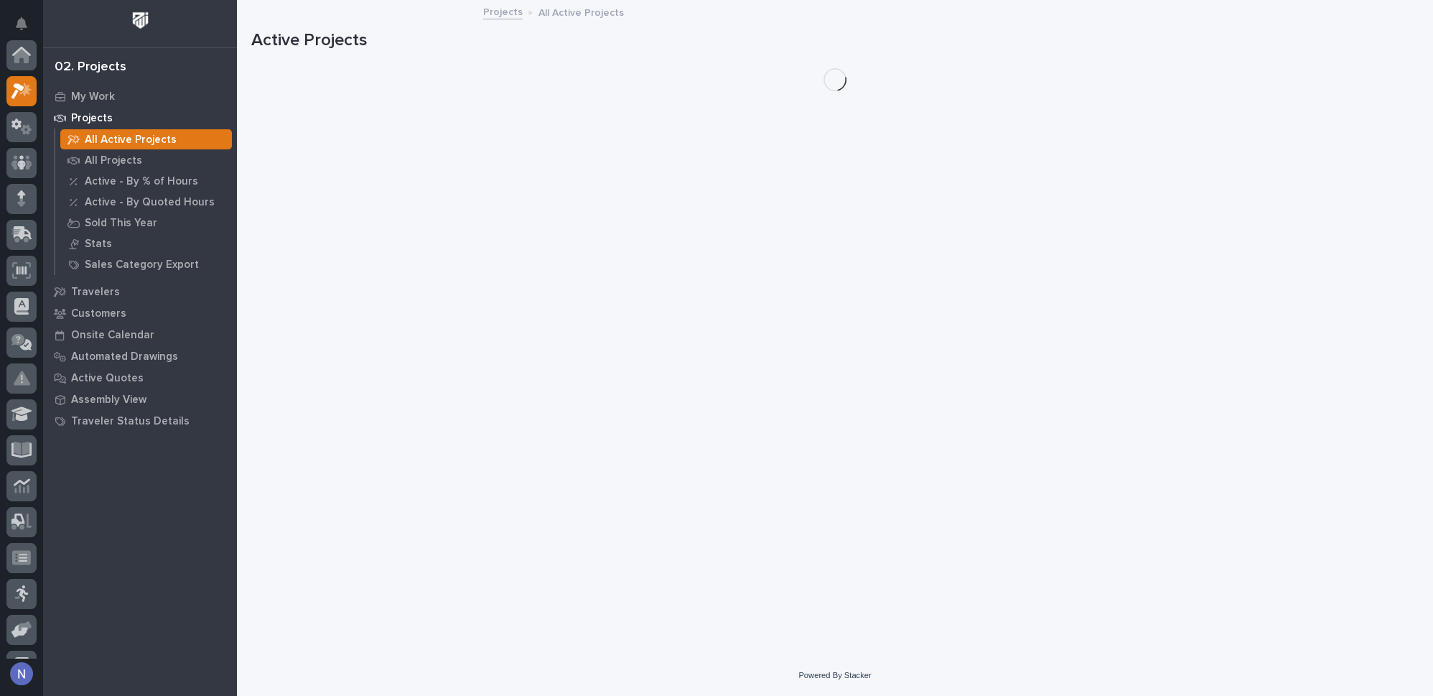
scroll to position [35, 0]
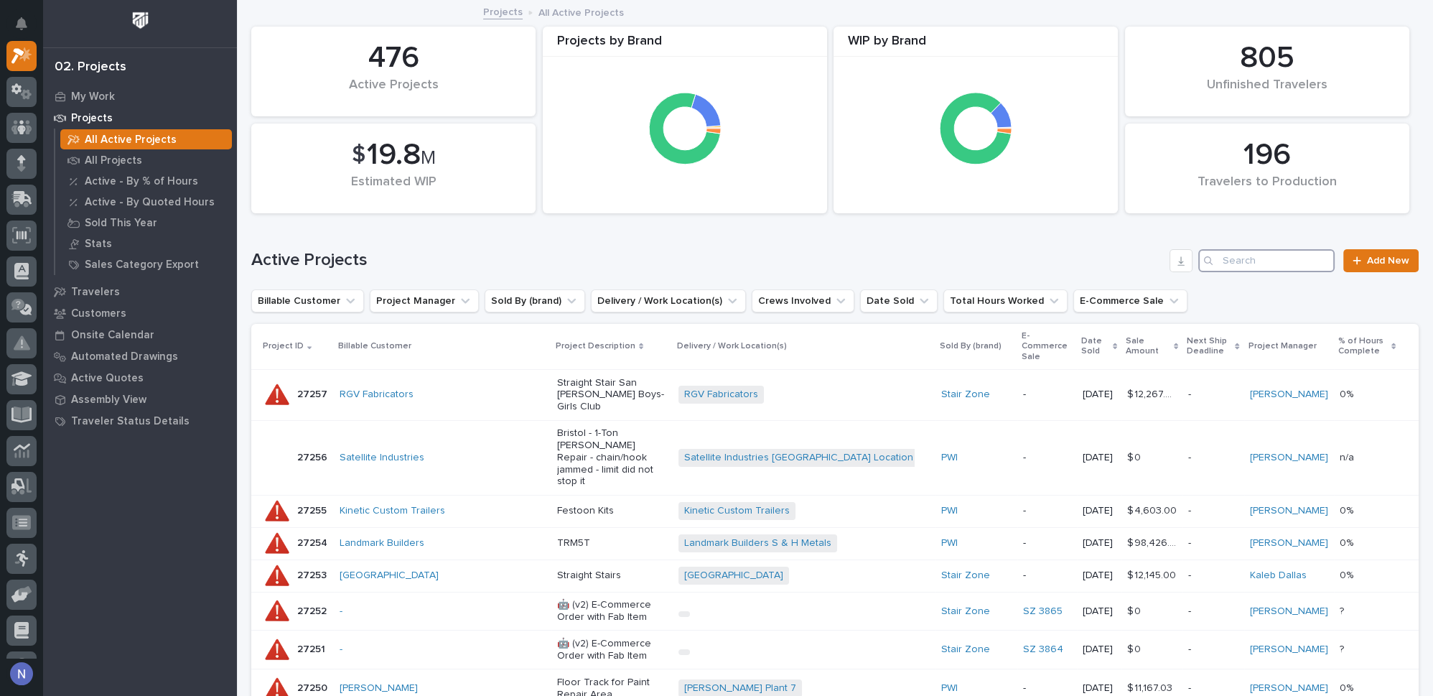
click at [1252, 265] on input "Search" at bounding box center [1267, 260] width 136 height 23
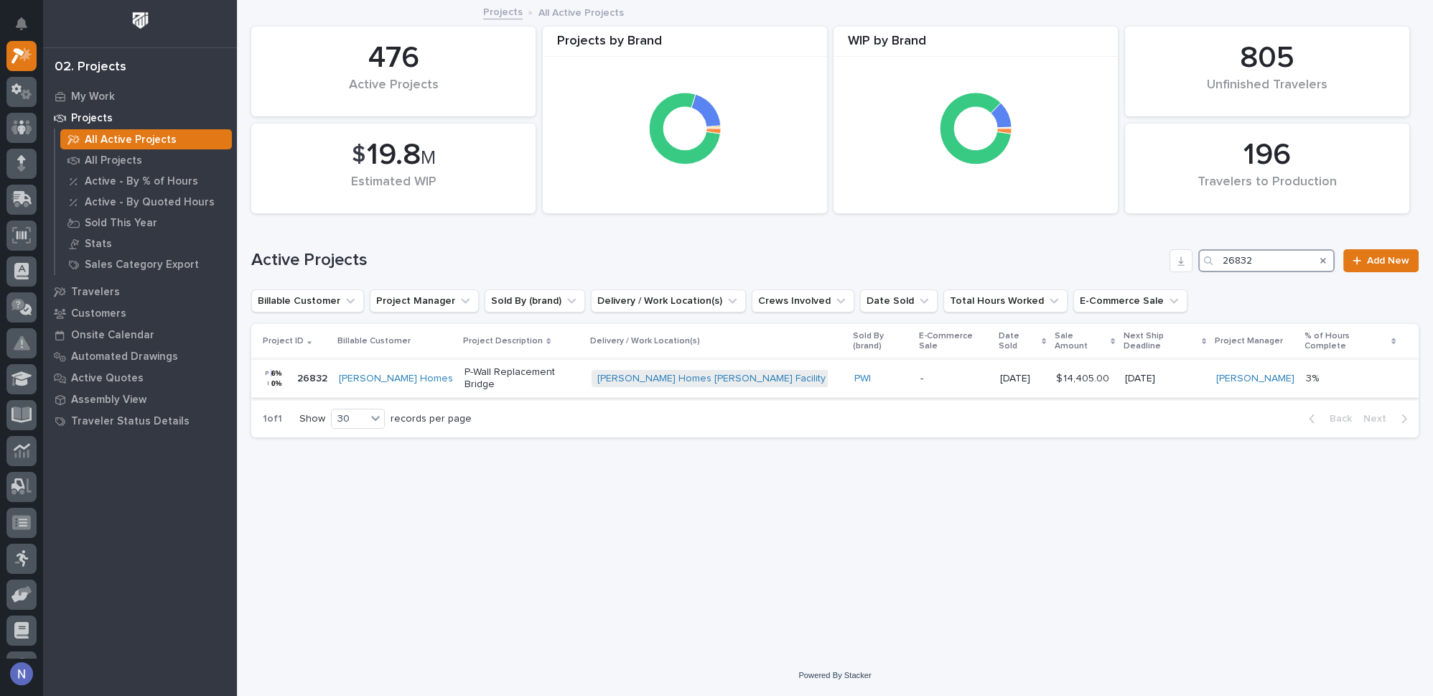
type input "26832"
click at [770, 370] on div "Clayton Homes Conway Facility + 0" at bounding box center [717, 379] width 251 height 18
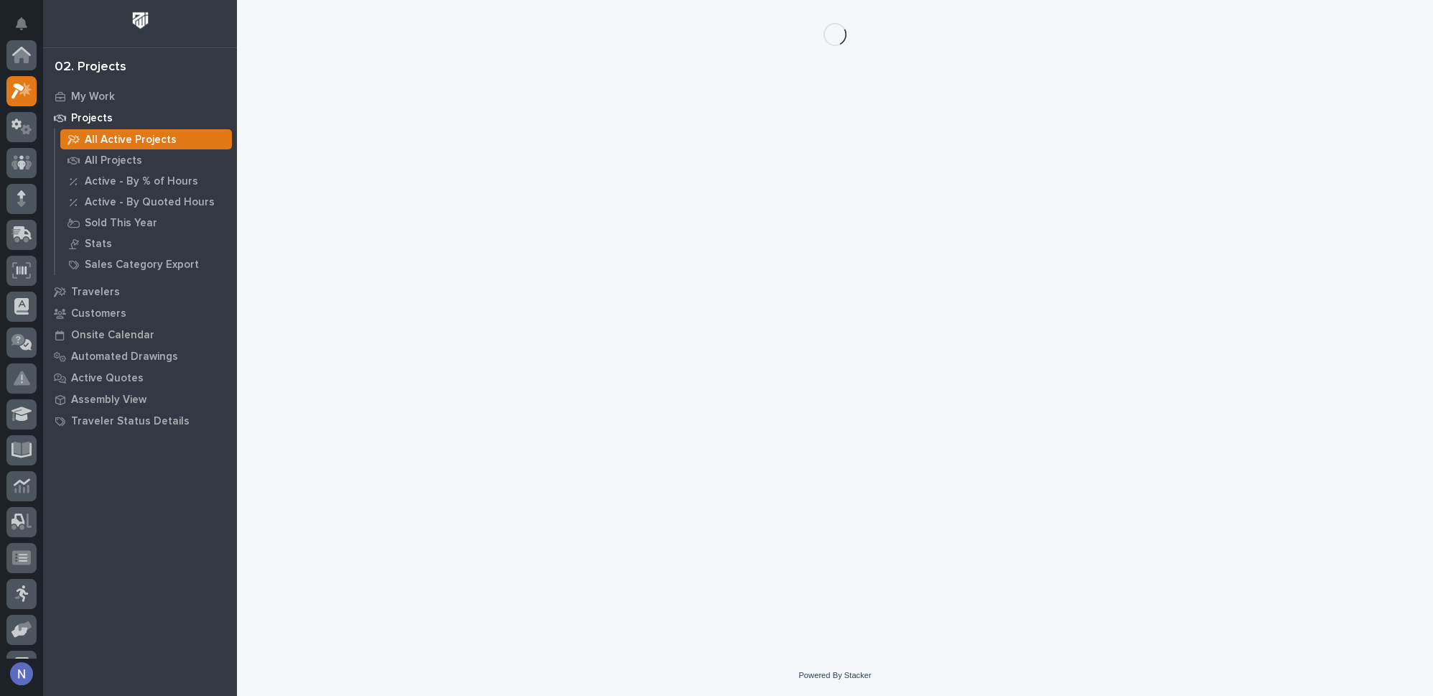
scroll to position [35, 0]
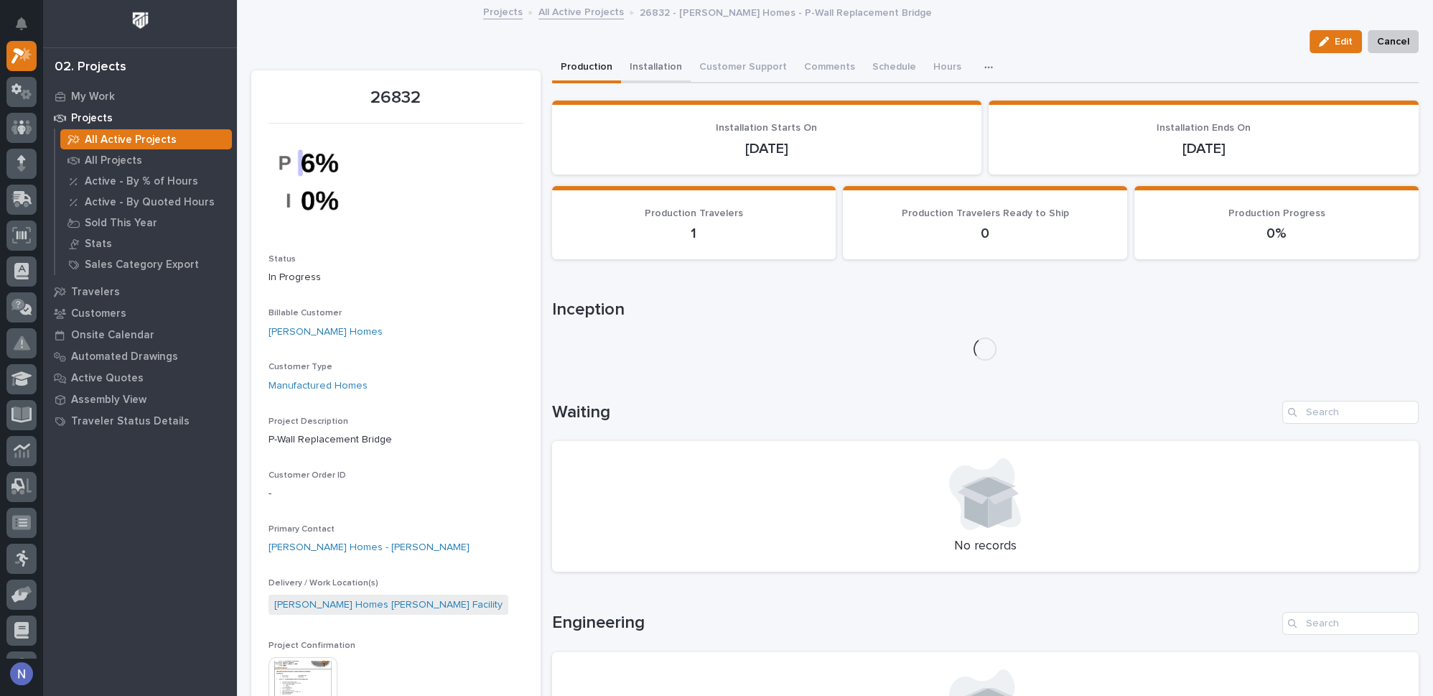
click at [638, 60] on button "Installation" at bounding box center [656, 68] width 70 height 30
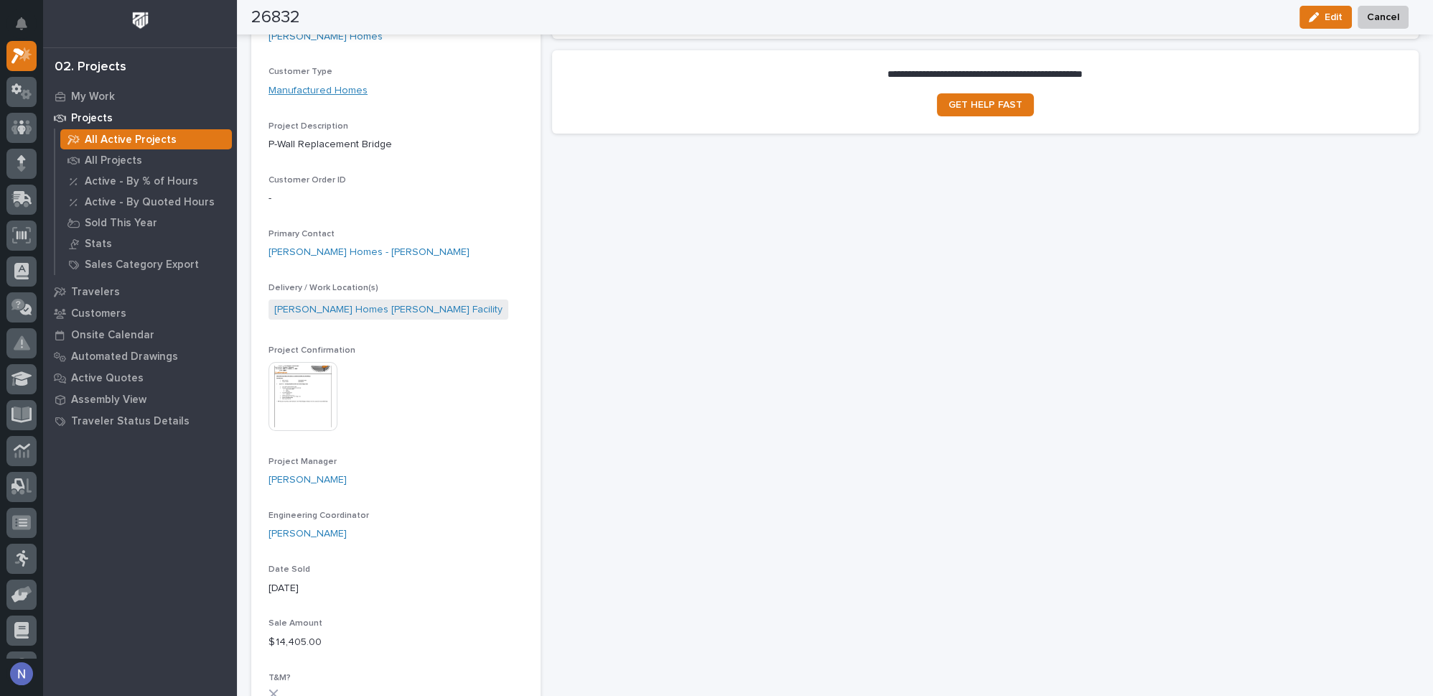
scroll to position [304, 0]
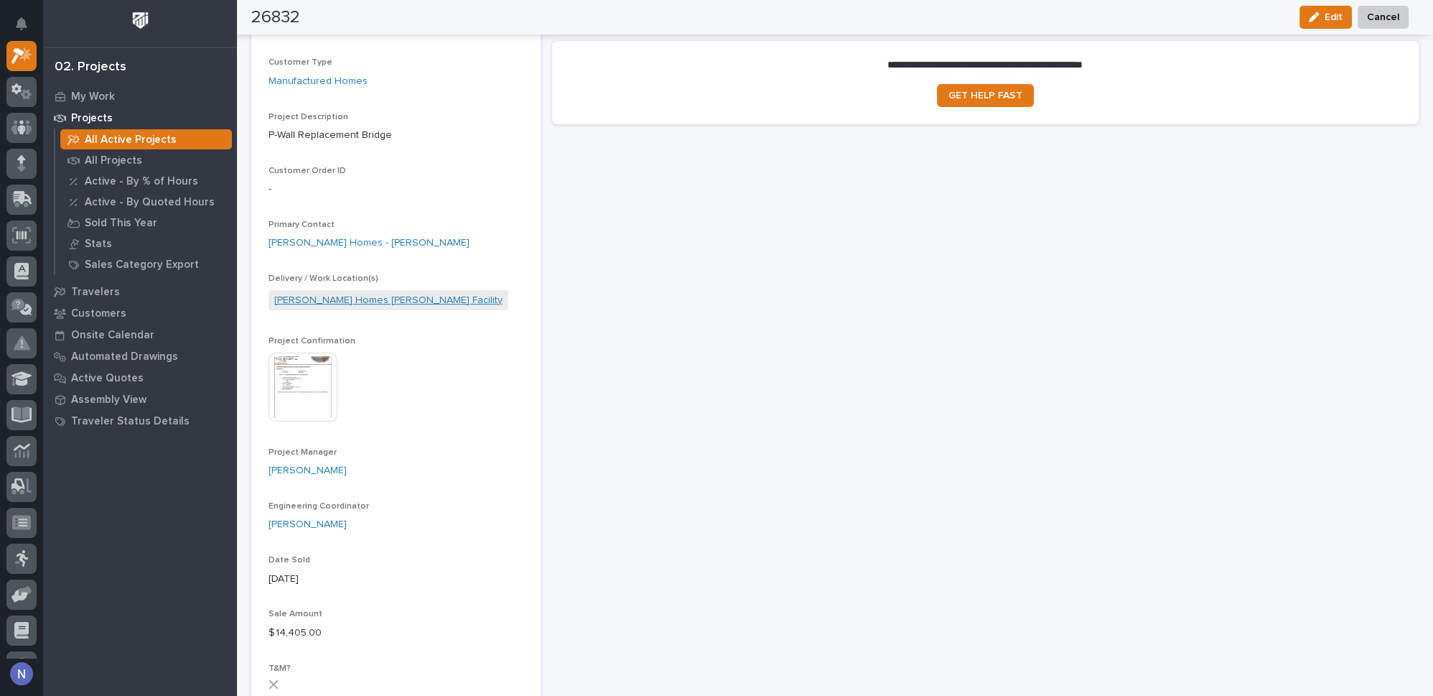
click at [323, 304] on link "Clayton Homes Conway Facility" at bounding box center [388, 300] width 228 height 15
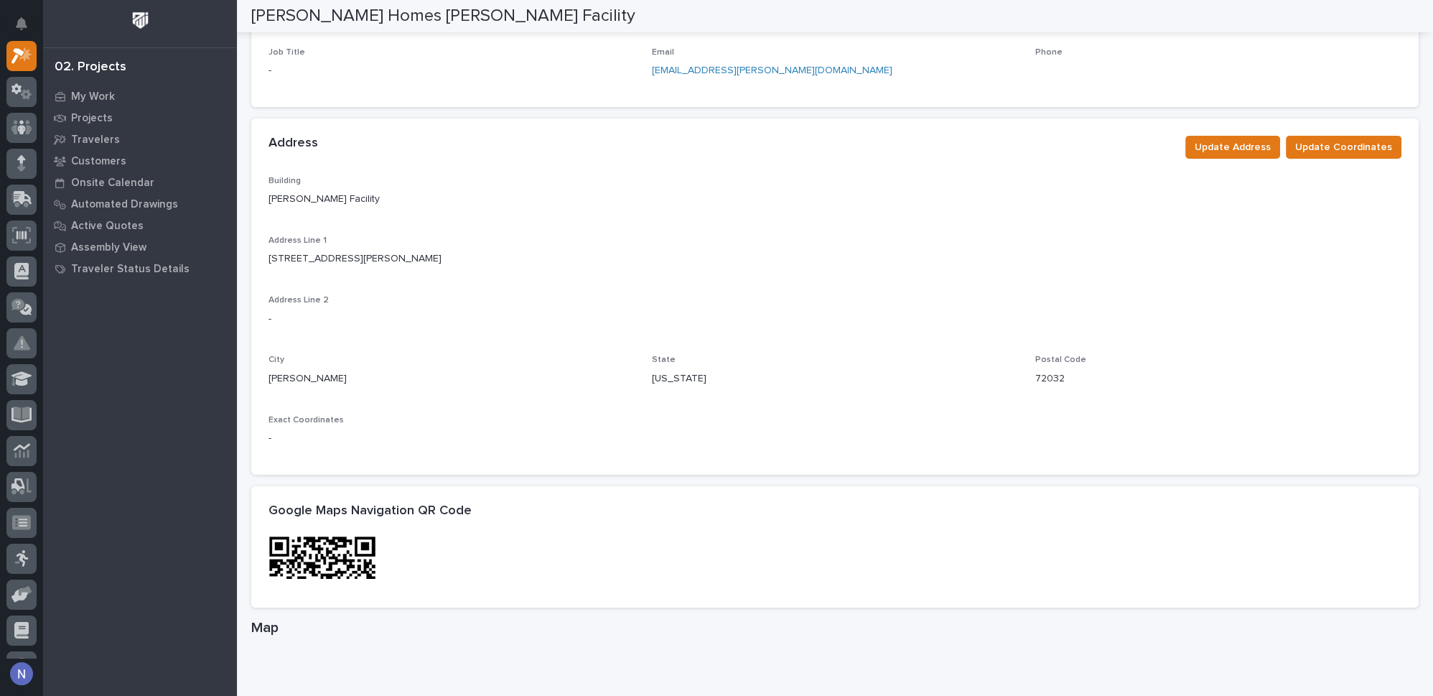
scroll to position [304, 0]
drag, startPoint x: 265, startPoint y: 377, endPoint x: 1103, endPoint y: 386, distance: 838.1
click at [1103, 386] on div "Building Conway Facility Address Line 1 901 McNutt Road Address Line 2 - City C…" at bounding box center [835, 324] width 1168 height 299
copy div "Conway State Arkansas Postal Code 72032"
click at [263, 197] on div "Building Conway Facility Address Line 1 901 McNutt Road Address Line 2 - City C…" at bounding box center [835, 324] width 1168 height 299
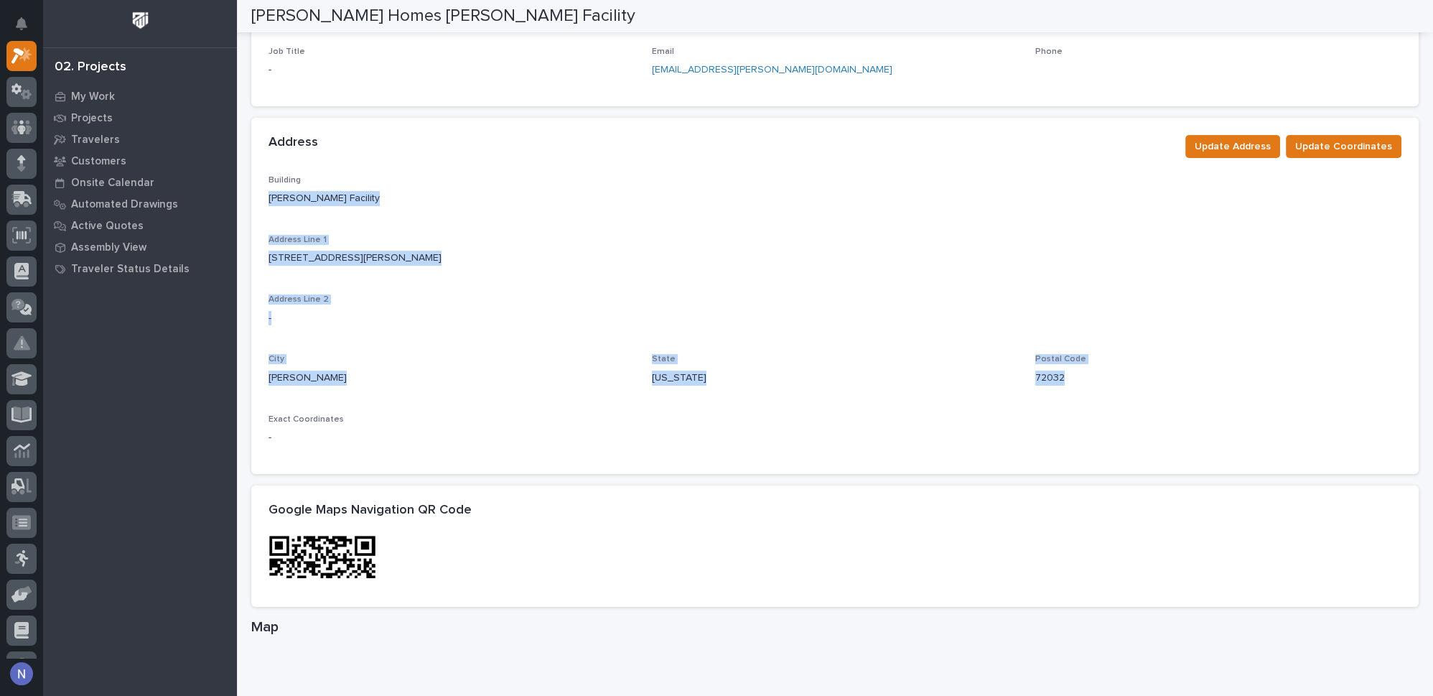
drag, startPoint x: 264, startPoint y: 198, endPoint x: 1109, endPoint y: 396, distance: 868.7
click at [1109, 396] on div "Building Conway Facility Address Line 1 901 McNutt Road Address Line 2 - City C…" at bounding box center [835, 324] width 1168 height 299
copy div "Conway Facility Address Line 1 901 McNutt Road Address Line 2 - City Conway Sta…"
